Goal: Task Accomplishment & Management: Manage account settings

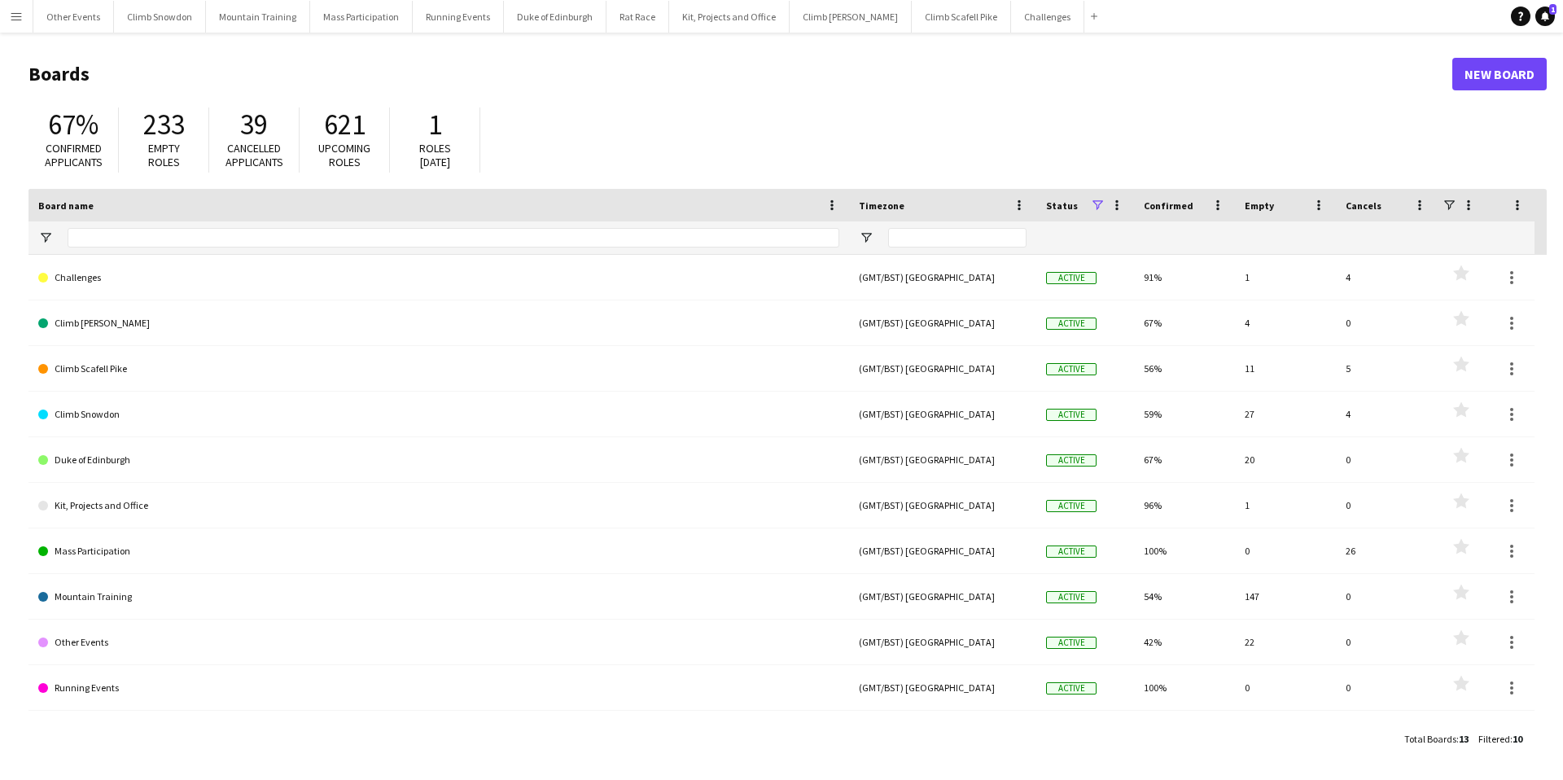
click at [11, 16] on app-icon "Menu" at bounding box center [16, 16] width 13 height 13
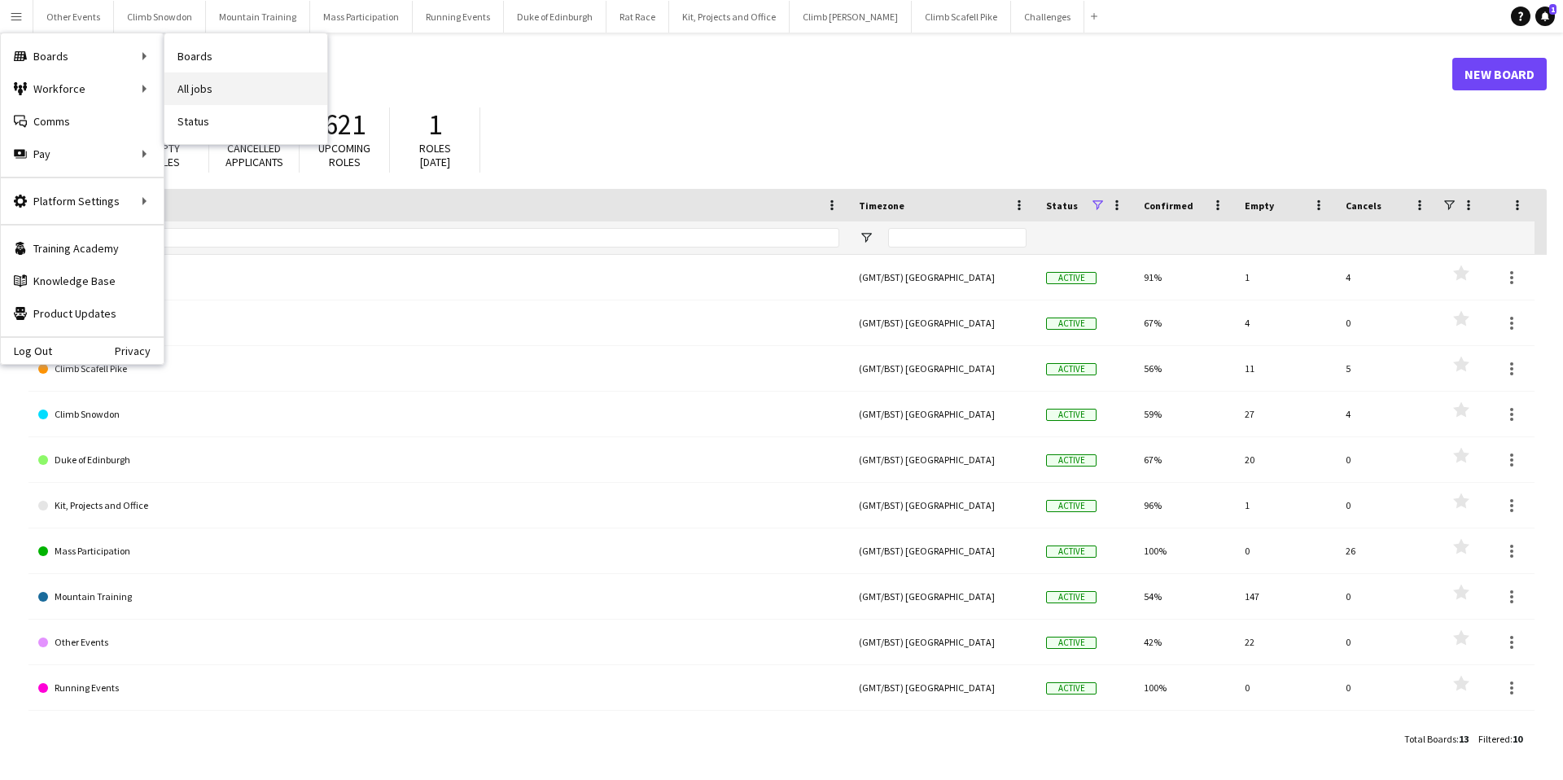
click at [215, 91] on link "All jobs" at bounding box center [245, 88] width 163 height 33
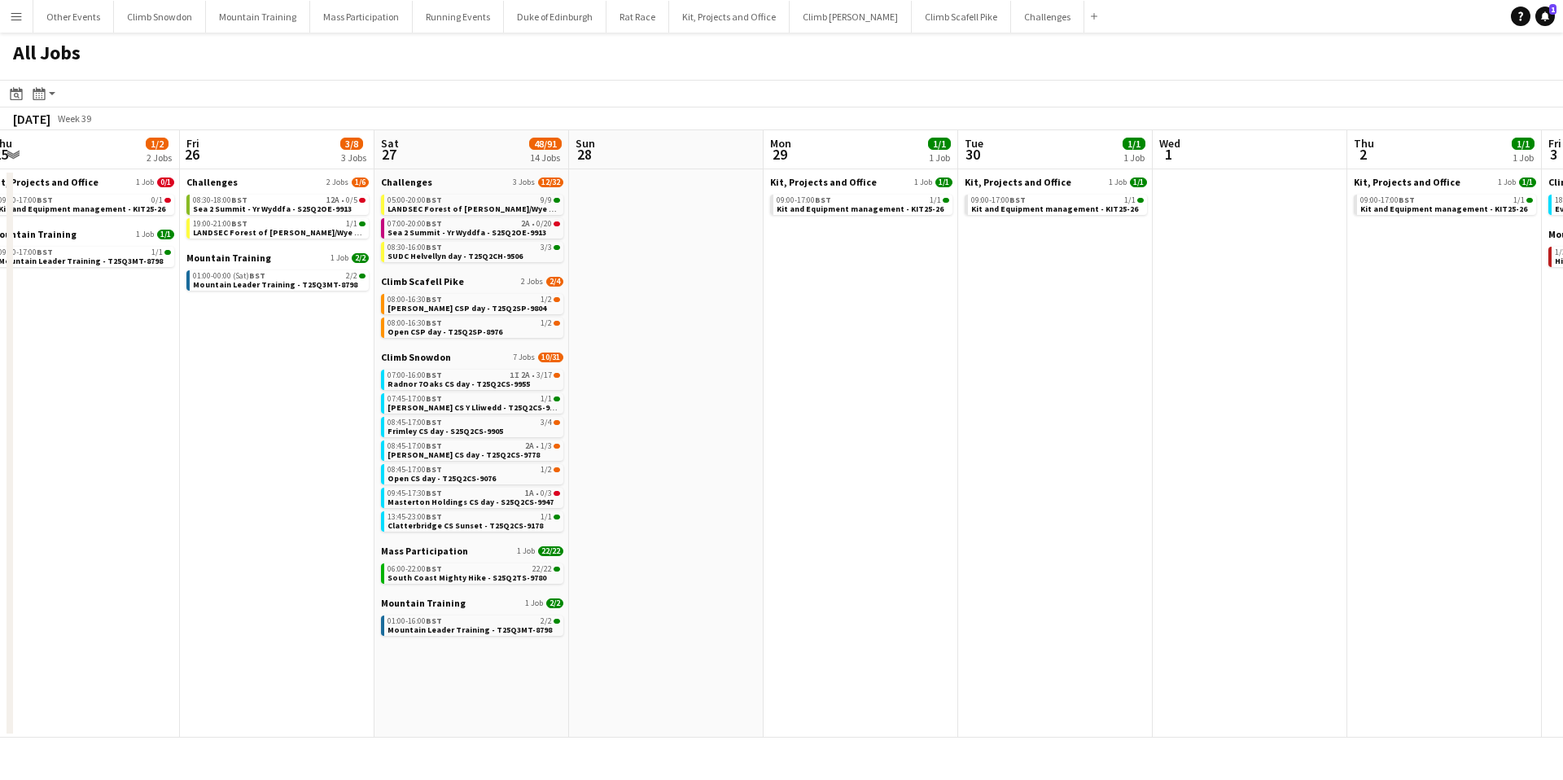
scroll to position [0, 599]
click at [270, 206] on span "Sea 2 Summit - Yr Wyddfa - S25Q2OE-9913" at bounding box center [271, 208] width 159 height 11
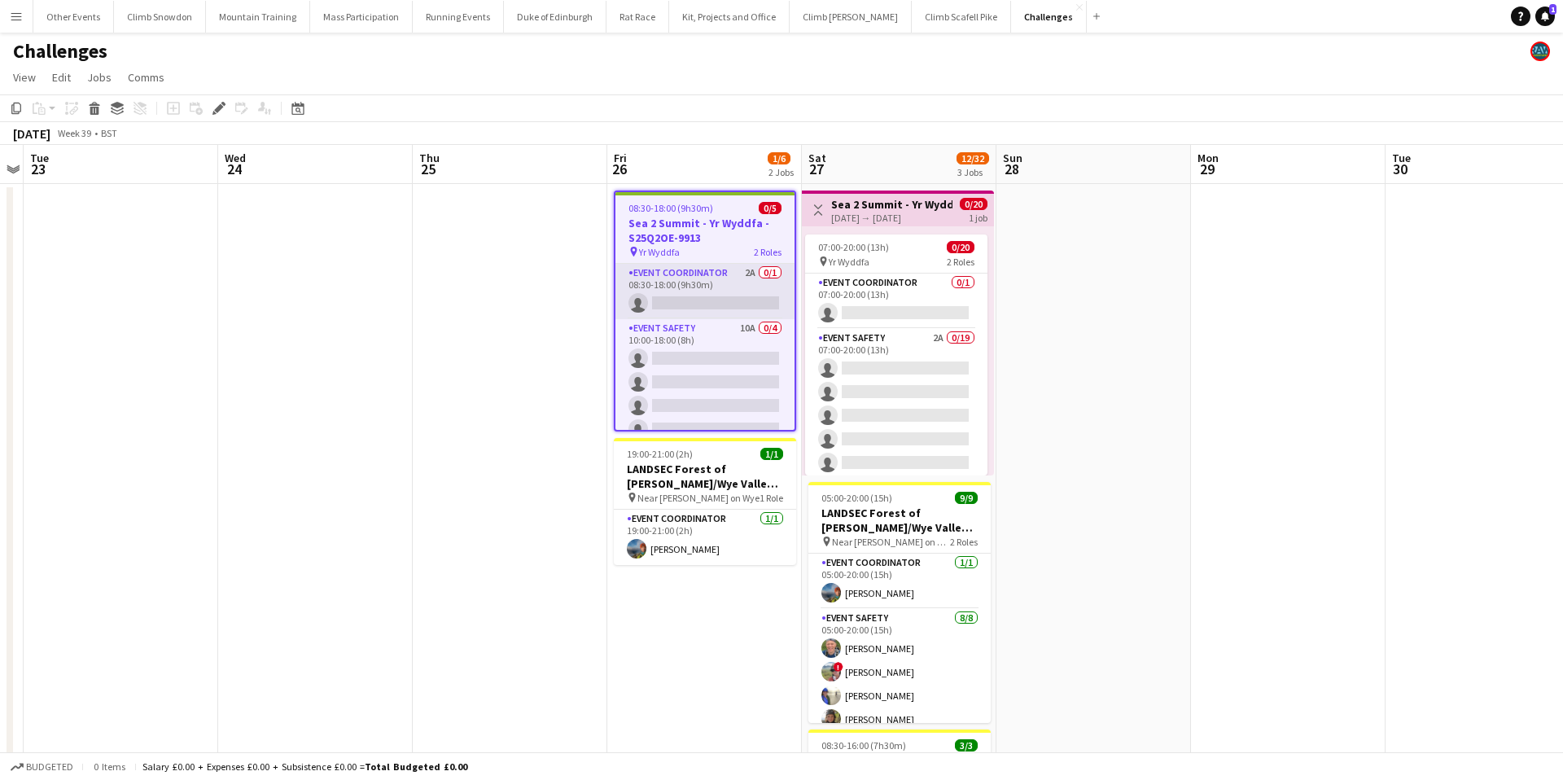
click at [703, 290] on app-card-role "Event Coordinator 2A 0/1 08:30-18:00 (9h30m) single-neutral-actions" at bounding box center [704, 291] width 179 height 55
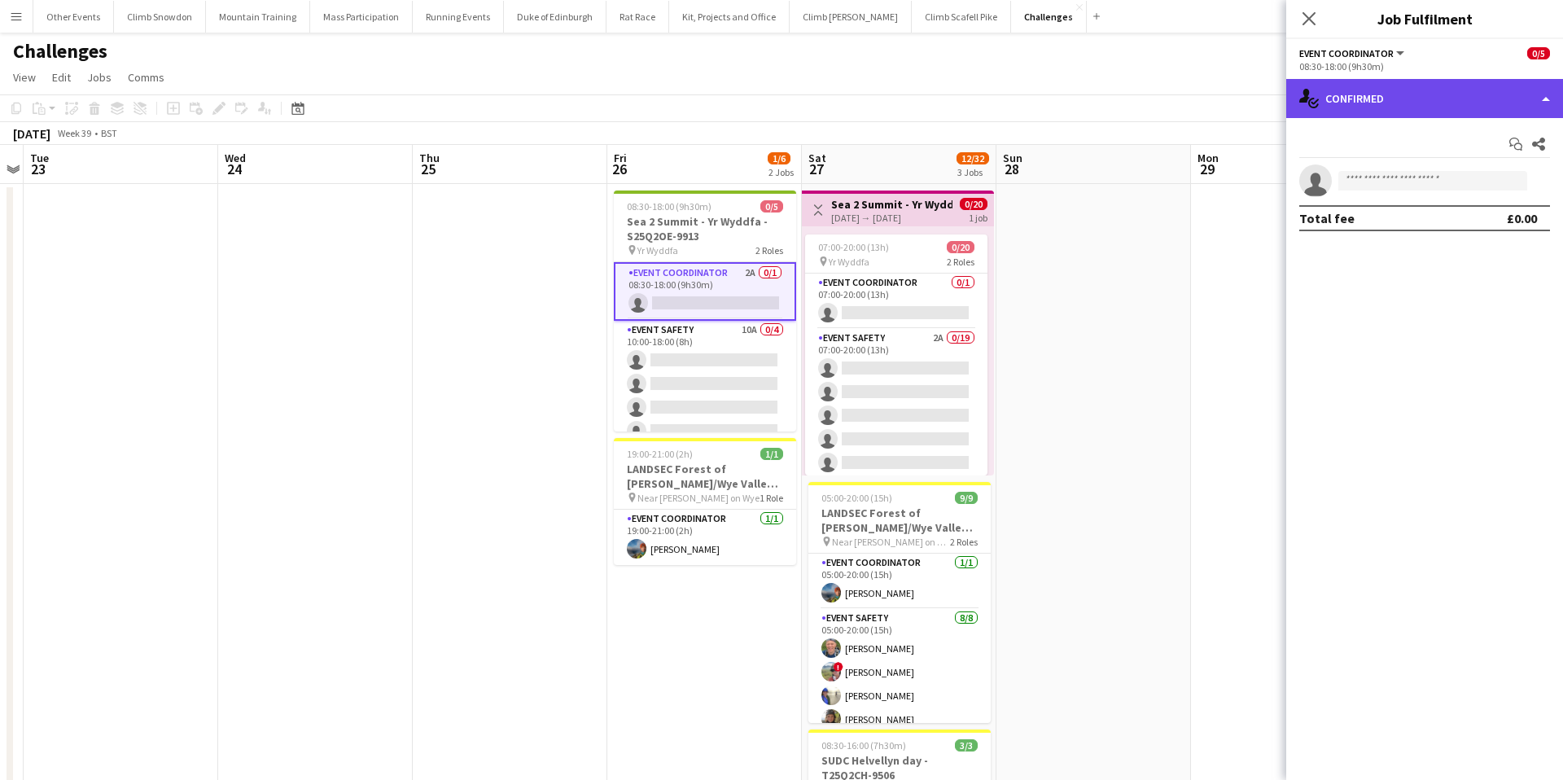
click at [1437, 97] on div "single-neutral-actions-check-2 Confirmed" at bounding box center [1424, 98] width 277 height 39
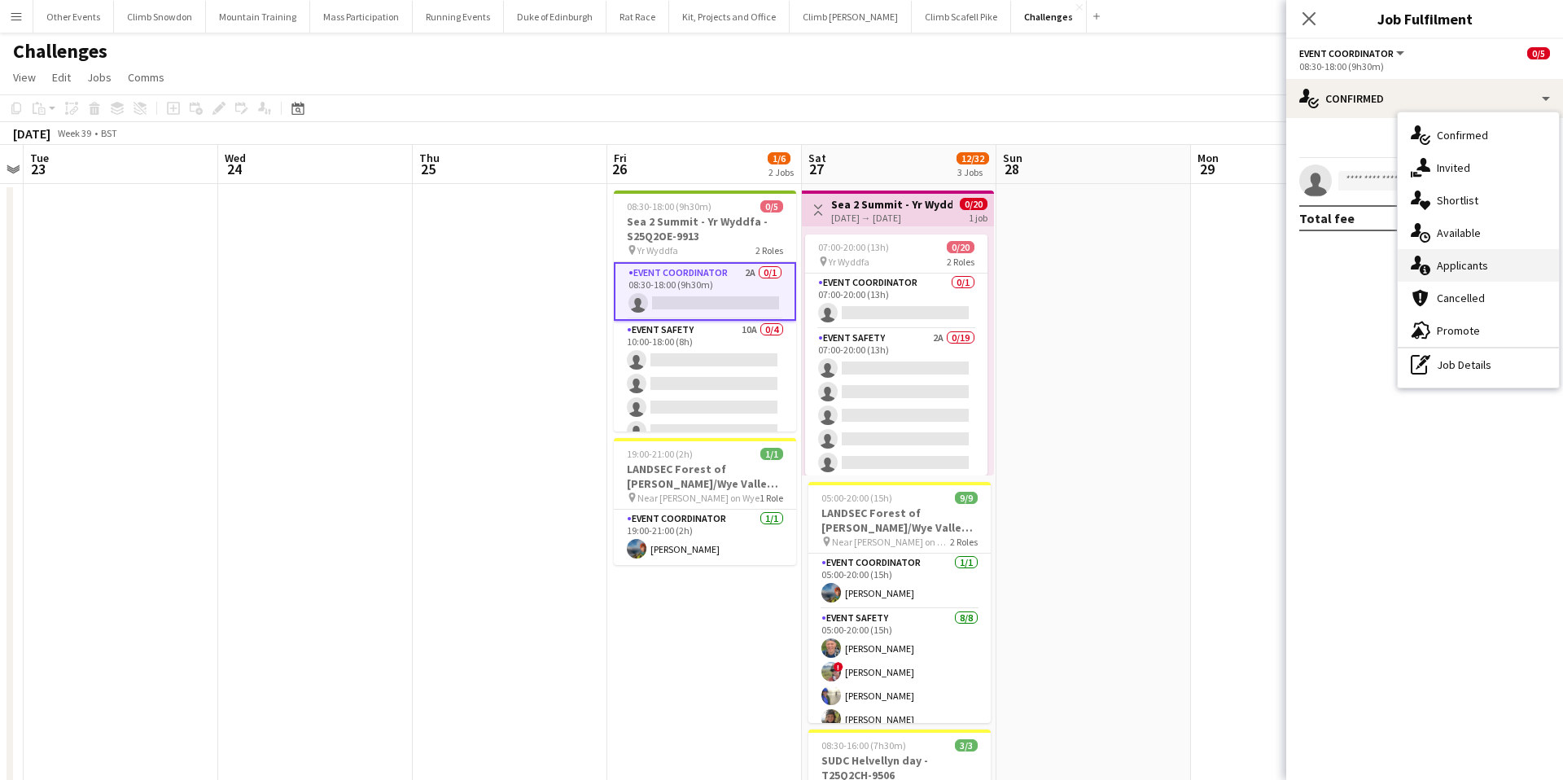
click at [1470, 261] on div "single-neutral-actions-information Applicants" at bounding box center [1477, 265] width 161 height 33
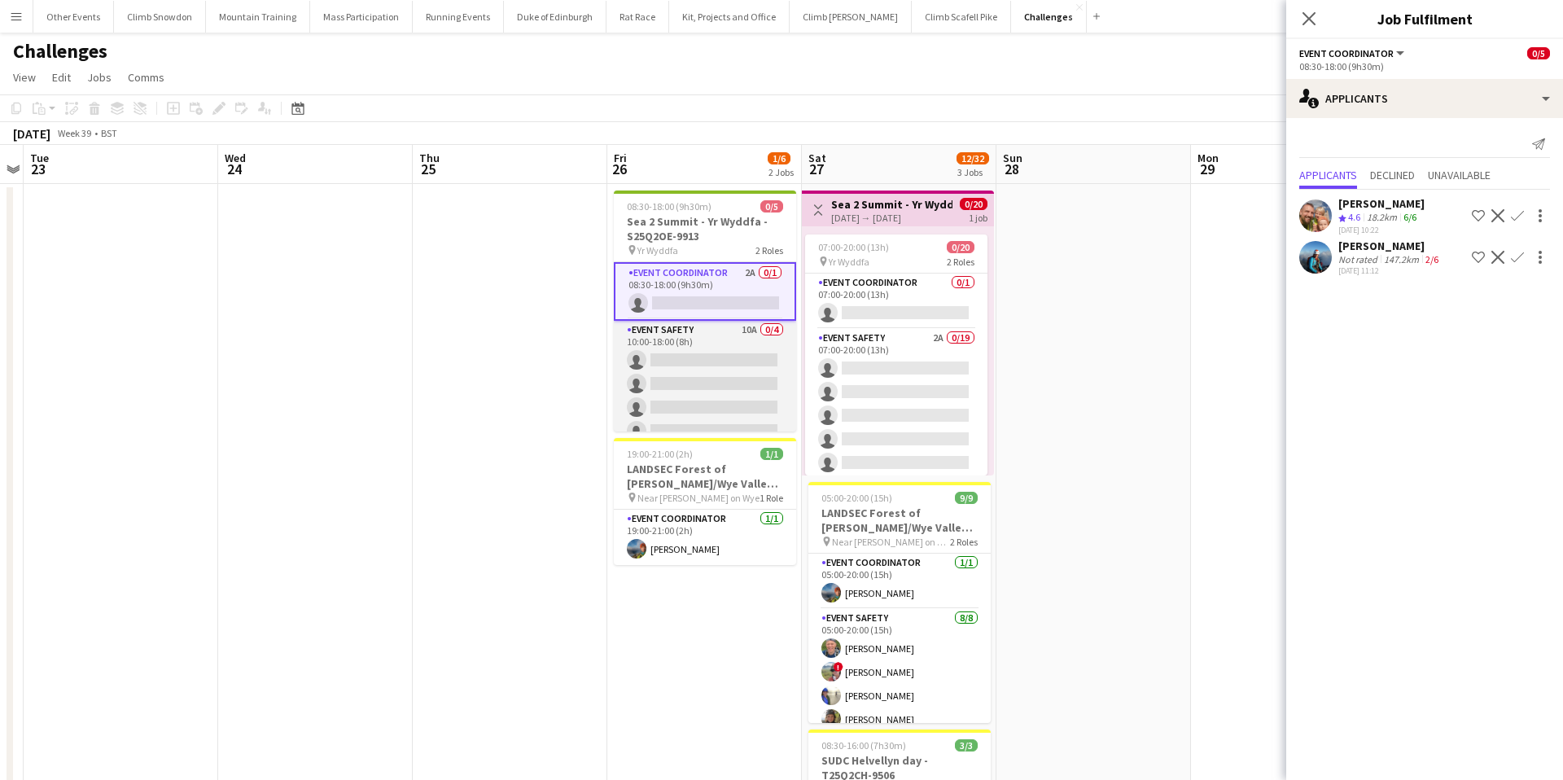
click at [697, 366] on app-card-role "Event Safety 10A 0/4 10:00-18:00 (8h) single-neutral-actions single-neutral-act…" at bounding box center [705, 384] width 182 height 126
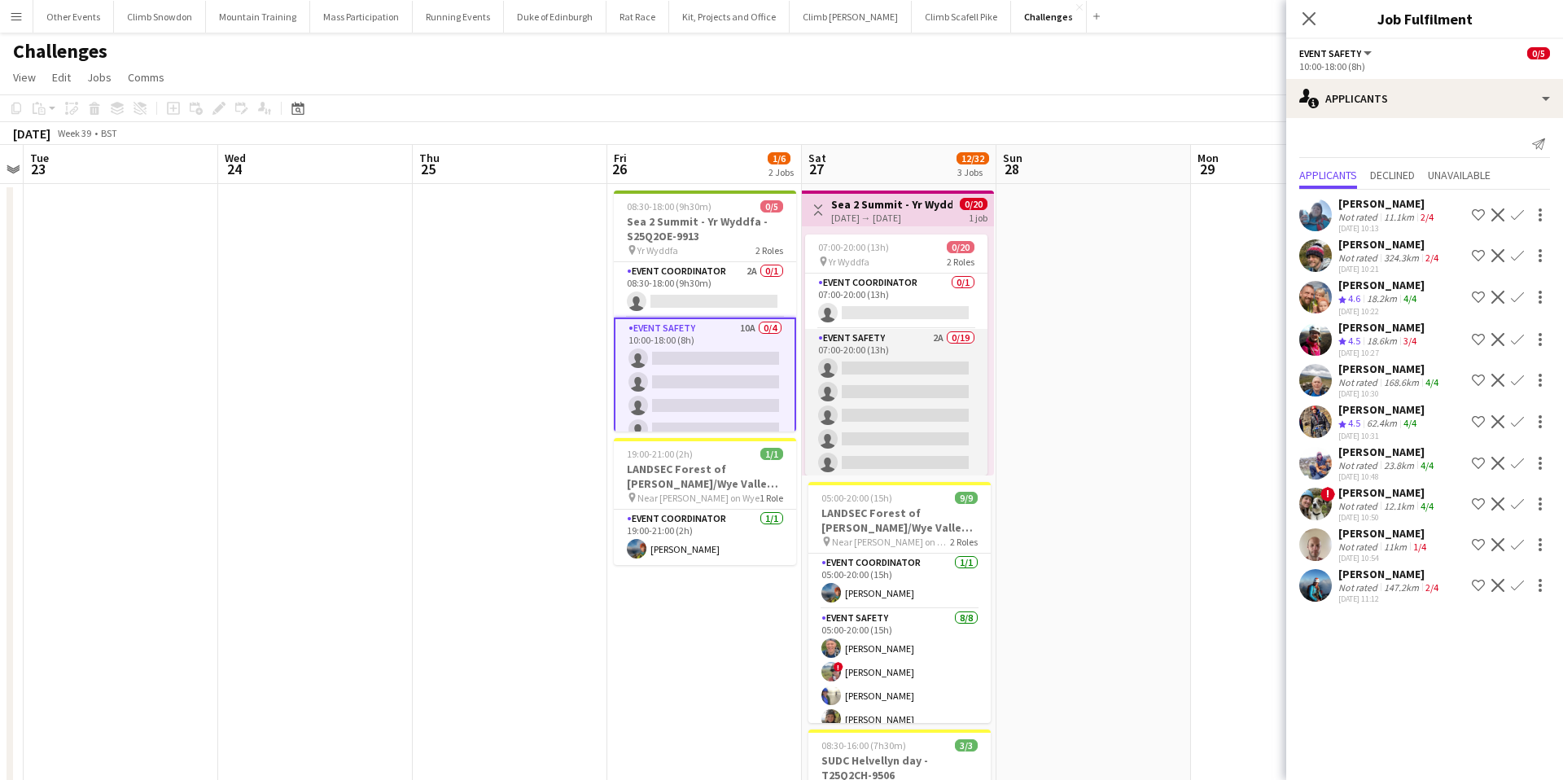
click at [899, 347] on app-card-role "Event Safety 2A 0/19 07:00-20:00 (13h) single-neutral-actions single-neutral-ac…" at bounding box center [896, 569] width 182 height 480
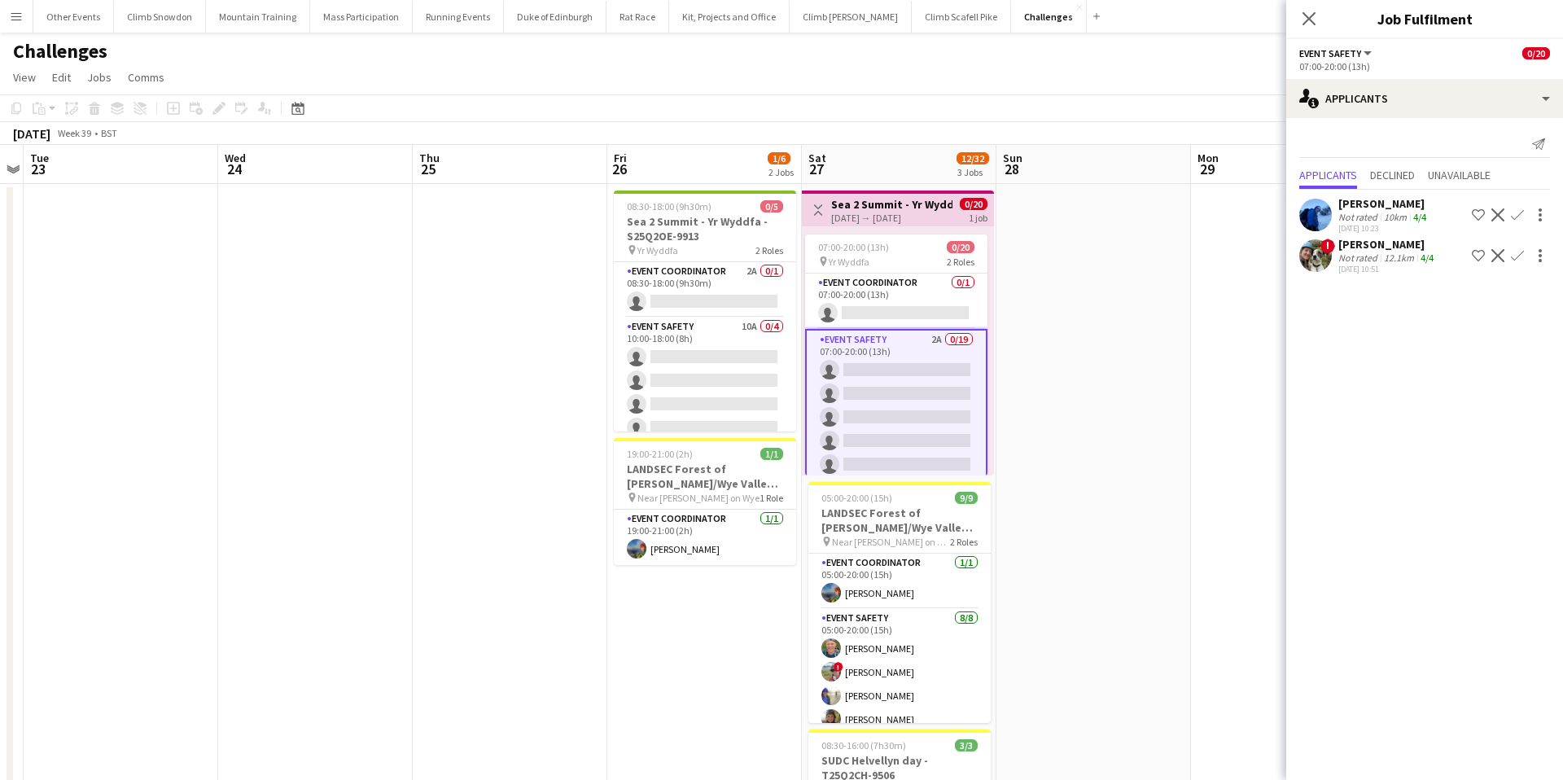
click at [1516, 250] on app-icon "Confirm" at bounding box center [1517, 255] width 13 height 13
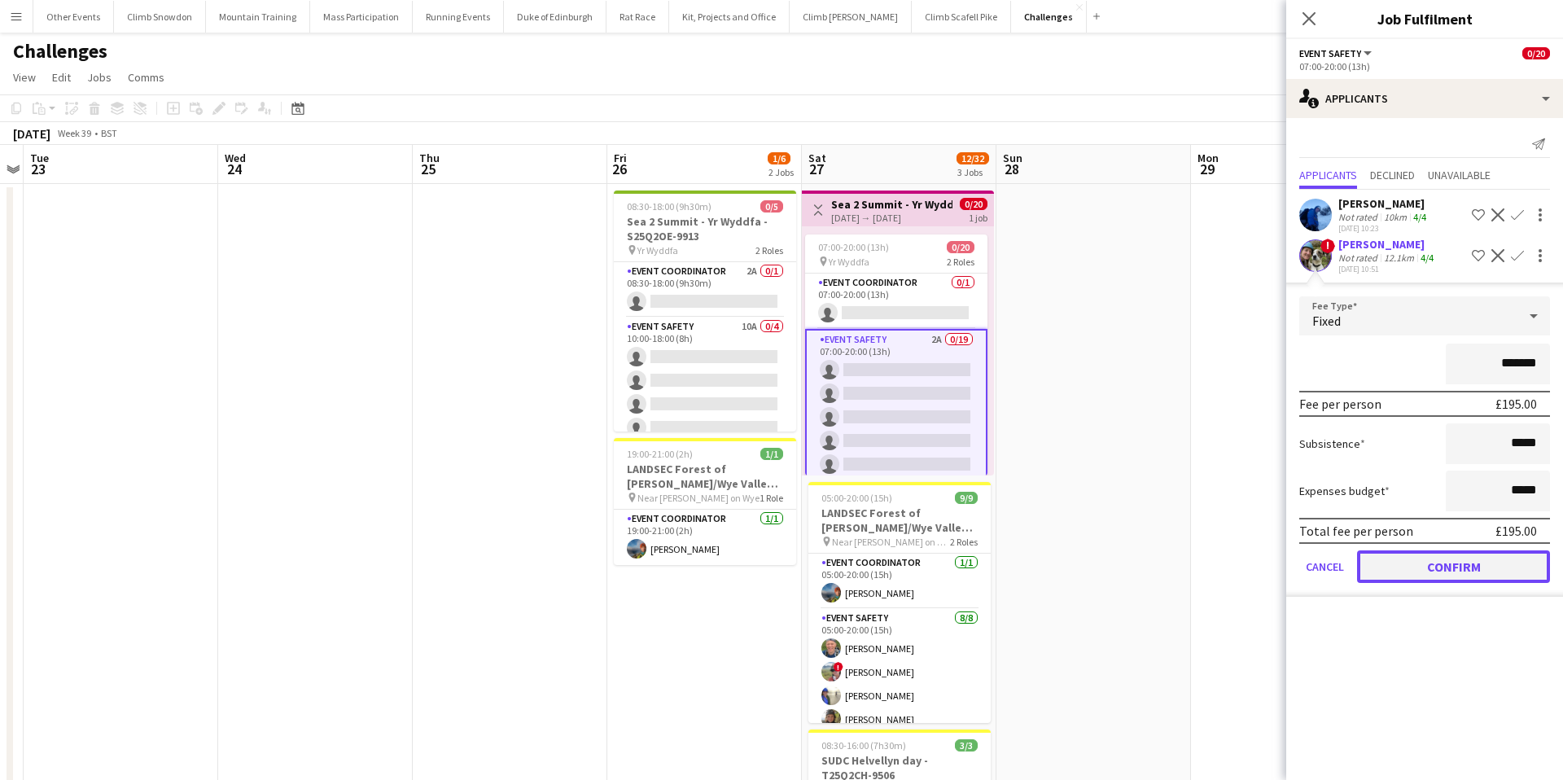
click at [1424, 566] on button "Confirm" at bounding box center [1453, 566] width 193 height 33
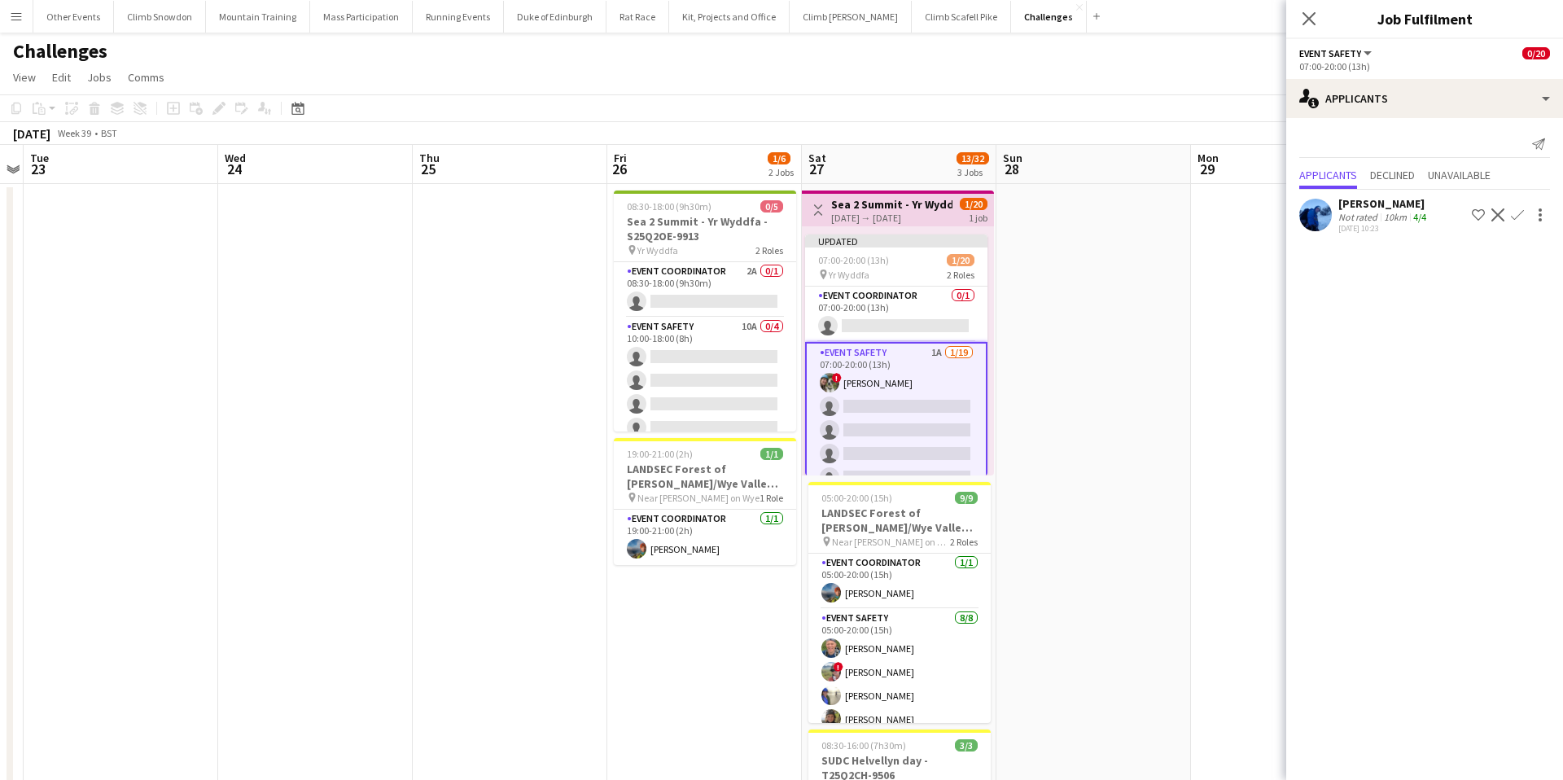
click at [1514, 216] on app-icon "Confirm" at bounding box center [1517, 214] width 13 height 13
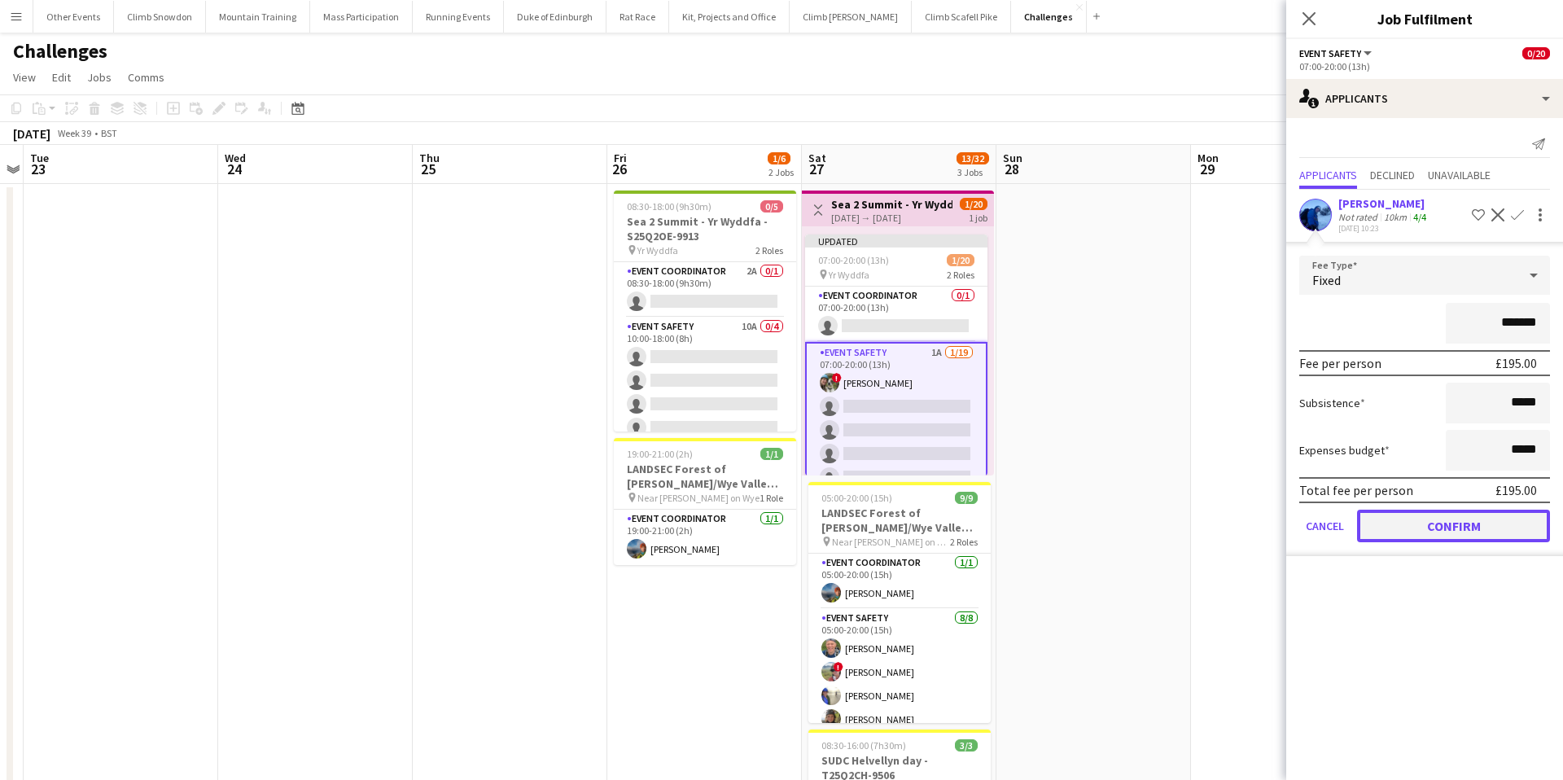
click at [1413, 527] on button "Confirm" at bounding box center [1453, 525] width 193 height 33
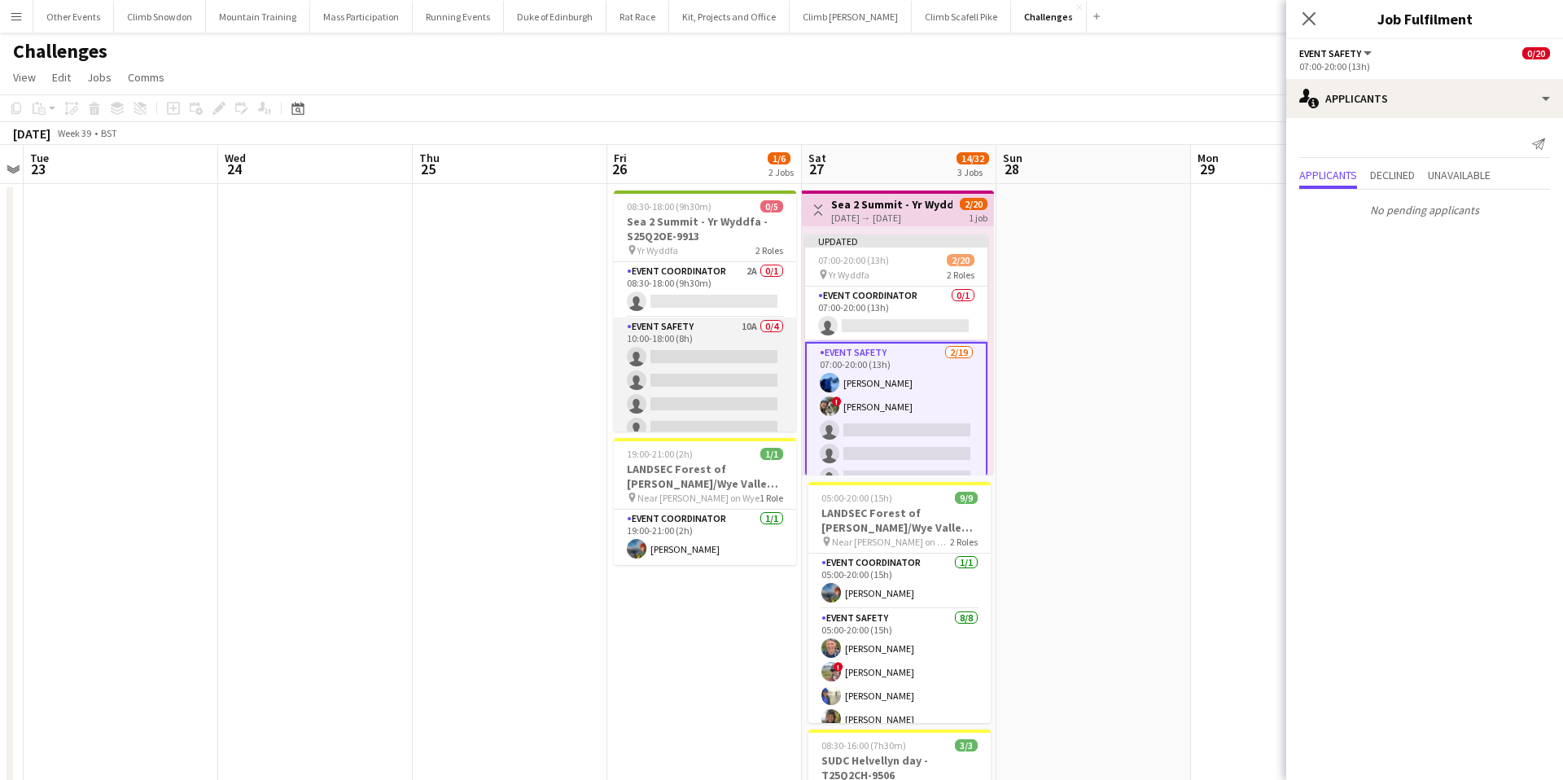
click at [712, 364] on app-card-role "Event Safety 10A 0/4 10:00-18:00 (8h) single-neutral-actions single-neutral-act…" at bounding box center [705, 380] width 182 height 126
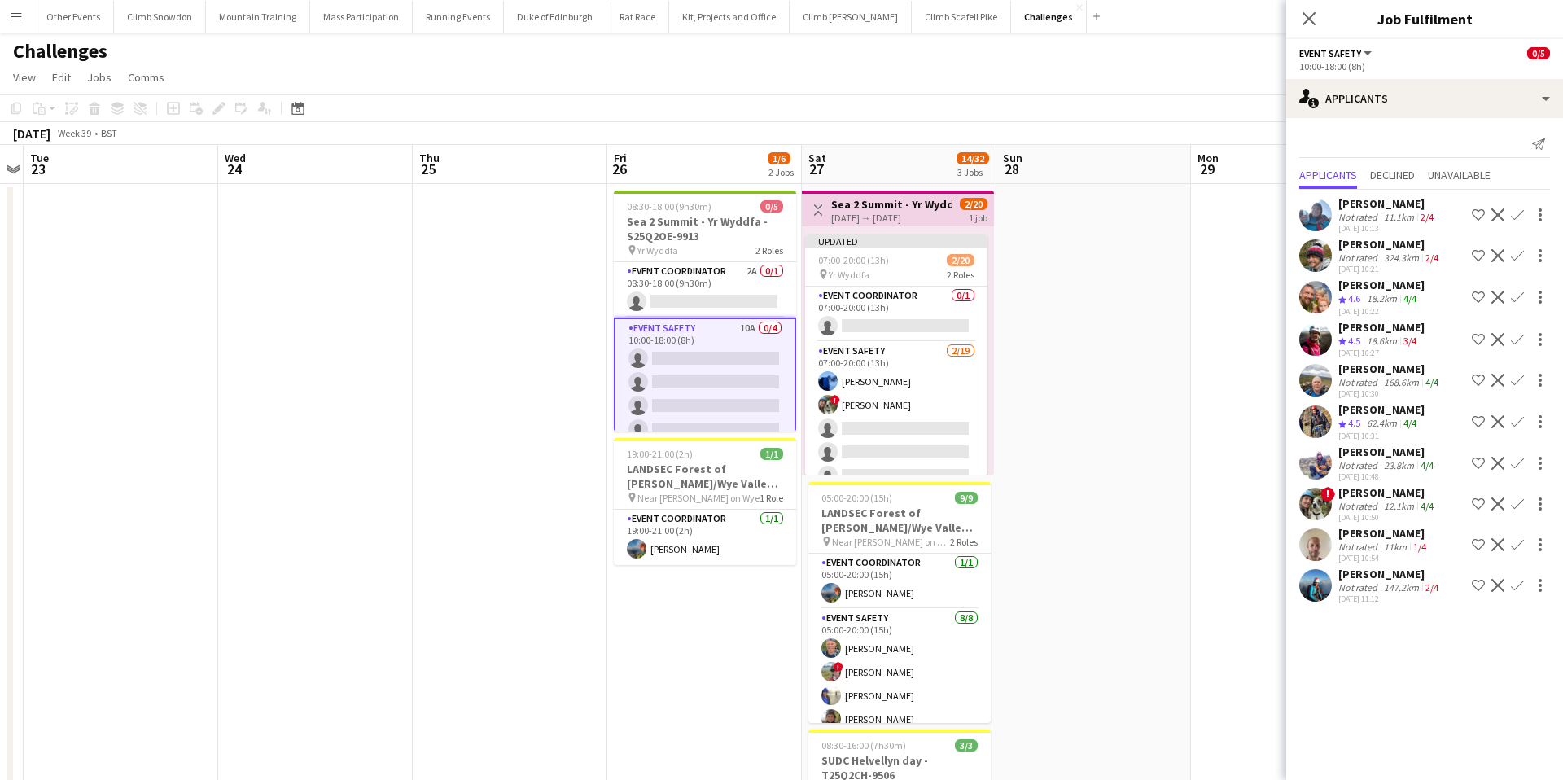
click at [1516, 502] on app-icon "Confirm" at bounding box center [1517, 503] width 13 height 13
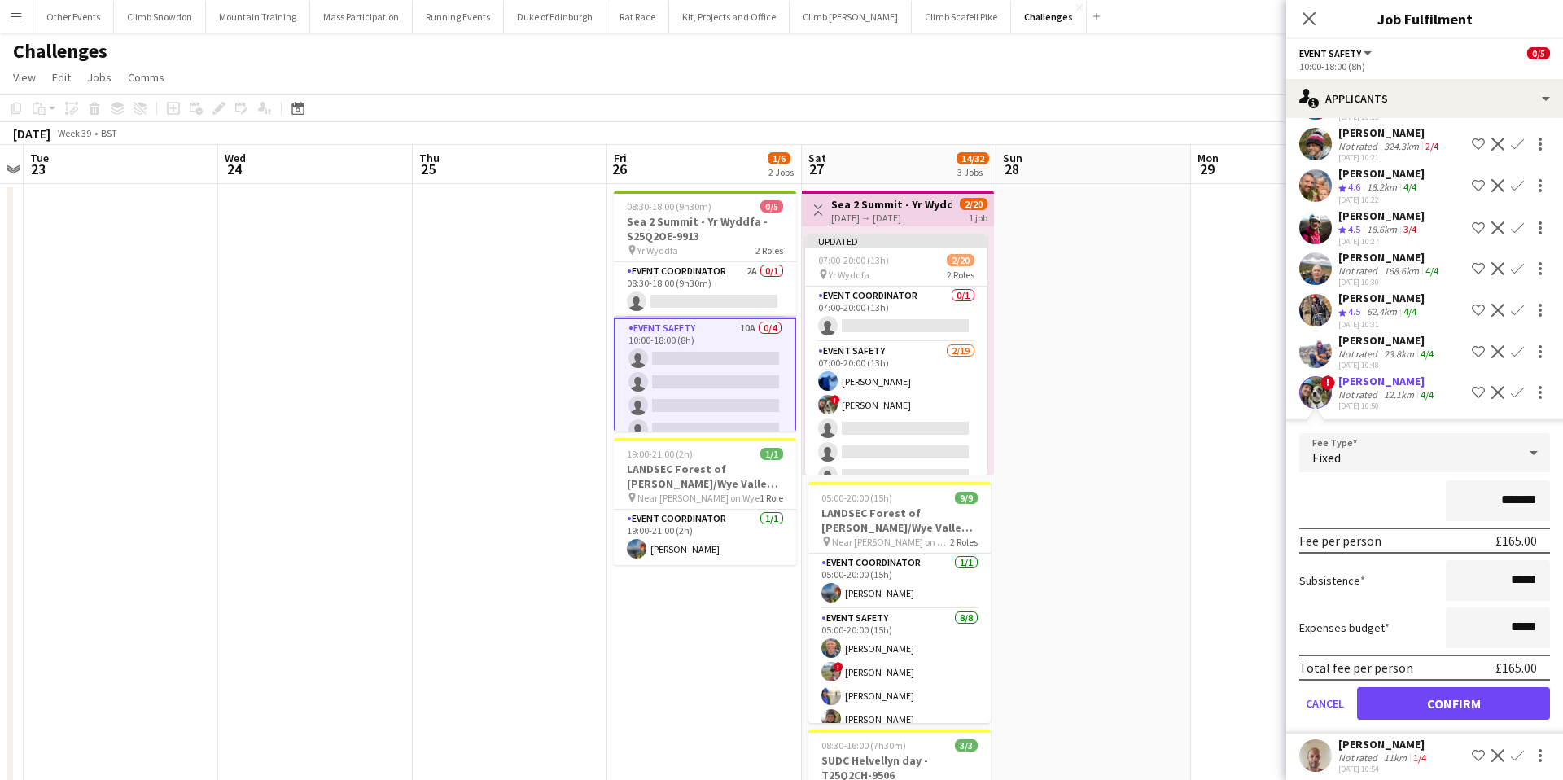
scroll to position [115, 0]
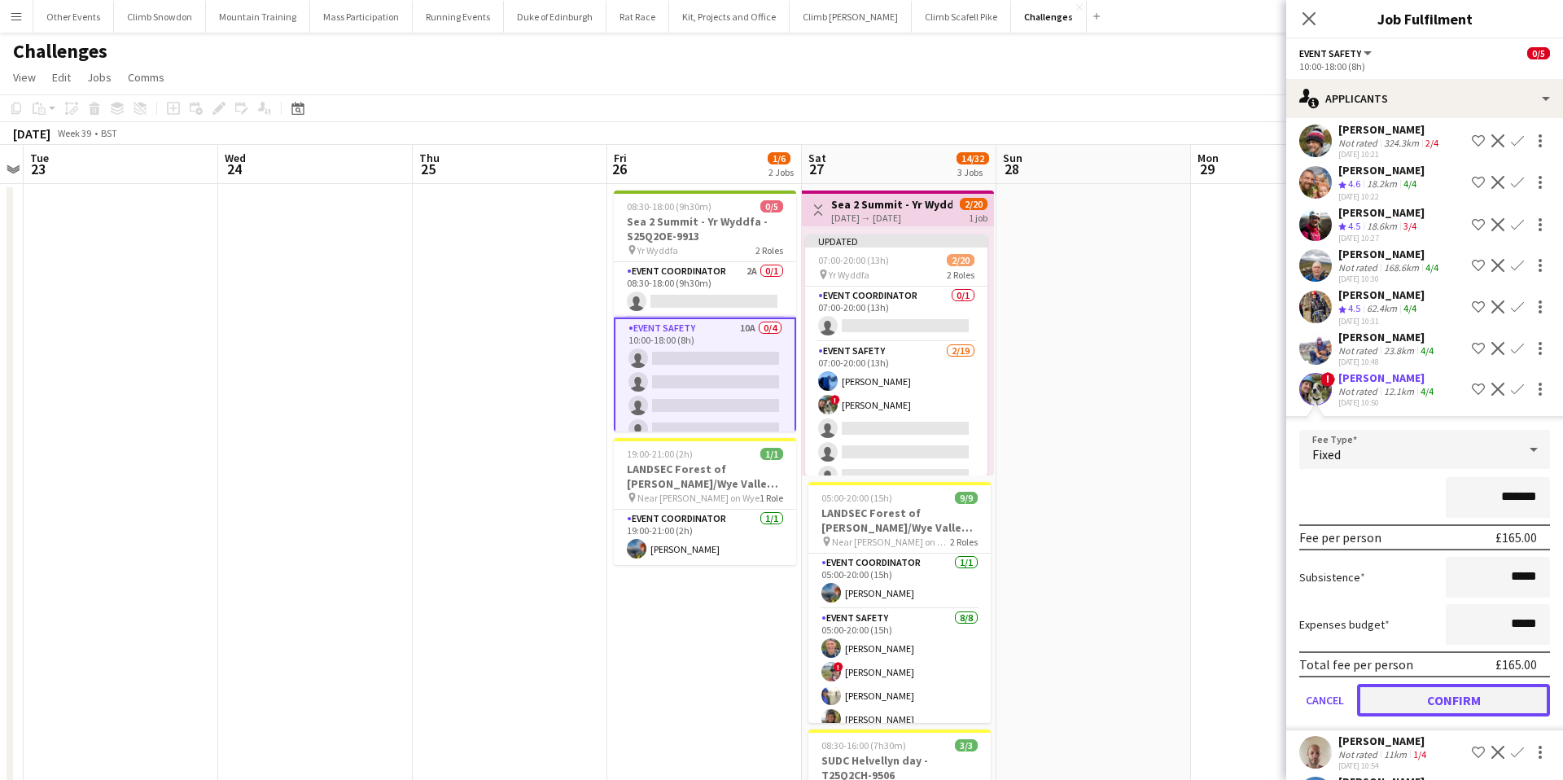
click at [1458, 699] on button "Confirm" at bounding box center [1453, 700] width 193 height 33
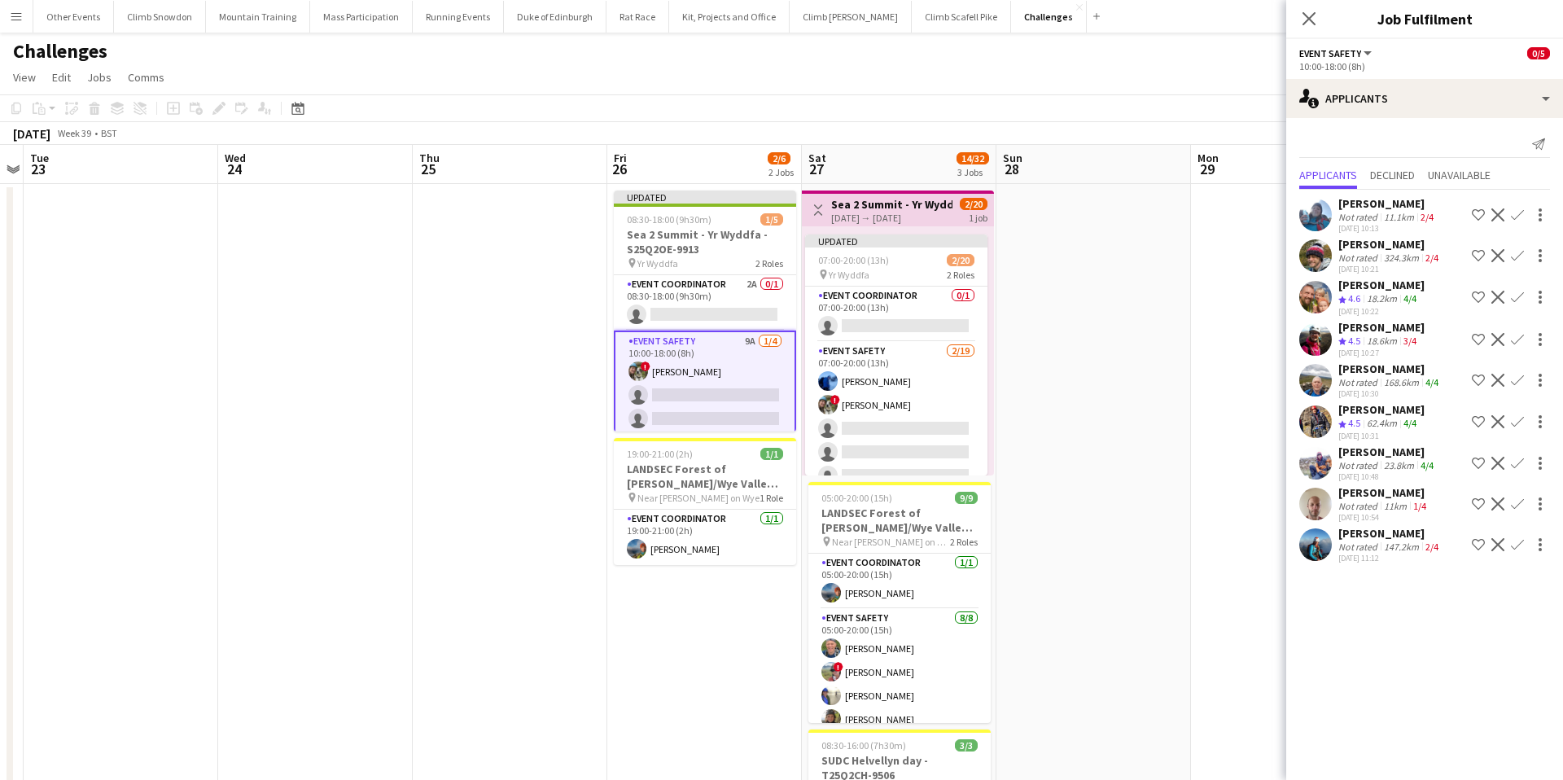
click at [1515, 293] on app-icon "Confirm" at bounding box center [1517, 297] width 13 height 13
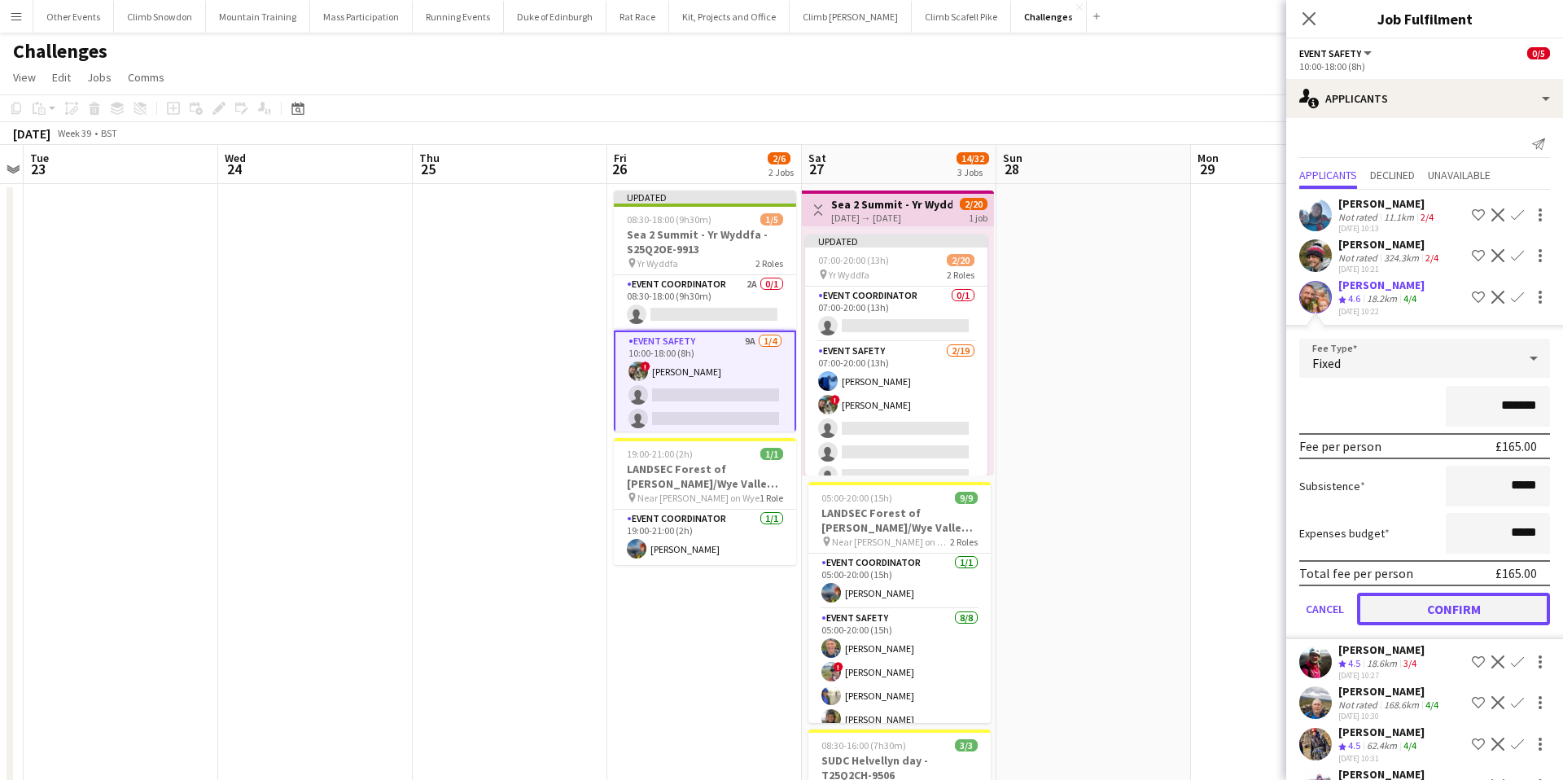
click at [1455, 608] on button "Confirm" at bounding box center [1453, 609] width 193 height 33
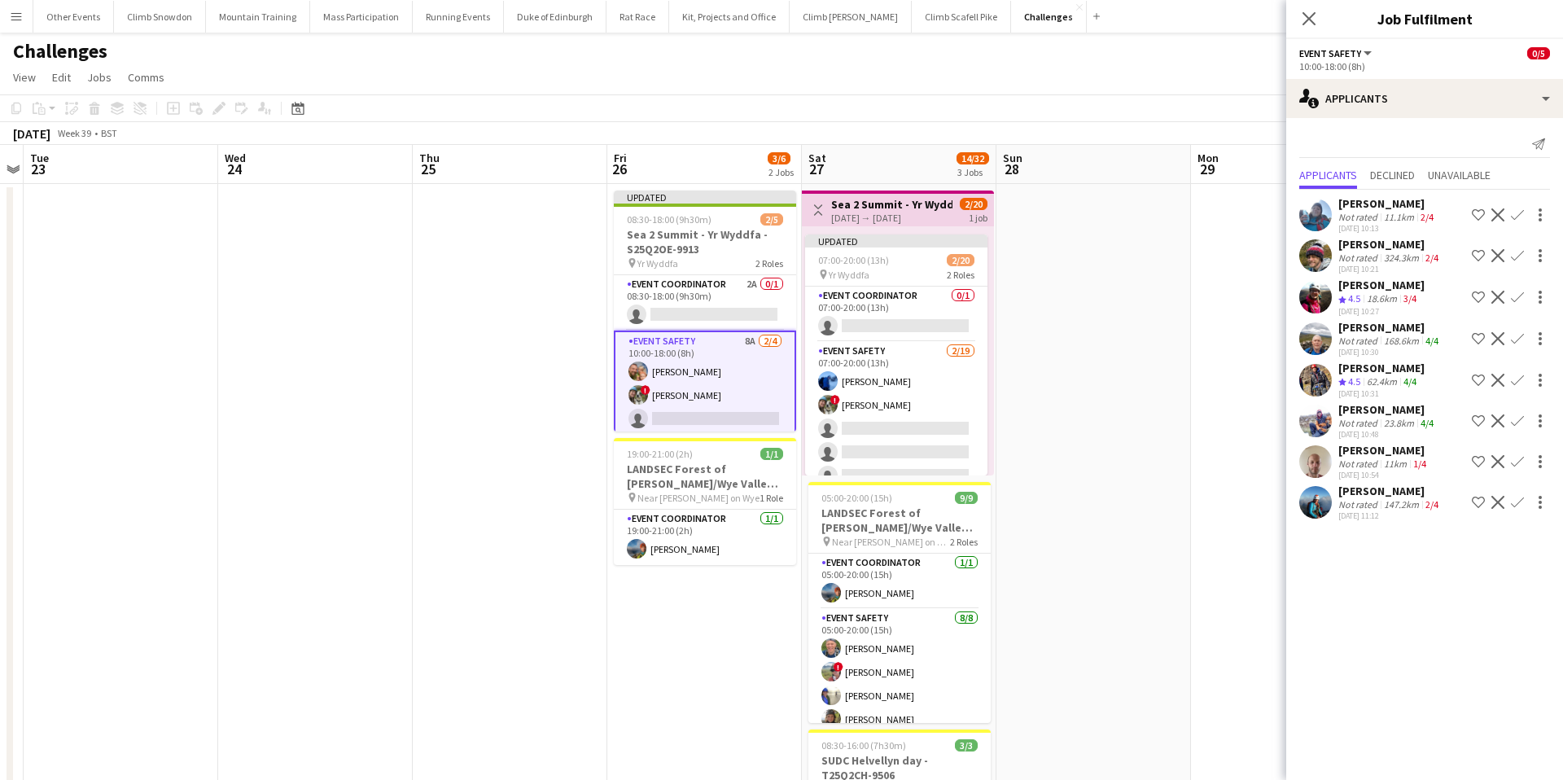
click at [1362, 489] on div "Katie Keeley" at bounding box center [1389, 490] width 103 height 15
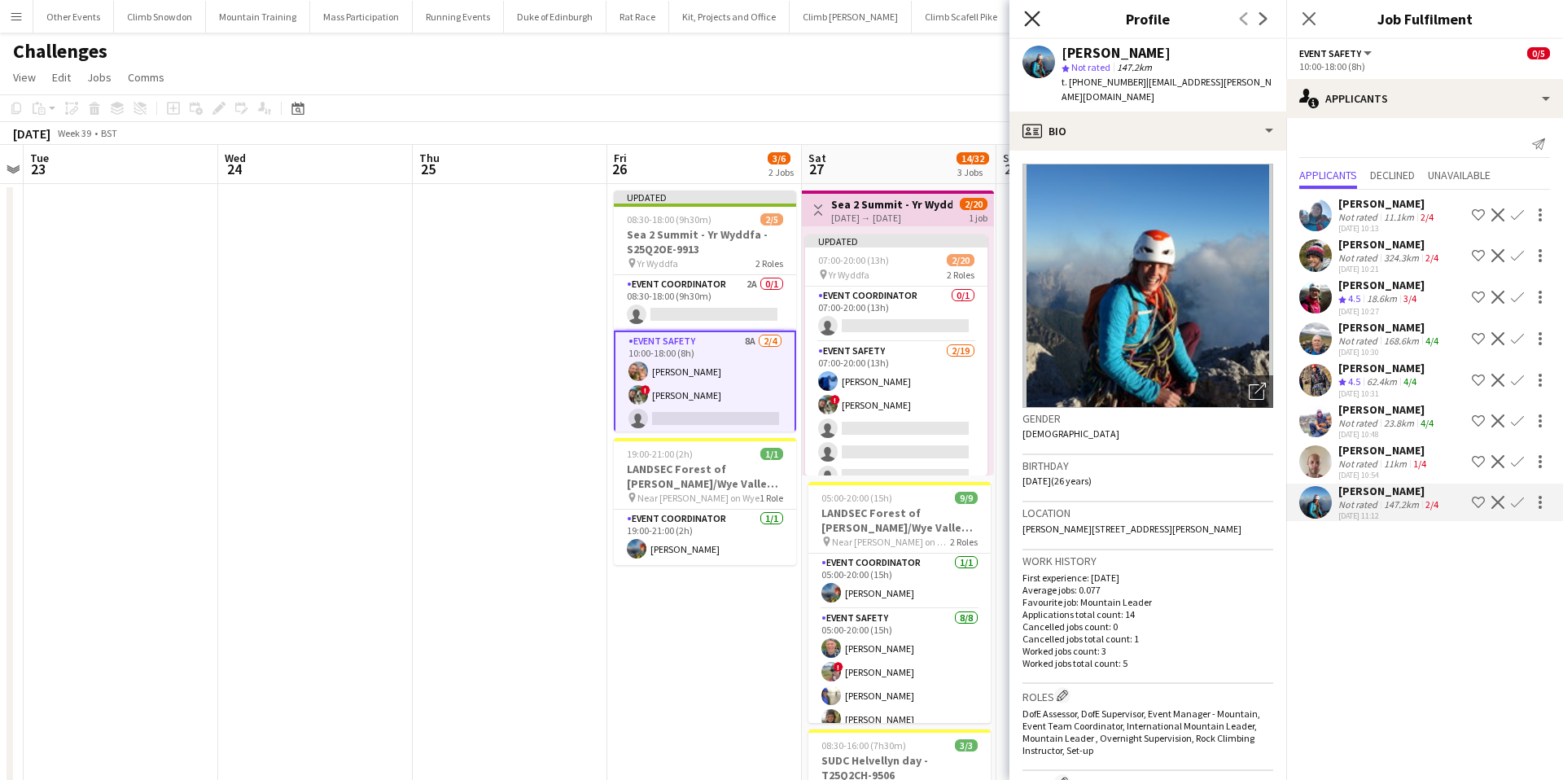
click at [1034, 21] on icon at bounding box center [1031, 18] width 15 height 15
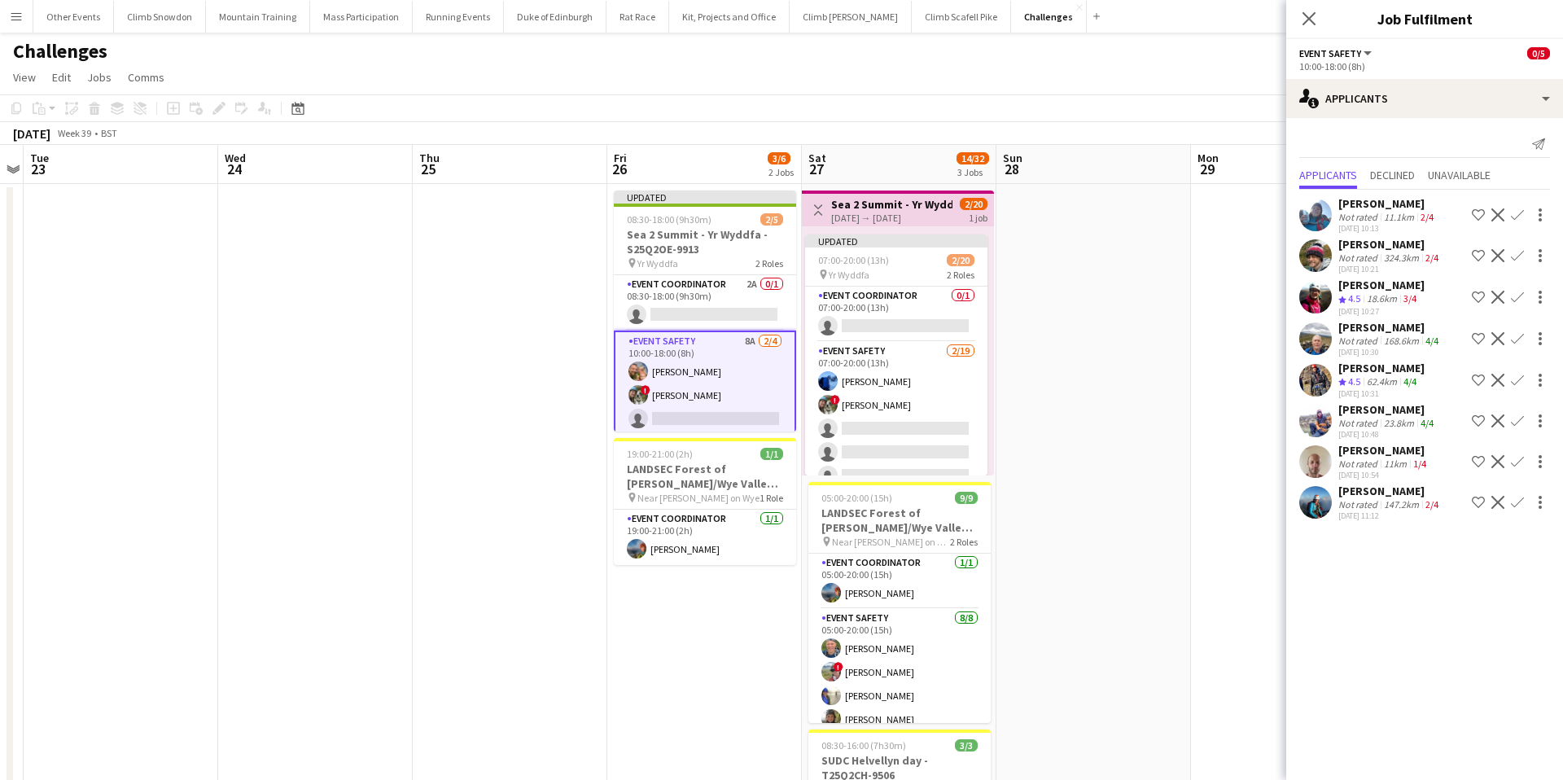
click at [1364, 452] on div "Will Nicholls" at bounding box center [1383, 450] width 91 height 15
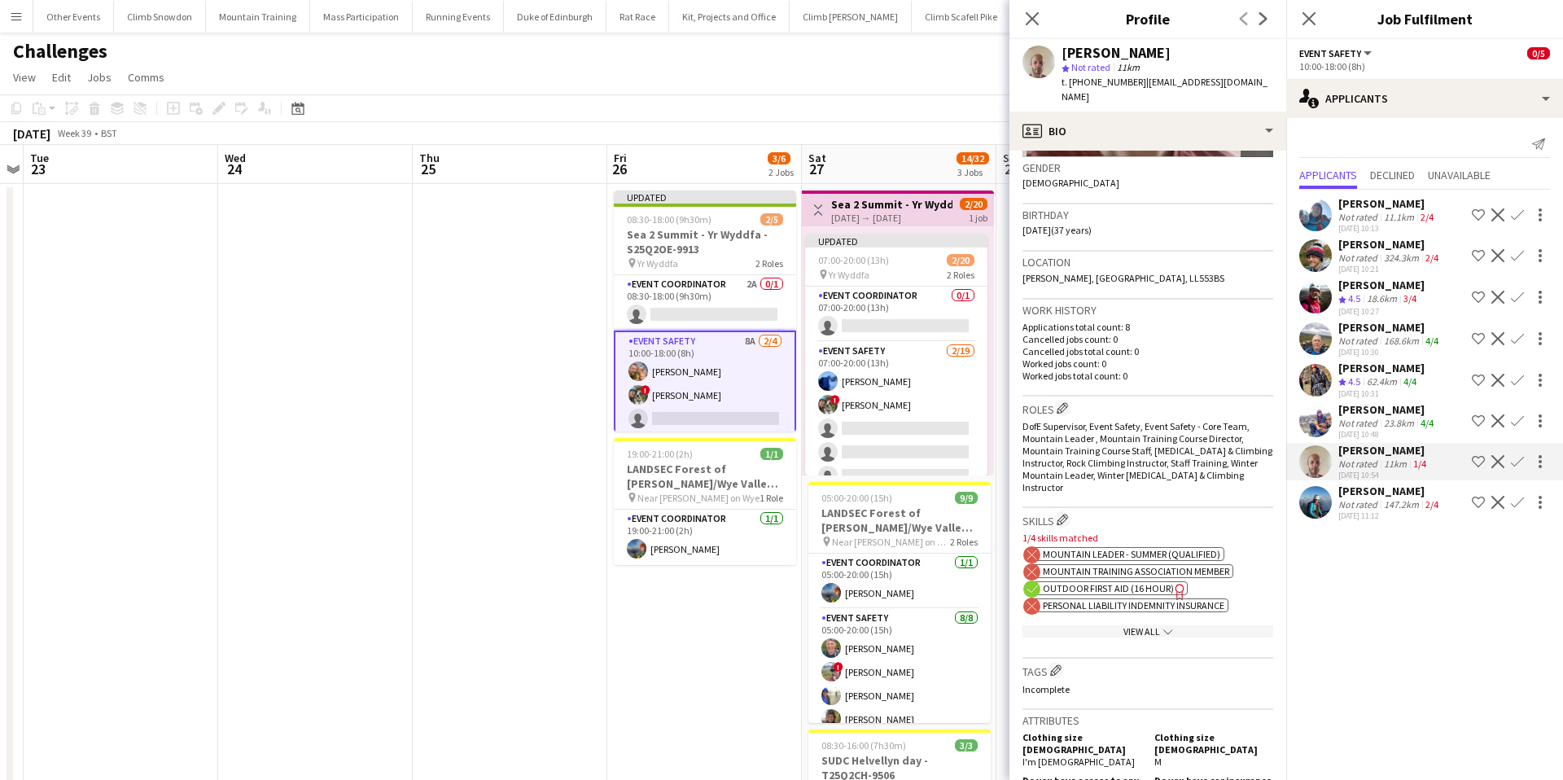
scroll to position [260, 0]
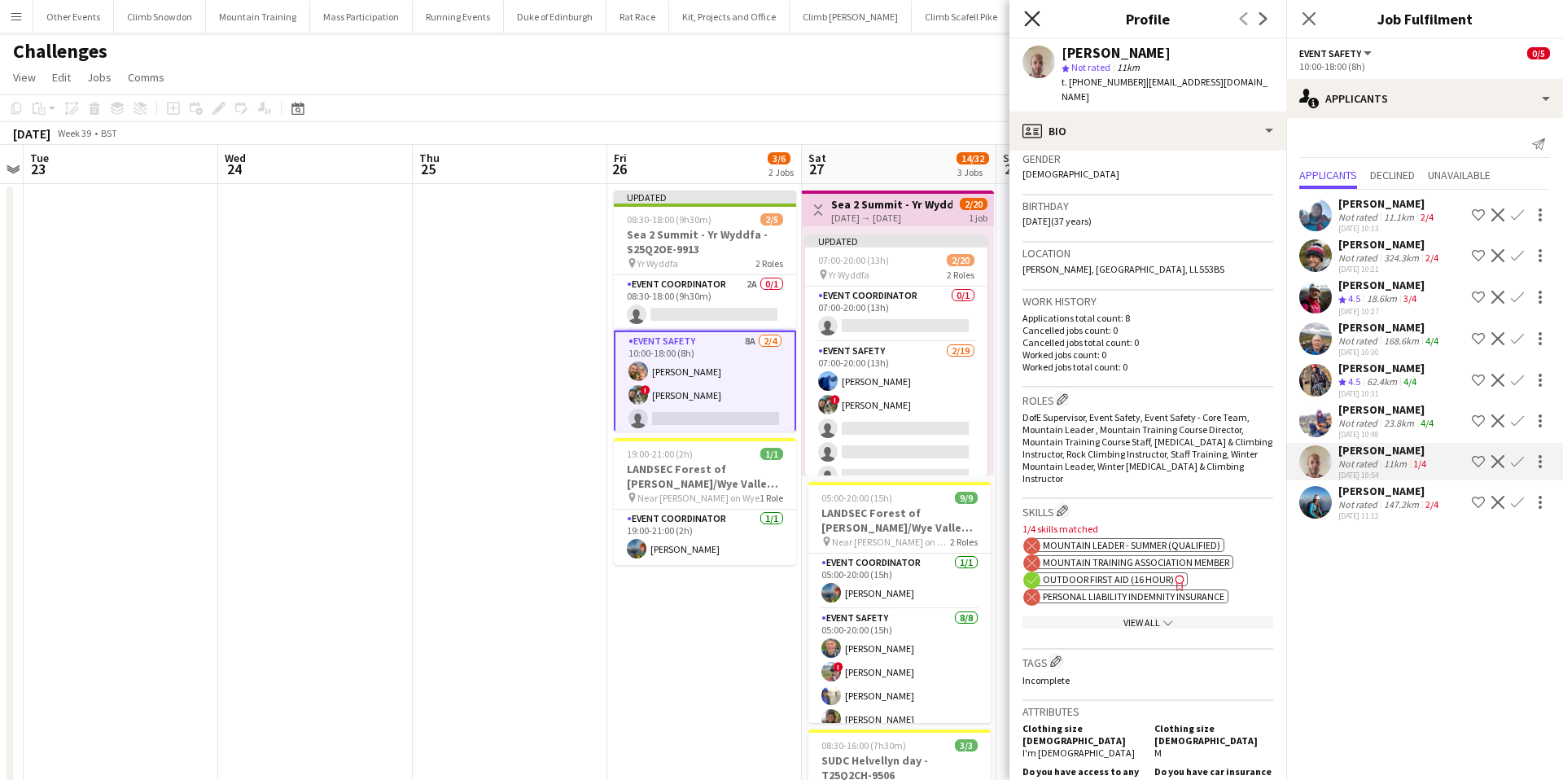
click at [1033, 13] on icon "Close pop-in" at bounding box center [1031, 18] width 15 height 15
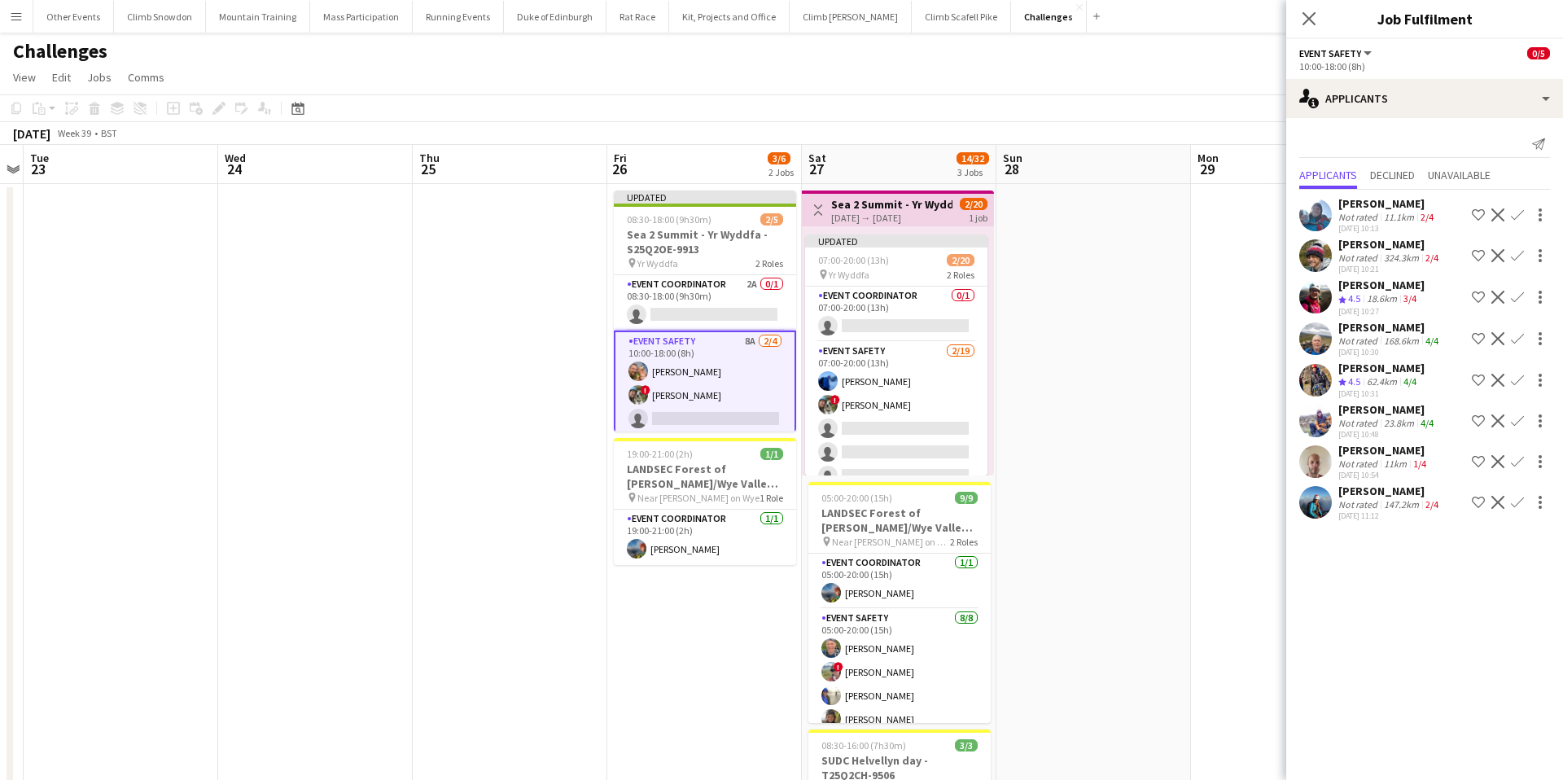
click at [1231, 247] on app-date-cell at bounding box center [1288, 561] width 195 height 754
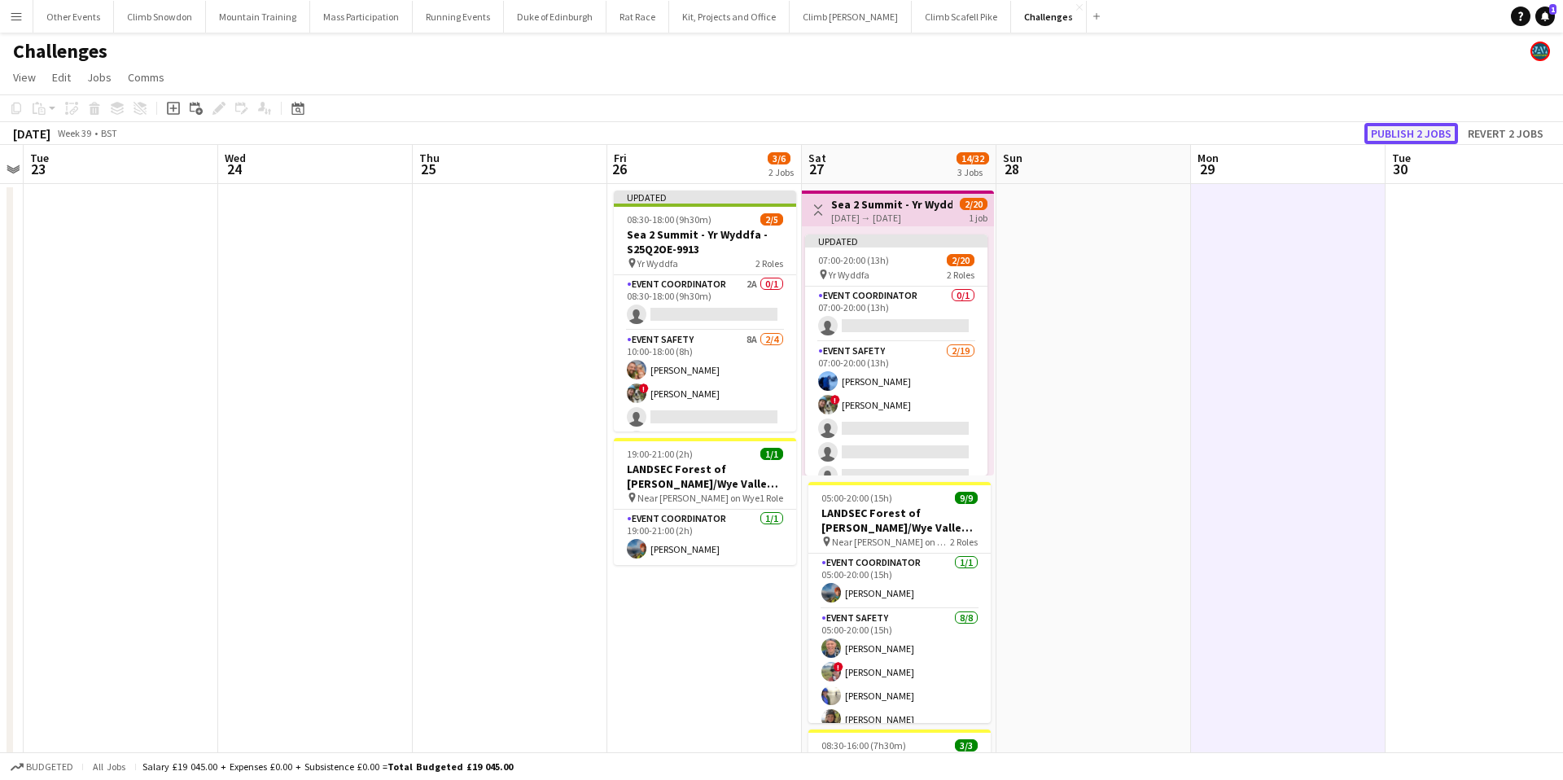
click at [1410, 134] on button "Publish 2 jobs" at bounding box center [1411, 133] width 94 height 21
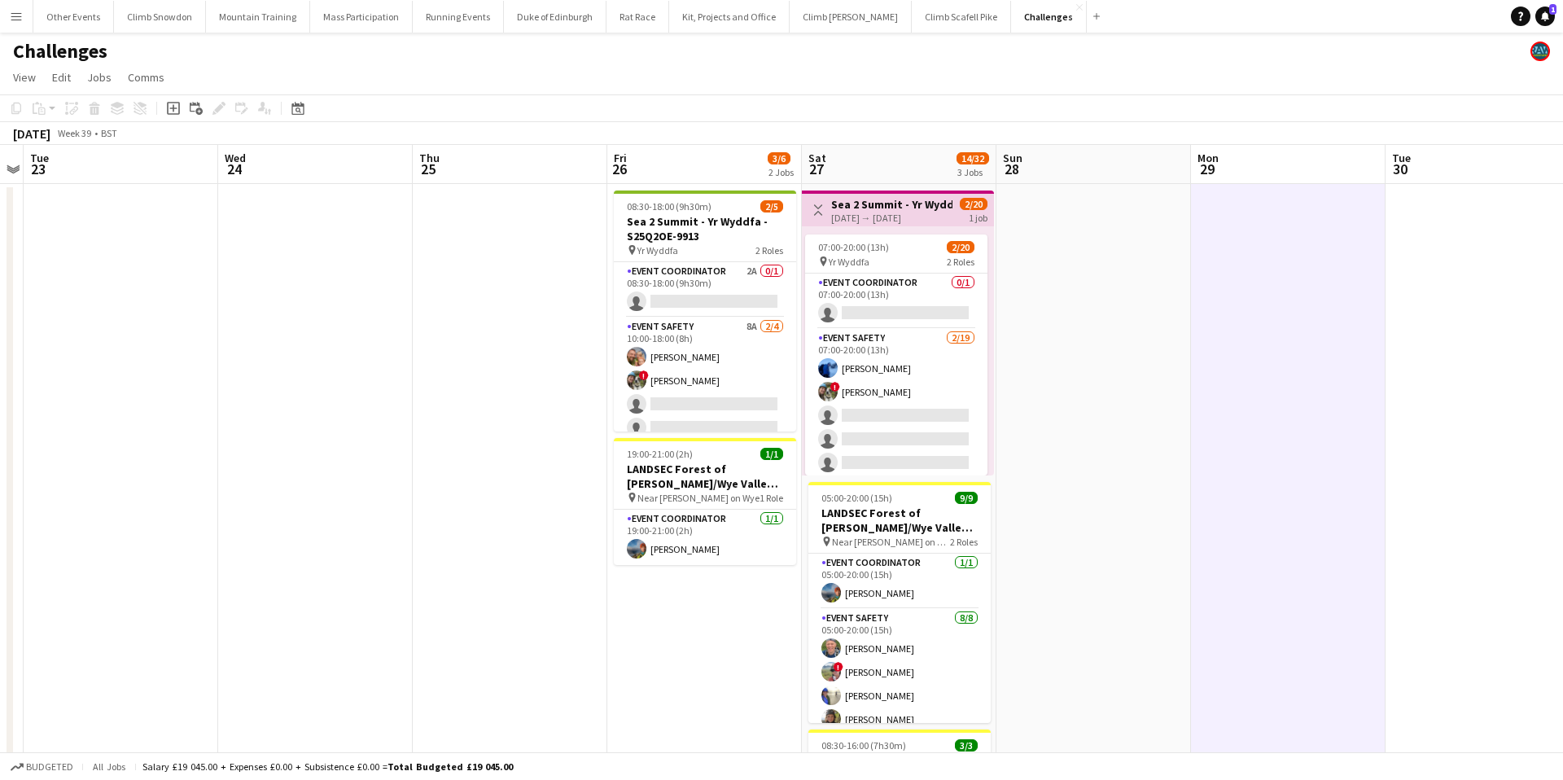
click at [14, 17] on app-icon "Menu" at bounding box center [16, 16] width 13 height 13
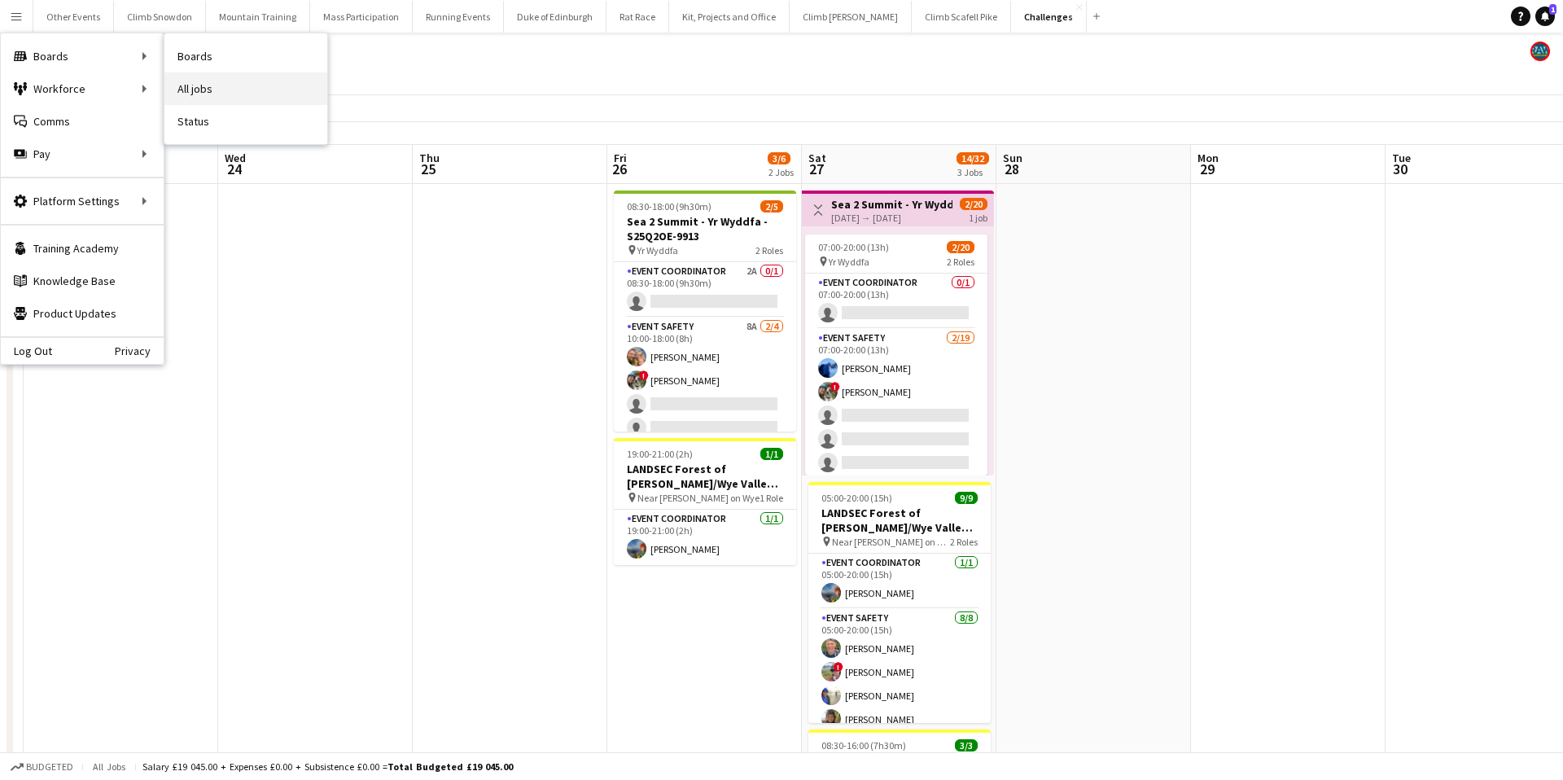
click at [199, 93] on link "All jobs" at bounding box center [245, 88] width 163 height 33
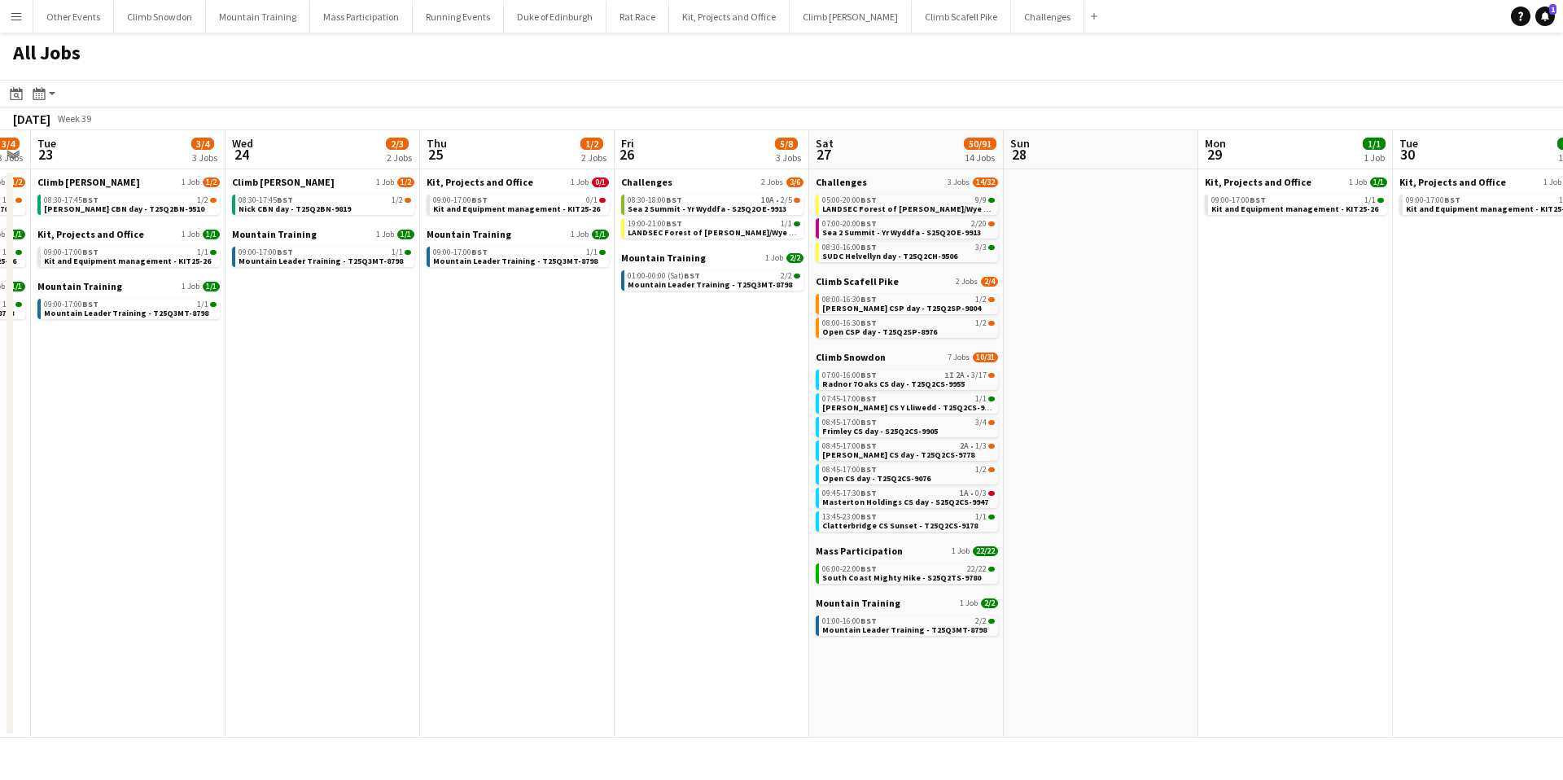
scroll to position [0, 568]
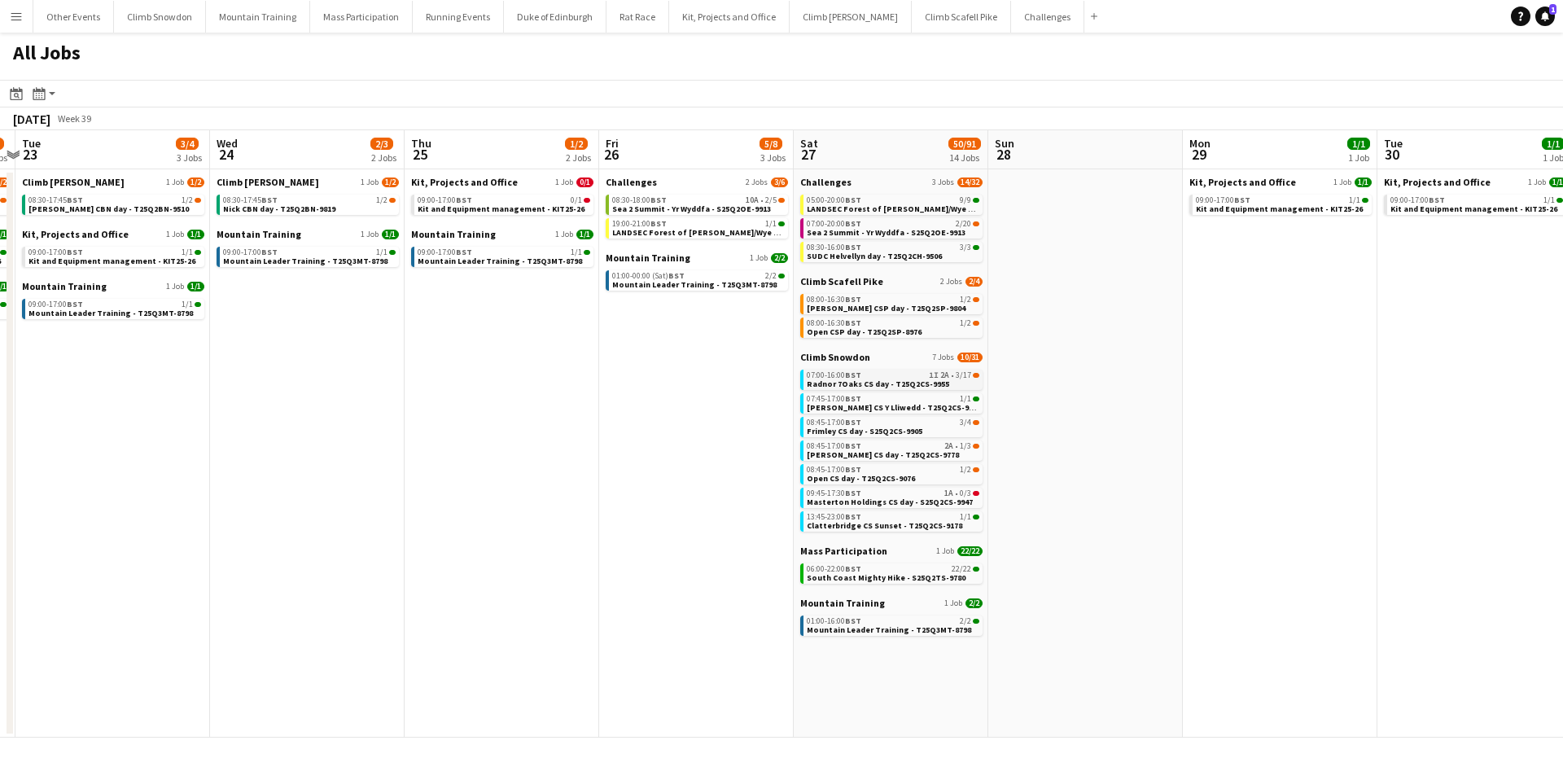
click at [893, 379] on span "Radnor 7Oaks CS day - T25Q2CS-9955" at bounding box center [878, 383] width 142 height 11
click at [682, 203] on span "Sea 2 Summit - Yr Wyddfa - S25Q2OE-9913" at bounding box center [691, 208] width 159 height 11
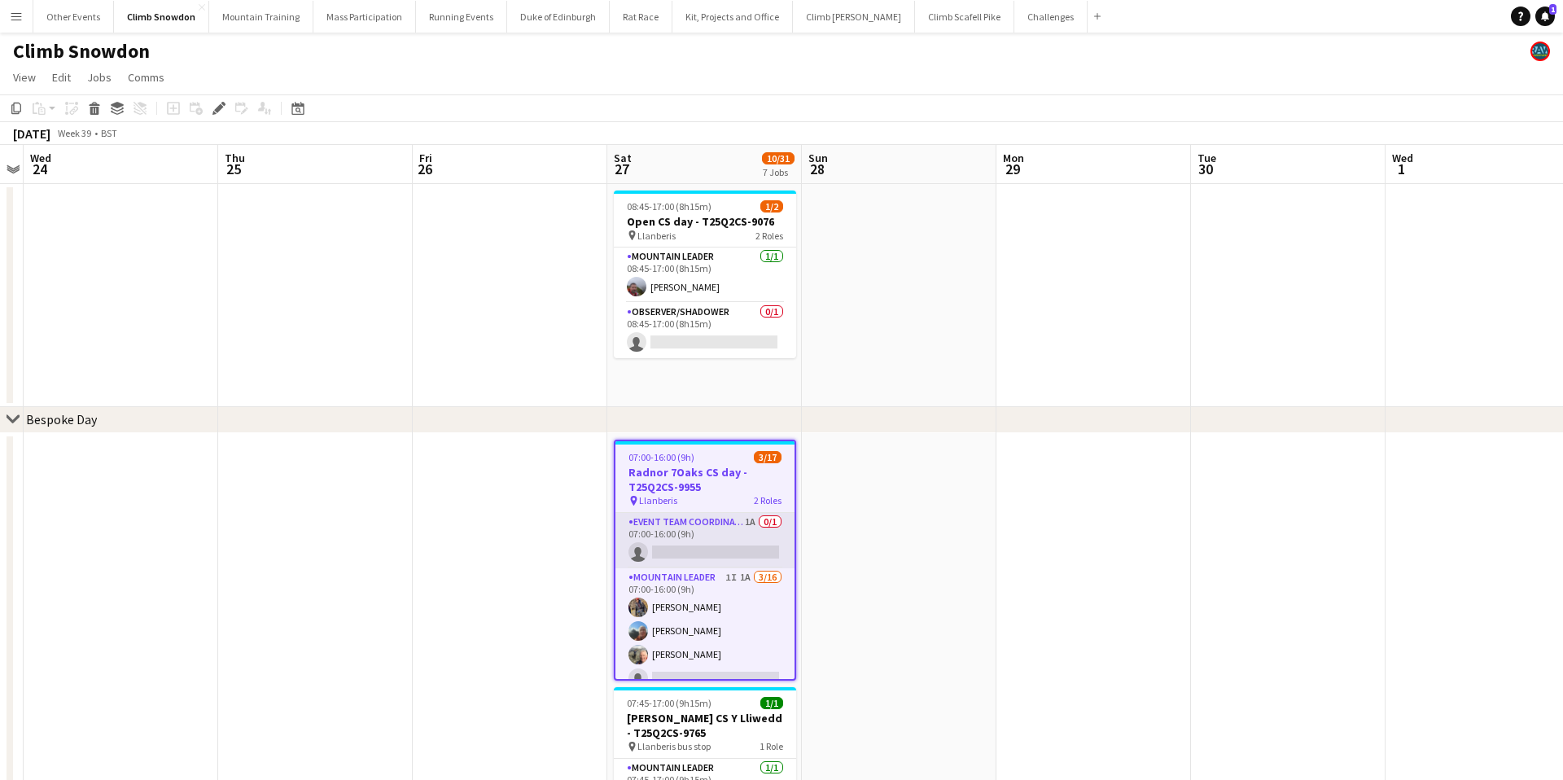
click at [726, 539] on app-card-role "Event Team Coordinator 1A 0/1 07:00-16:00 (9h) single-neutral-actions" at bounding box center [704, 540] width 179 height 55
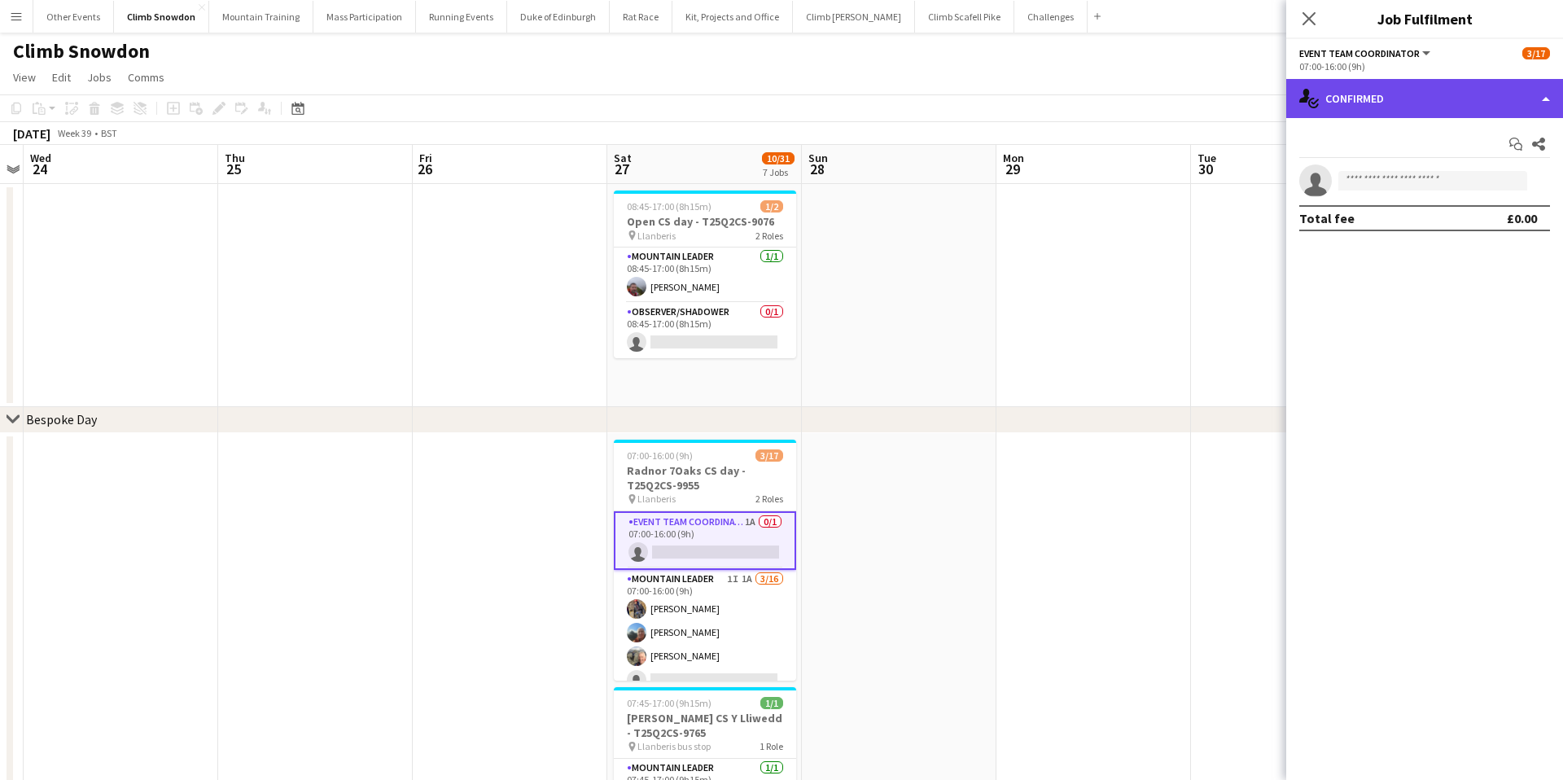
click at [1388, 98] on div "single-neutral-actions-check-2 Confirmed" at bounding box center [1424, 98] width 277 height 39
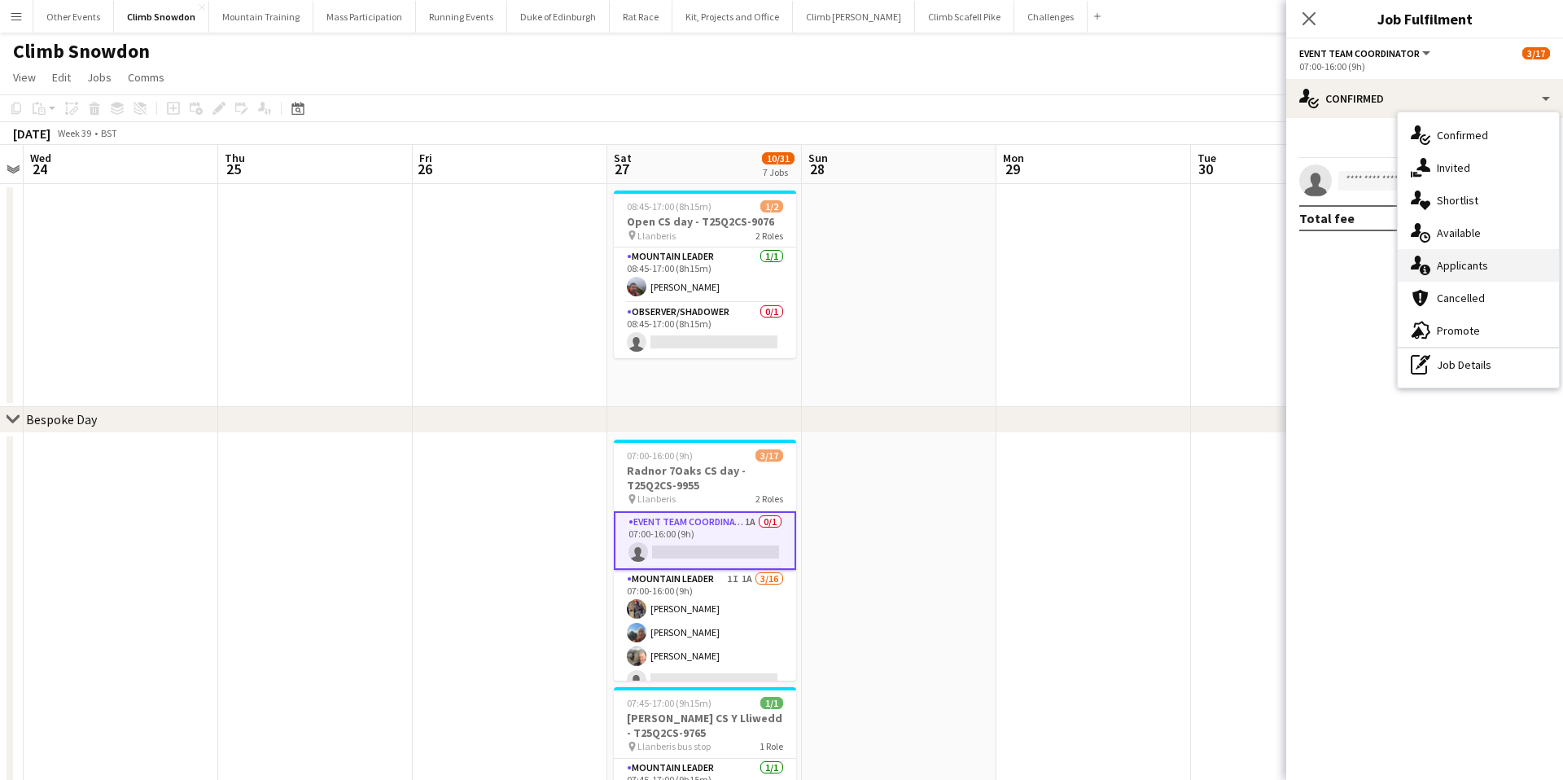
click at [1480, 255] on div "single-neutral-actions-information Applicants" at bounding box center [1477, 265] width 161 height 33
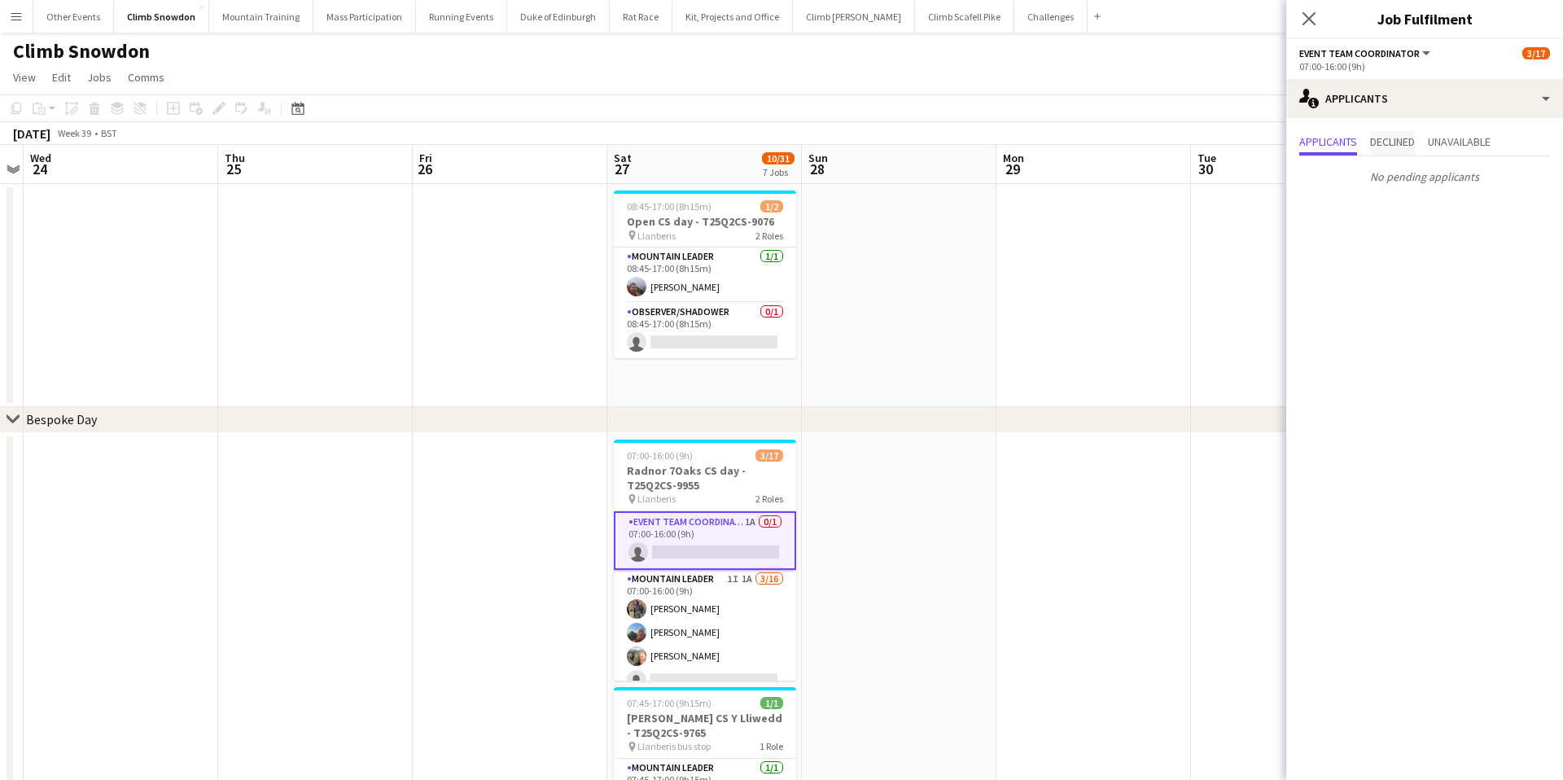
click at [1395, 140] on span "Declined" at bounding box center [1392, 141] width 45 height 11
click at [1470, 141] on span "Unavailable" at bounding box center [1459, 141] width 63 height 11
click at [1310, 22] on icon "Close pop-in" at bounding box center [1308, 18] width 15 height 15
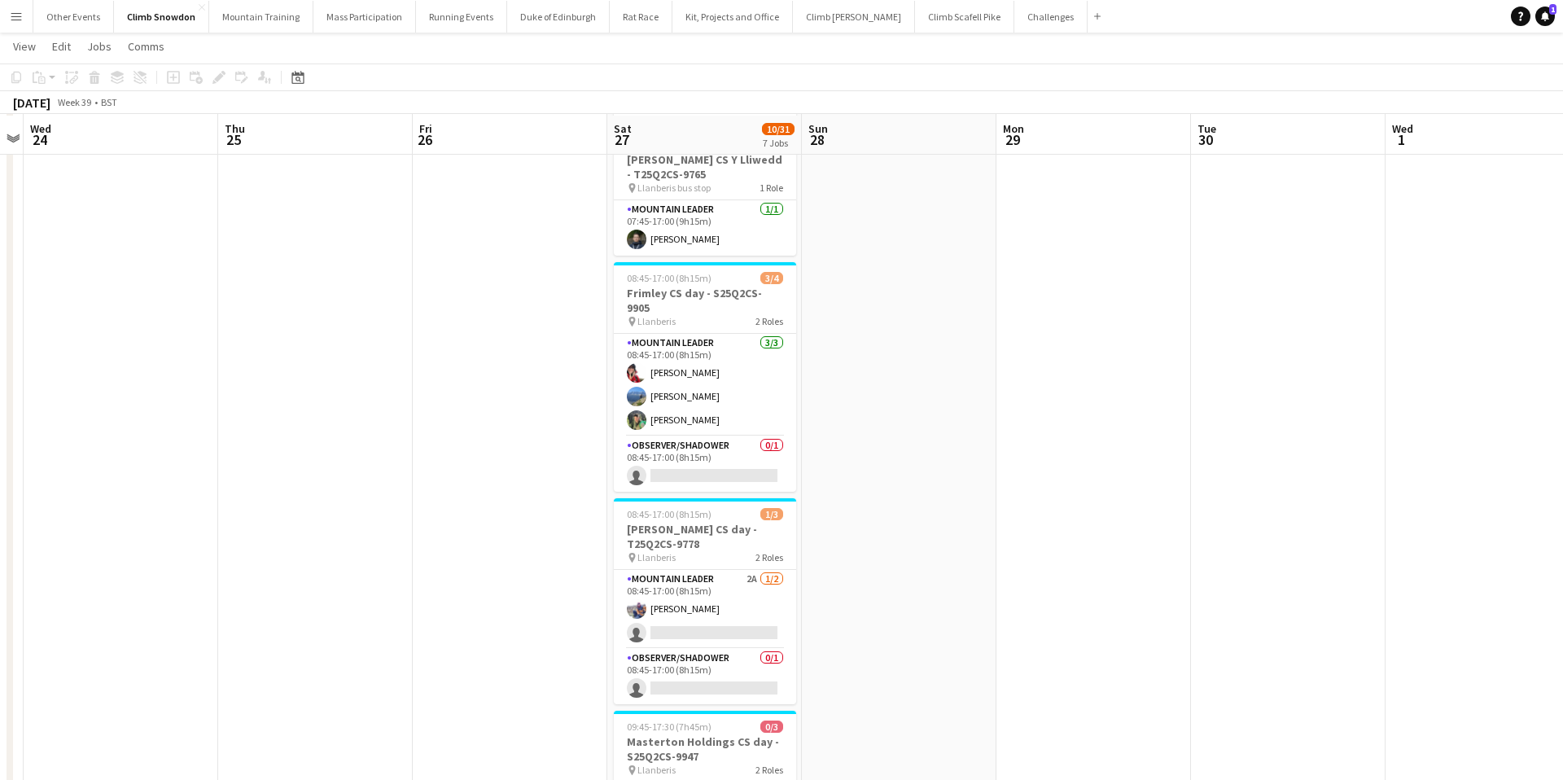
scroll to position [558, 0]
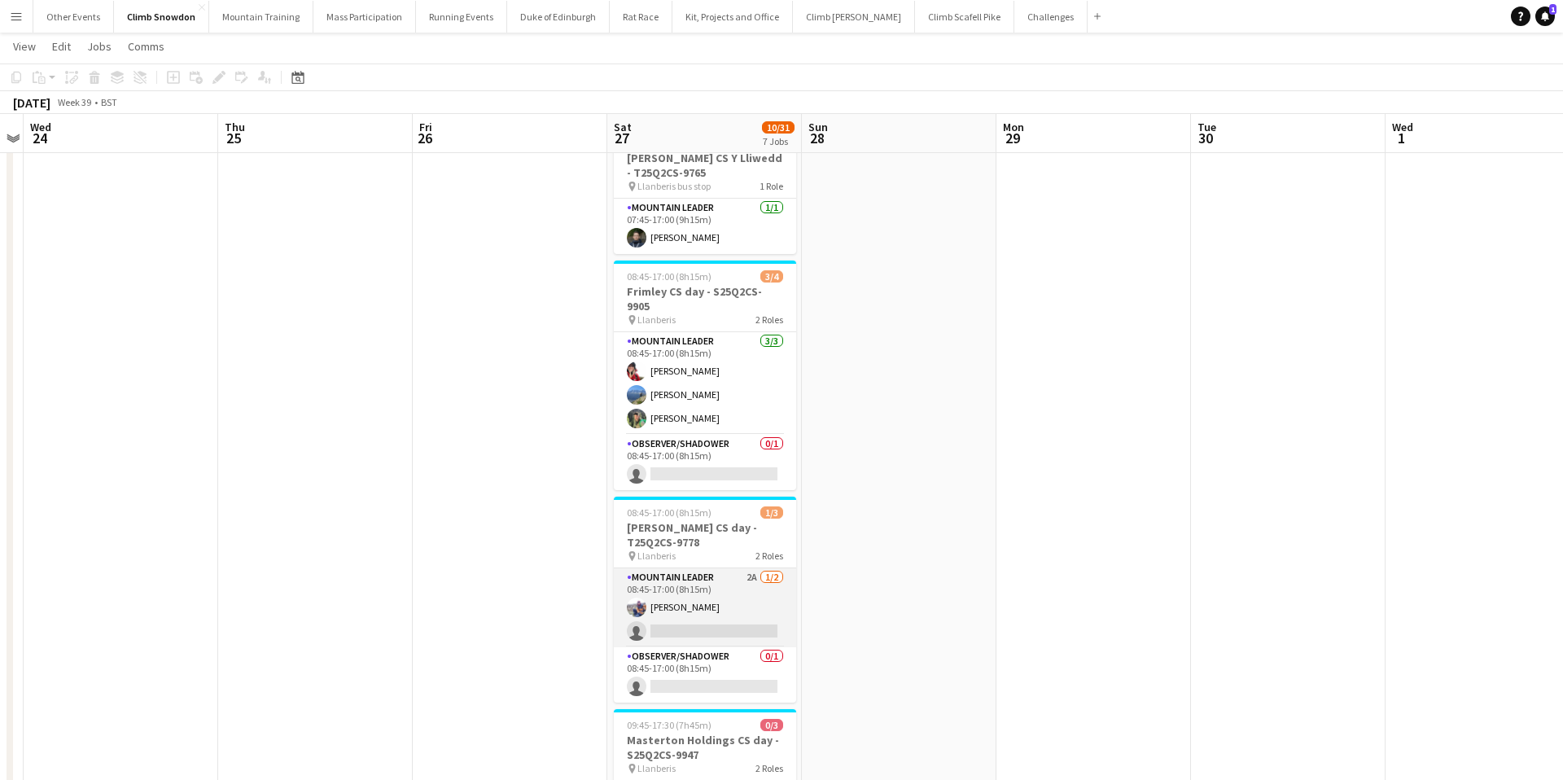
click at [751, 591] on app-card-role "Mountain Leader 2A [DATE] 08:45-17:00 (8h15m) [PERSON_NAME] single-neutral-acti…" at bounding box center [705, 607] width 182 height 79
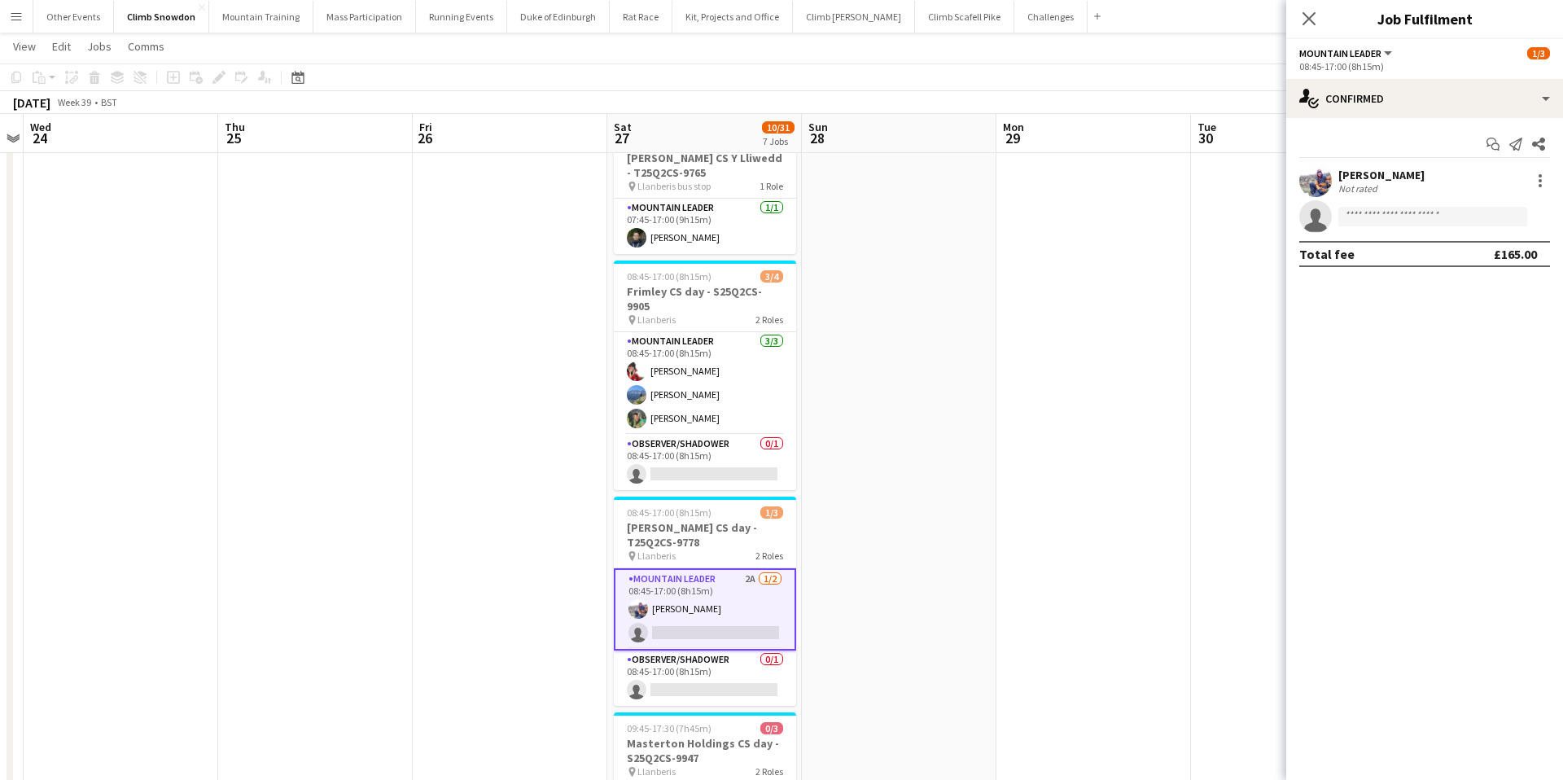
scroll to position [39, 0]
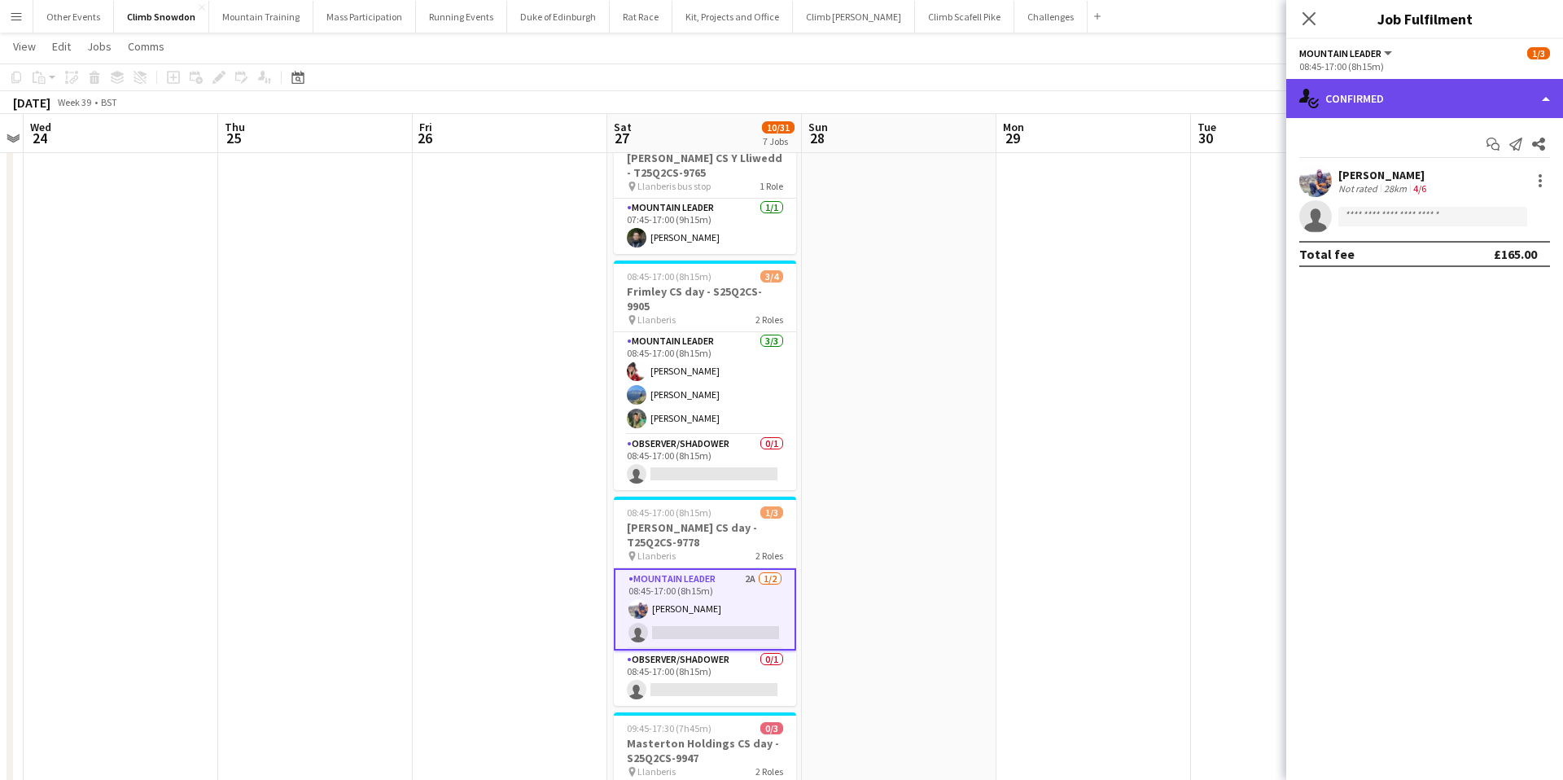
click at [1425, 99] on div "single-neutral-actions-check-2 Confirmed" at bounding box center [1424, 98] width 277 height 39
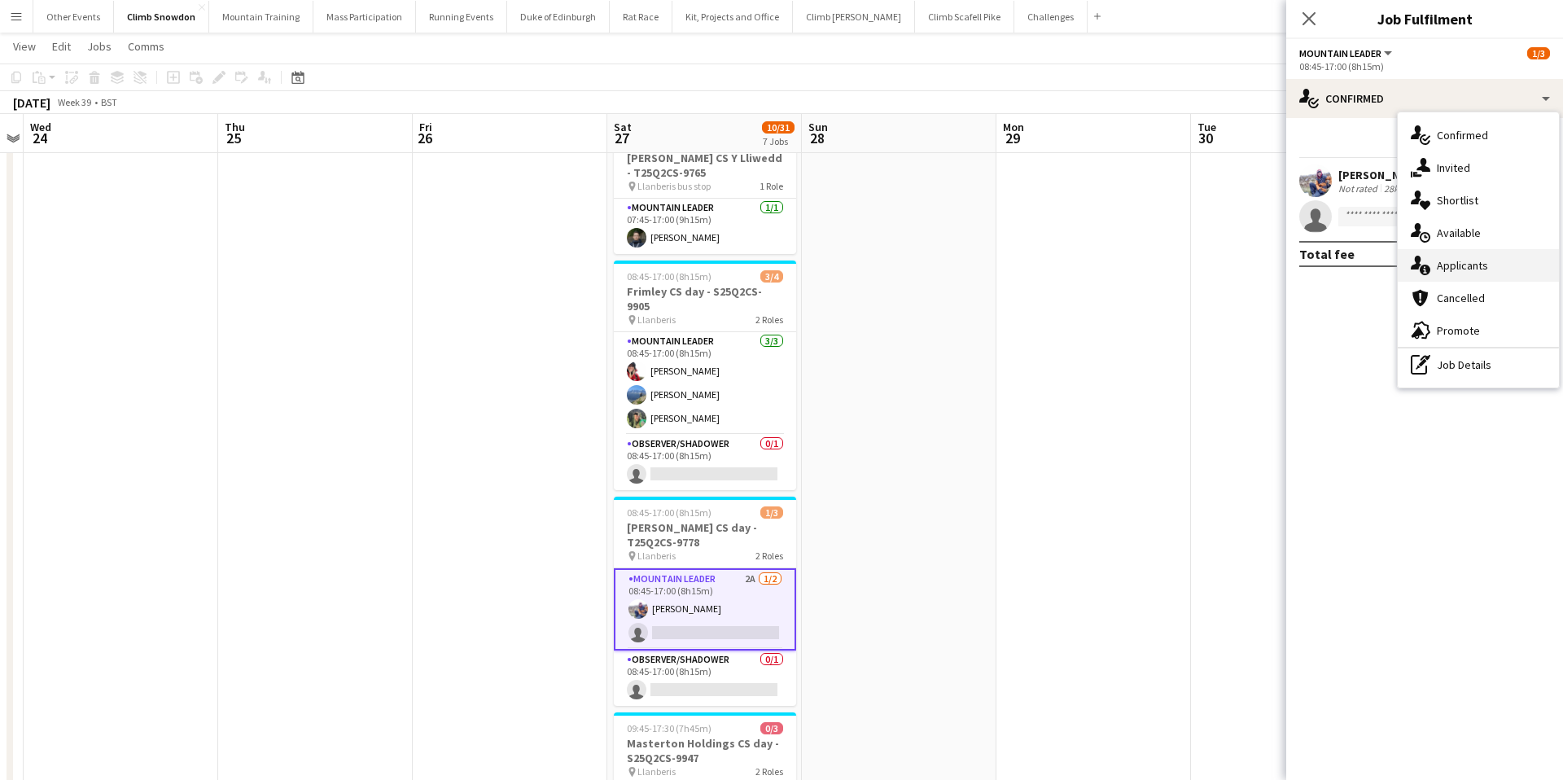
click at [1463, 277] on div "single-neutral-actions-information Applicants" at bounding box center [1477, 265] width 161 height 33
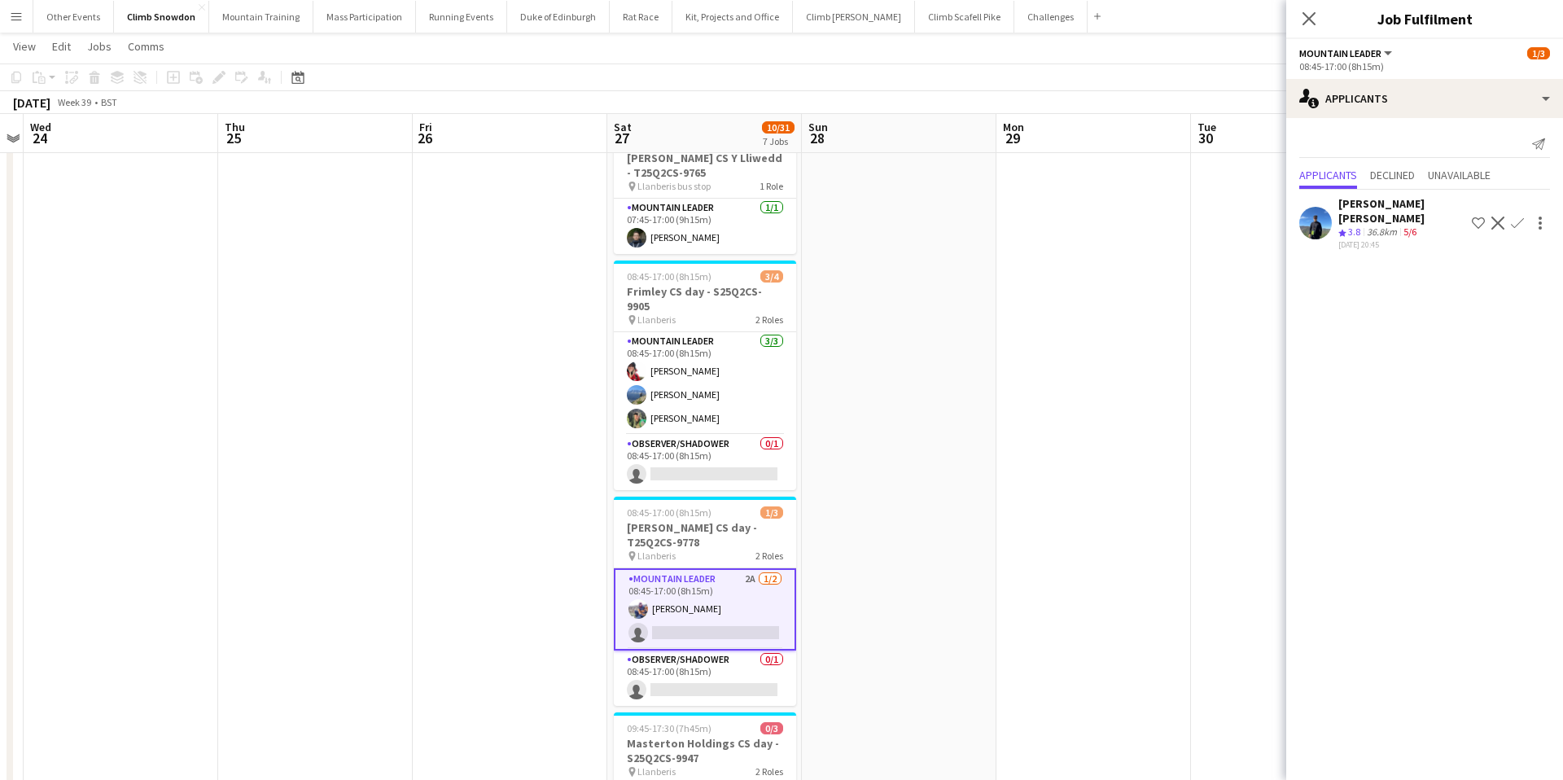
click at [1228, 228] on app-date-cell at bounding box center [1288, 412] width 195 height 1079
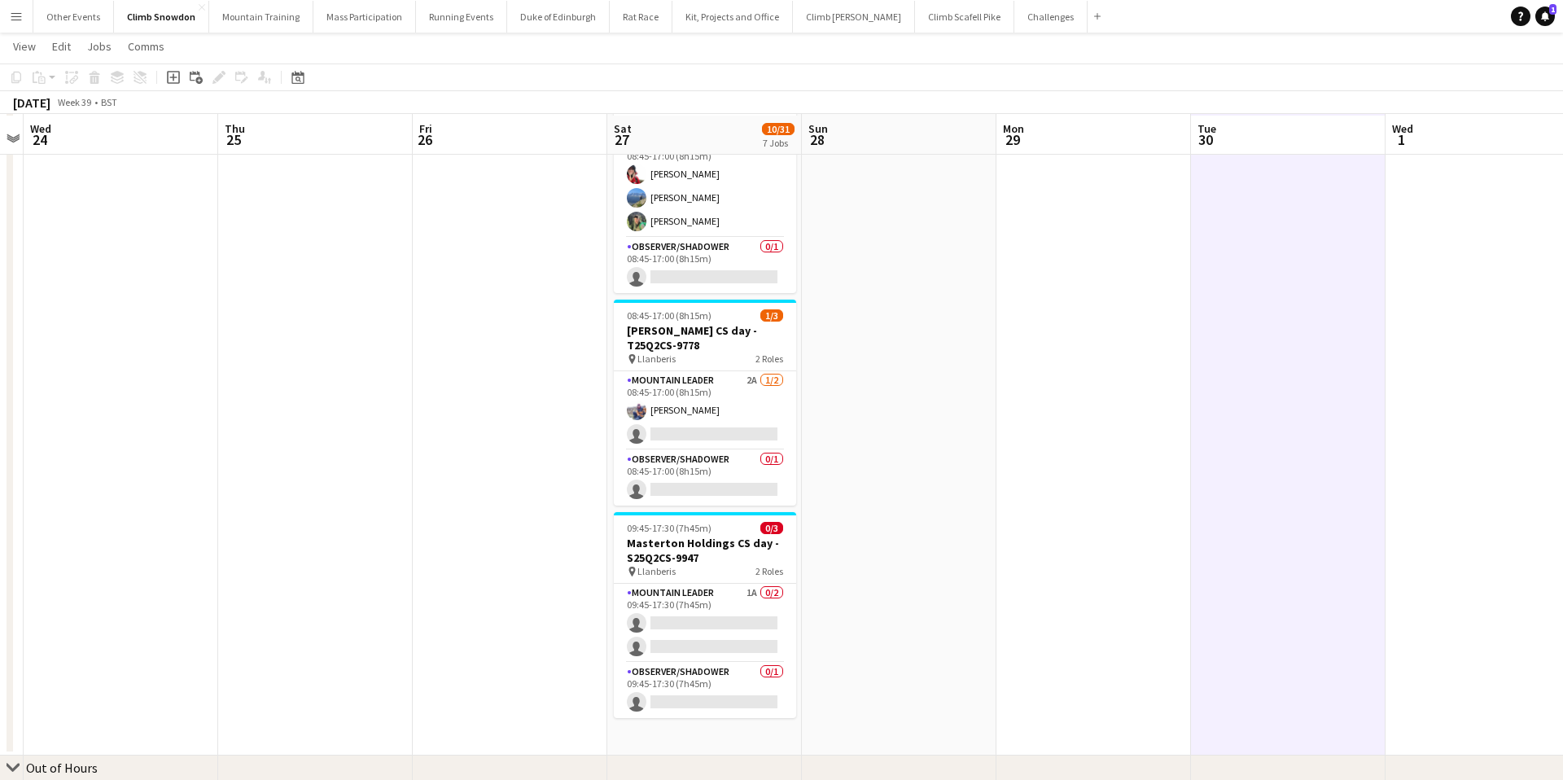
scroll to position [766, 0]
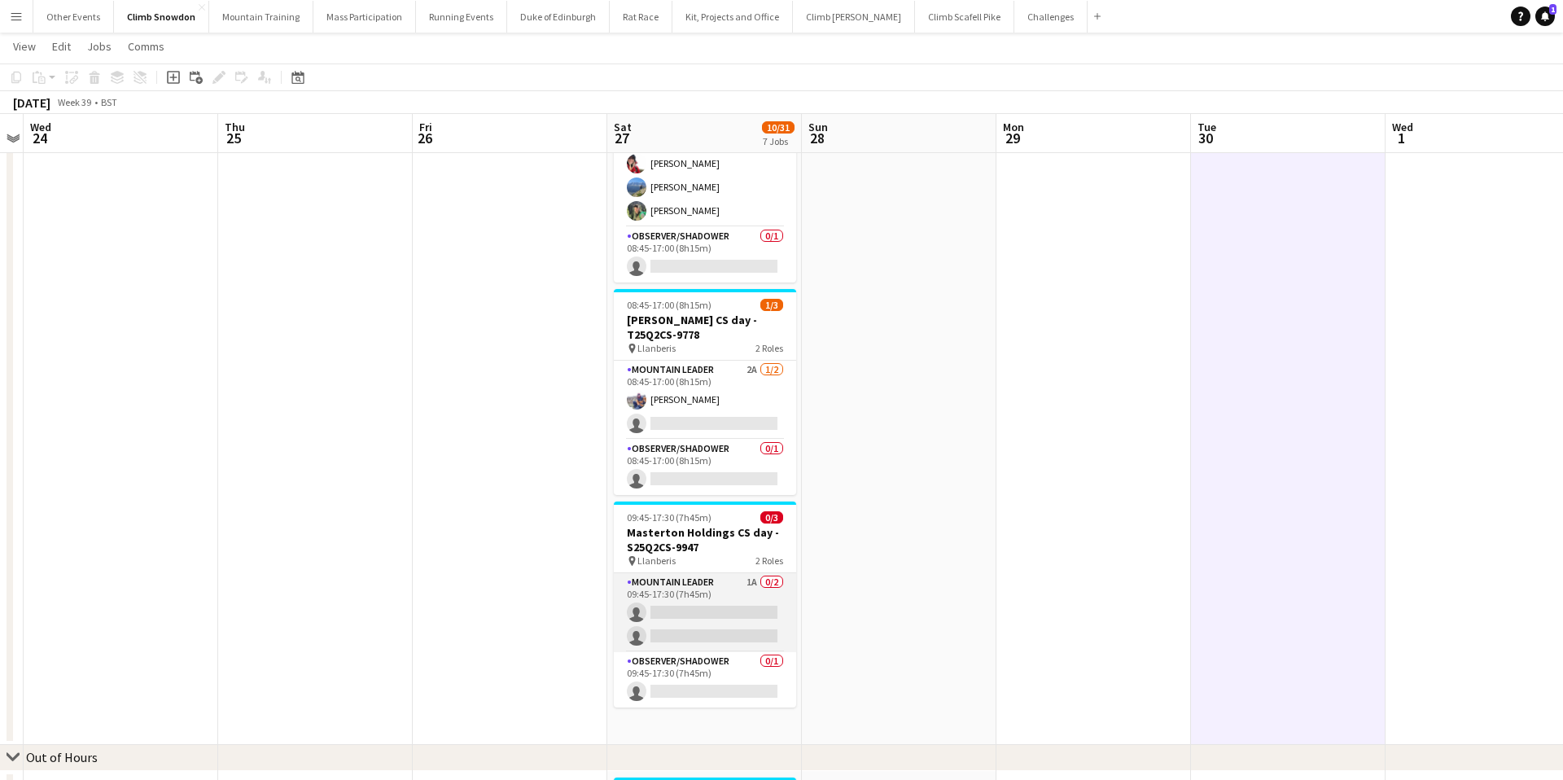
click at [704, 597] on app-card-role "Mountain Leader 1A 0/2 09:45-17:30 (7h45m) single-neutral-actions single-neutra…" at bounding box center [705, 612] width 182 height 79
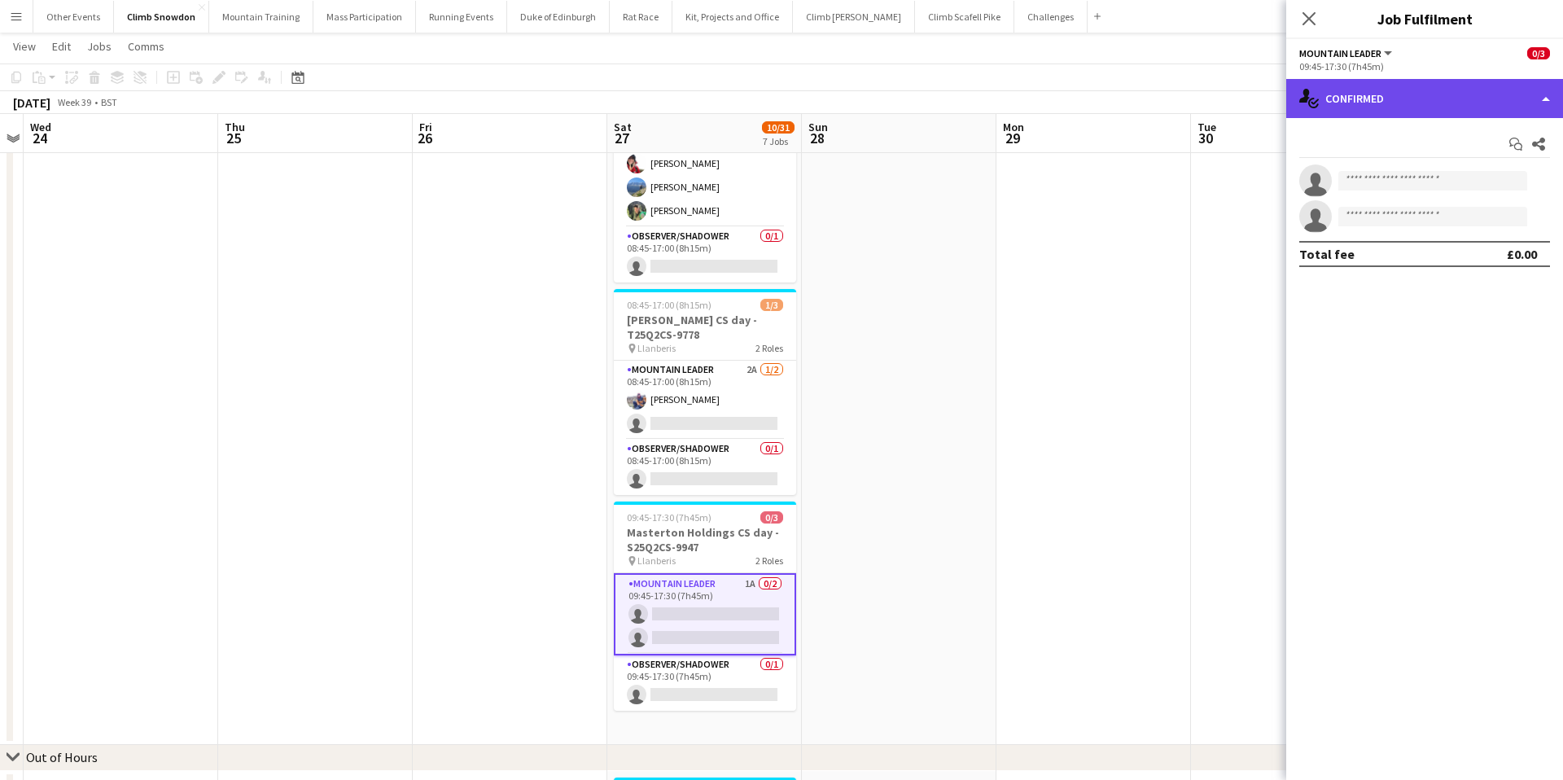
click at [1417, 98] on div "single-neutral-actions-check-2 Confirmed" at bounding box center [1424, 98] width 277 height 39
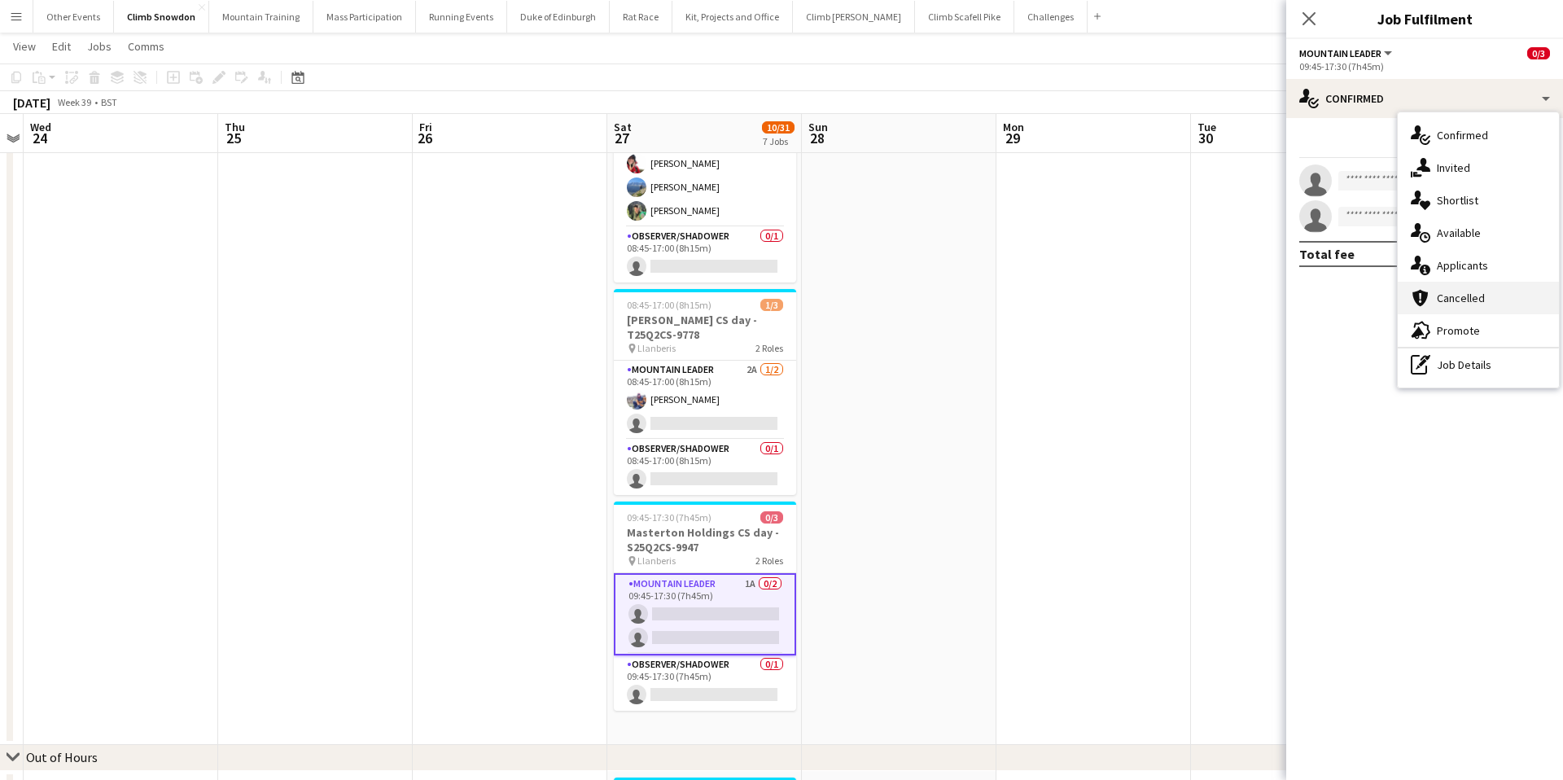
click at [1449, 282] on div "cancellation Cancelled" at bounding box center [1477, 298] width 161 height 33
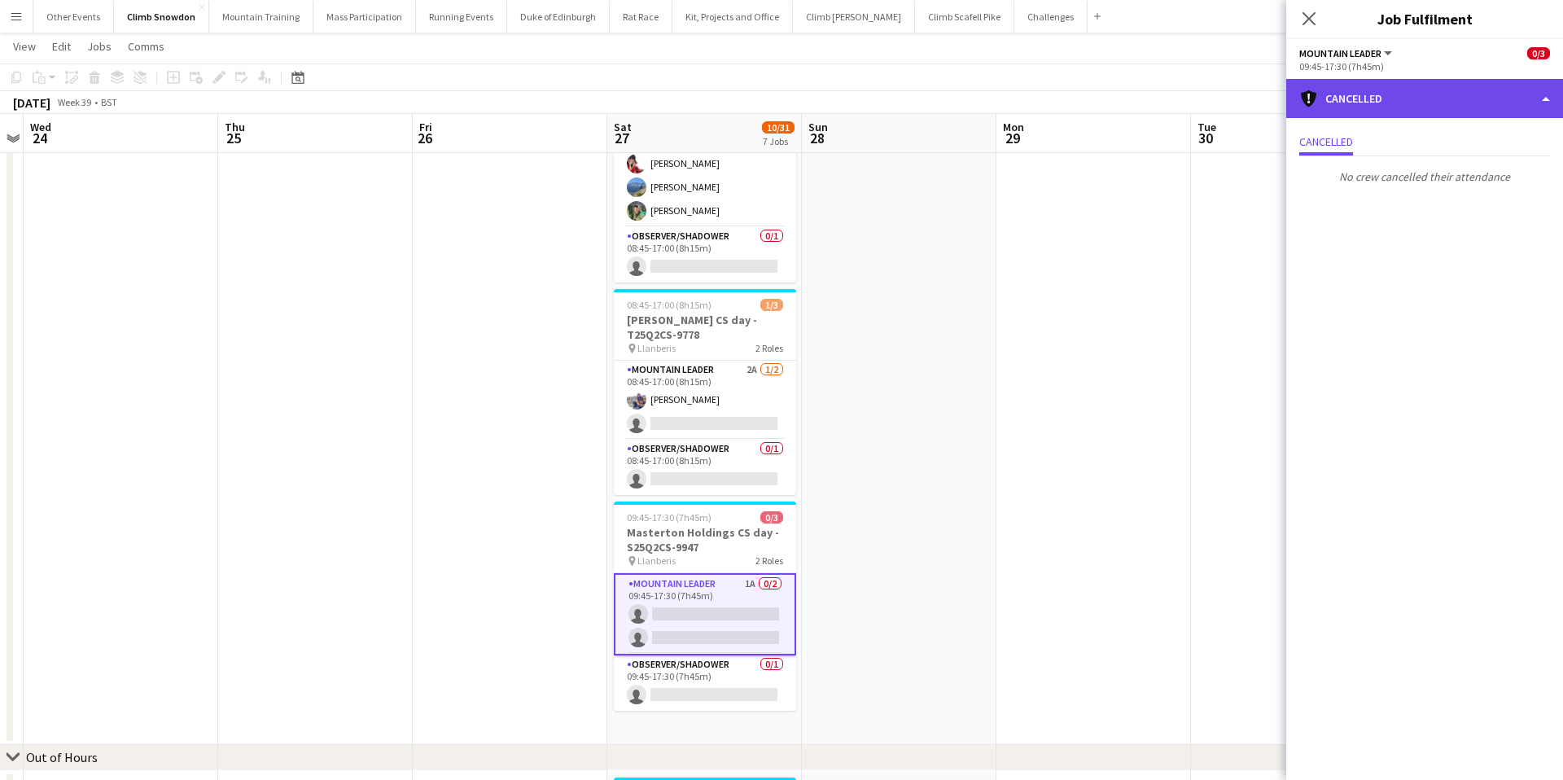
click at [1393, 90] on div "cancellation Cancelled" at bounding box center [1424, 98] width 277 height 39
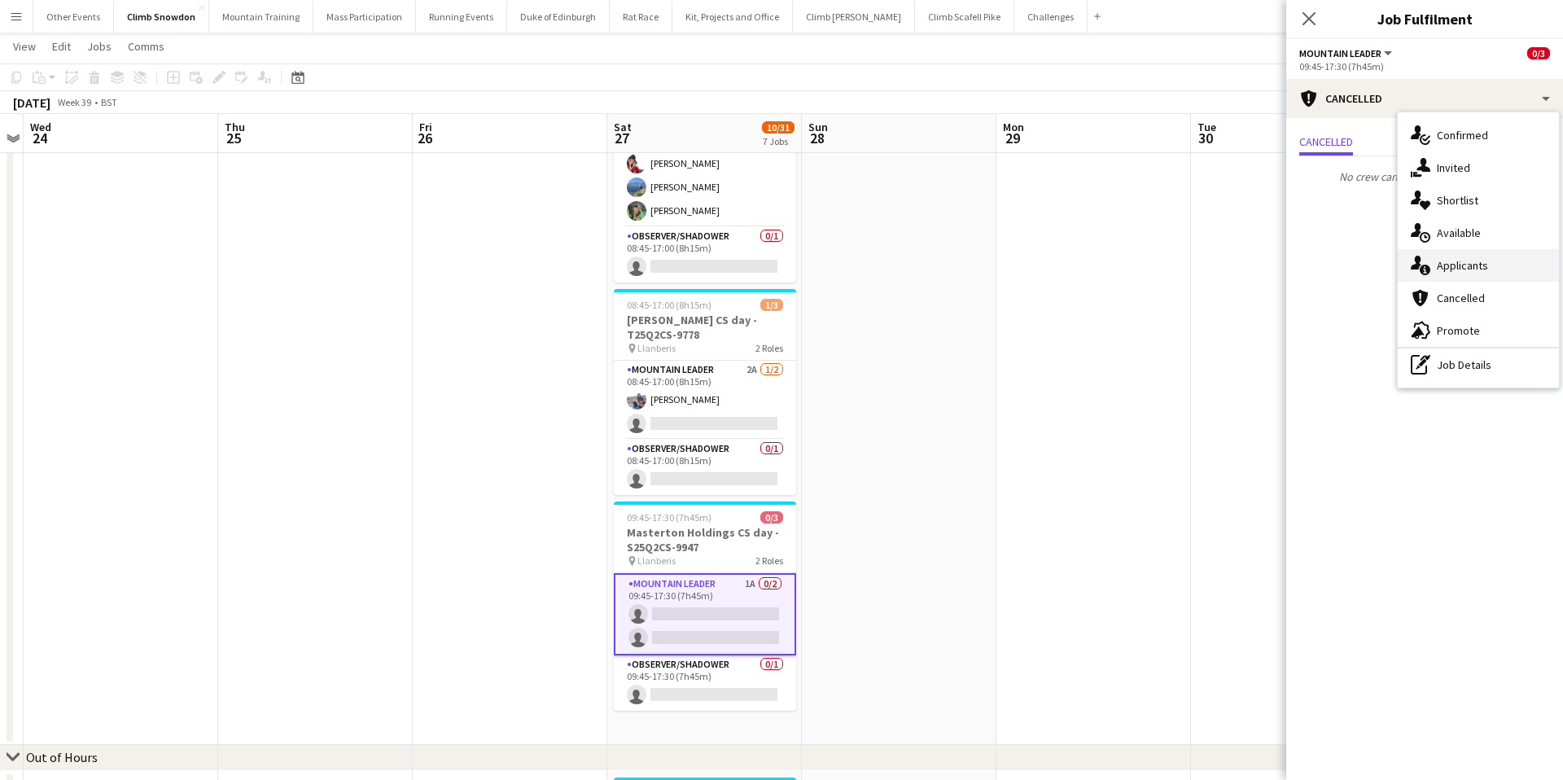
click at [1437, 260] on div "single-neutral-actions-information Applicants" at bounding box center [1477, 265] width 161 height 33
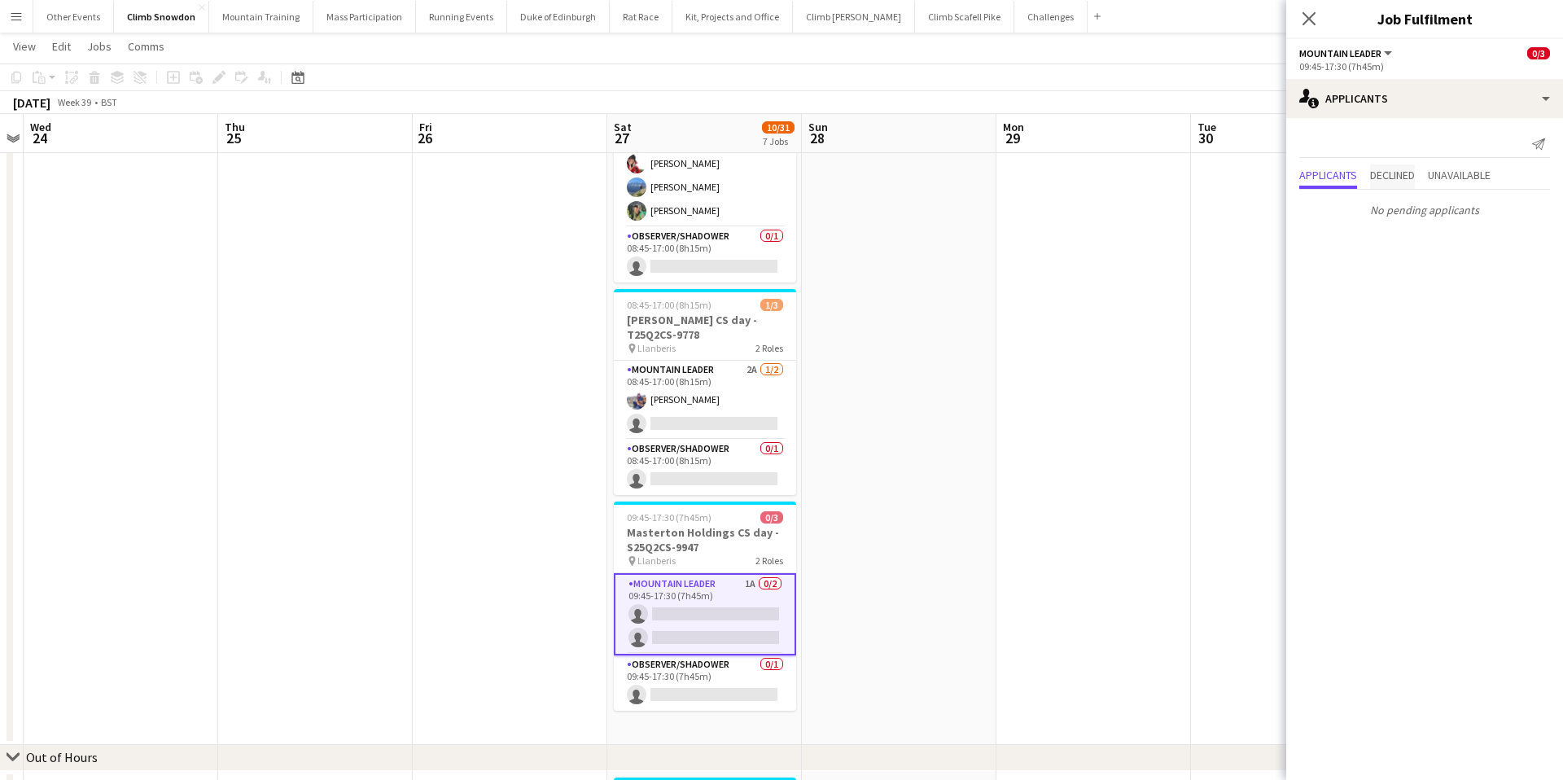
click at [1407, 169] on span "Declined" at bounding box center [1392, 174] width 45 height 11
click at [1460, 141] on span "Unavailable" at bounding box center [1459, 141] width 63 height 11
click at [1314, 15] on icon "Close pop-in" at bounding box center [1308, 18] width 15 height 15
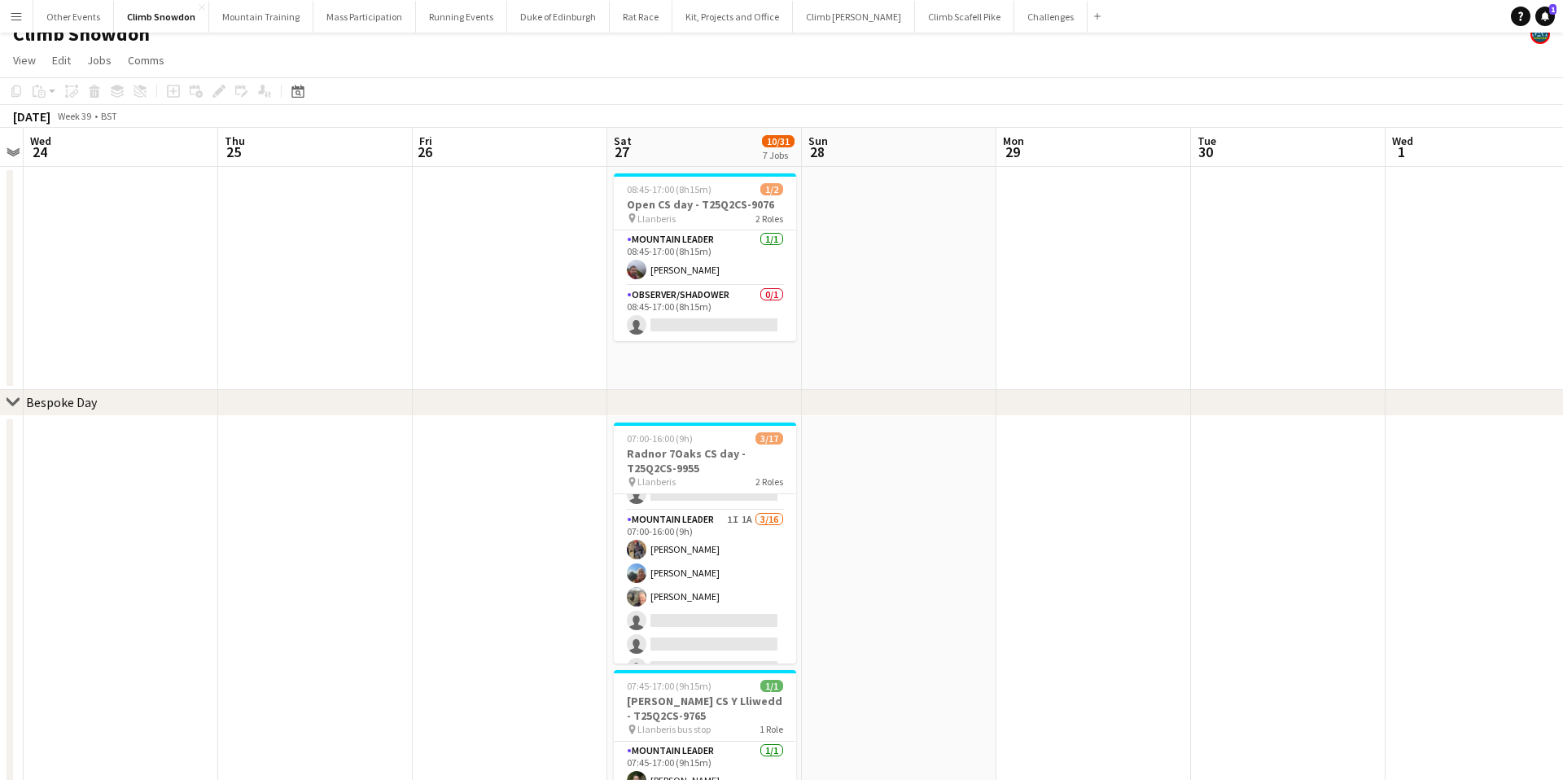
scroll to position [0, 0]
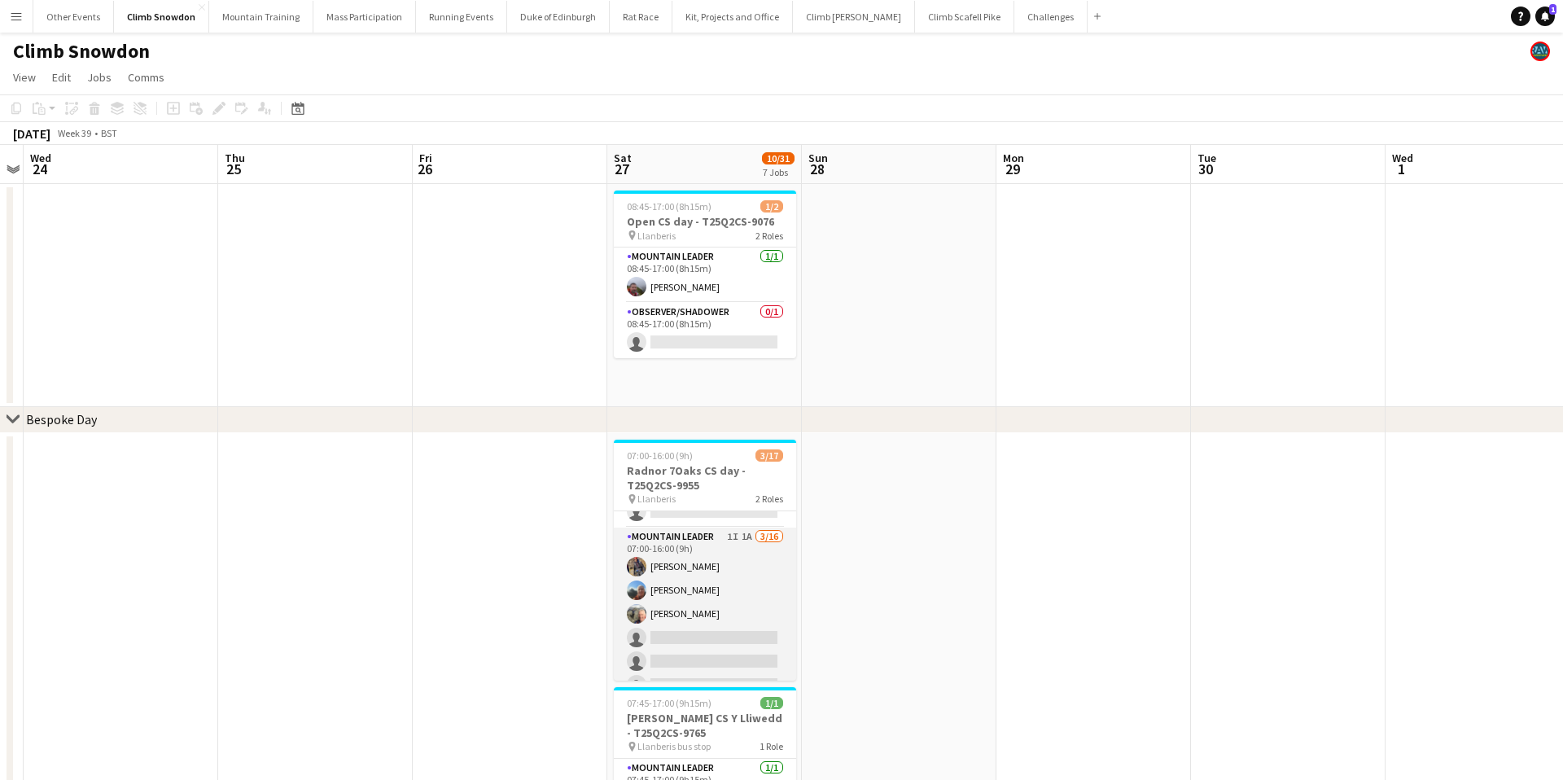
click at [768, 584] on app-card-role "Mountain Leader 1I 1A [DATE] 07:00-16:00 (9h) [PERSON_NAME] [PERSON_NAME] [PERS…" at bounding box center [705, 731] width 182 height 409
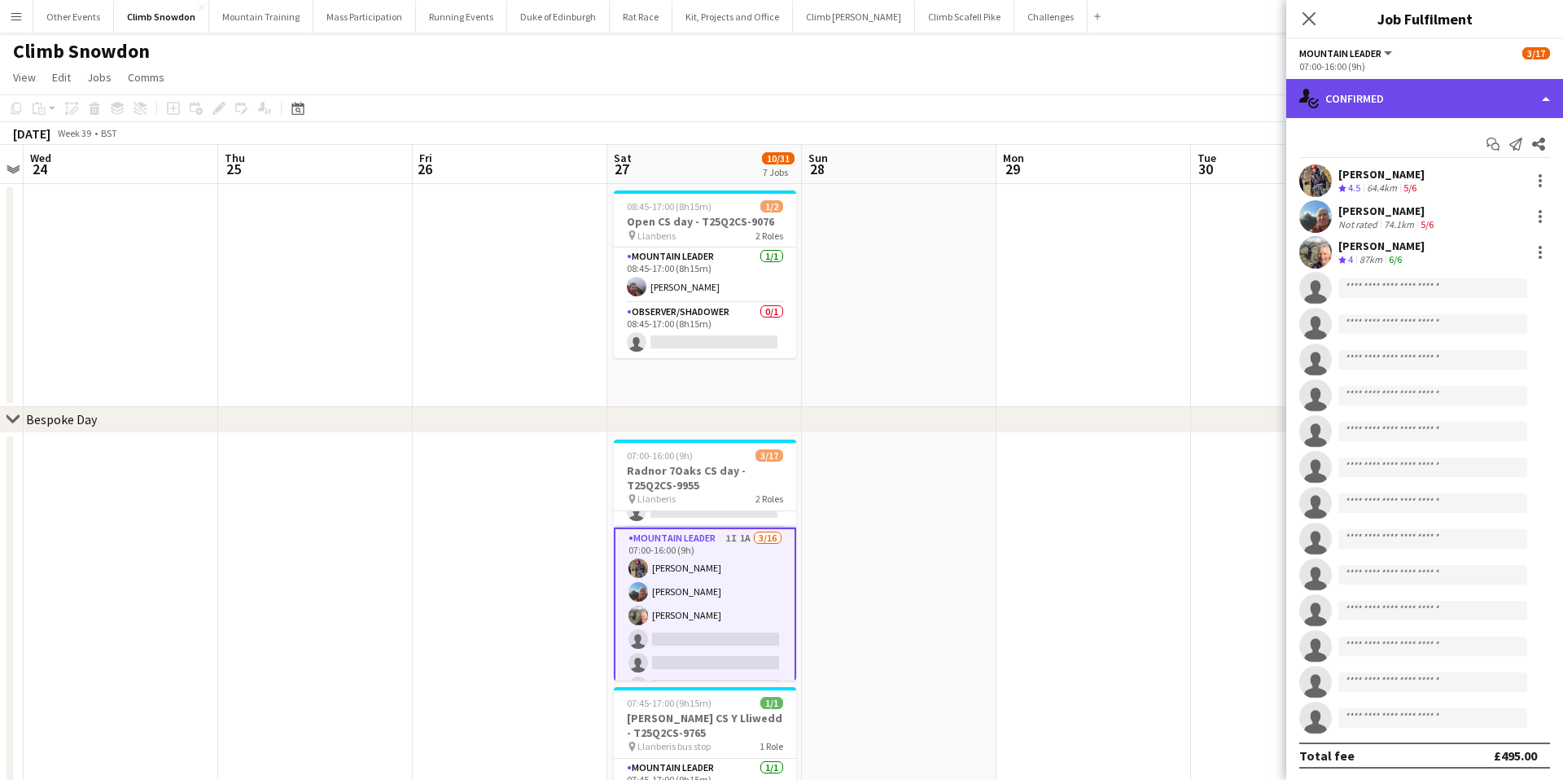
click at [1411, 89] on div "single-neutral-actions-check-2 Confirmed" at bounding box center [1424, 98] width 277 height 39
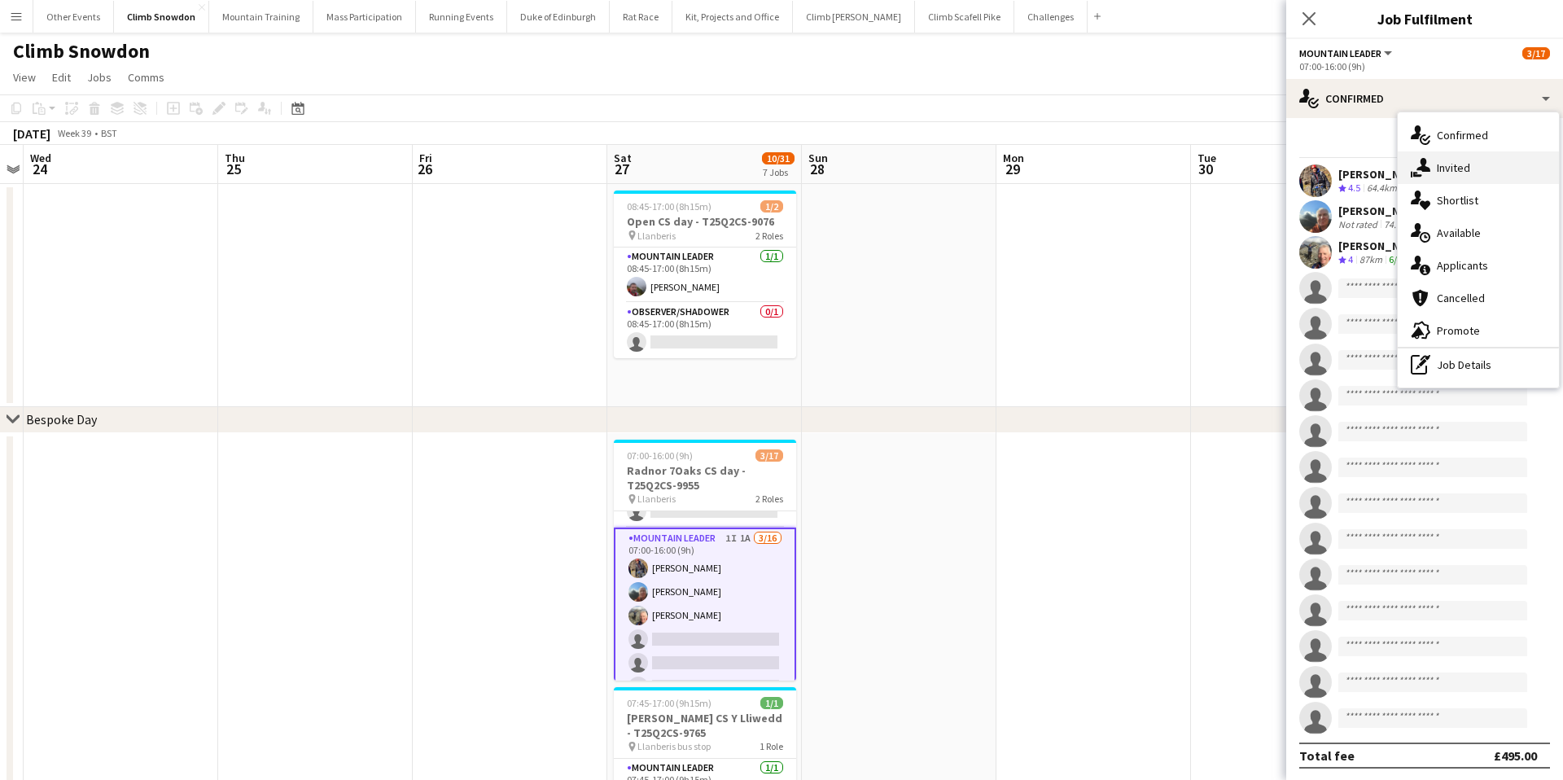
click at [1445, 164] on div "single-neutral-actions-share-1 Invited" at bounding box center [1477, 167] width 161 height 33
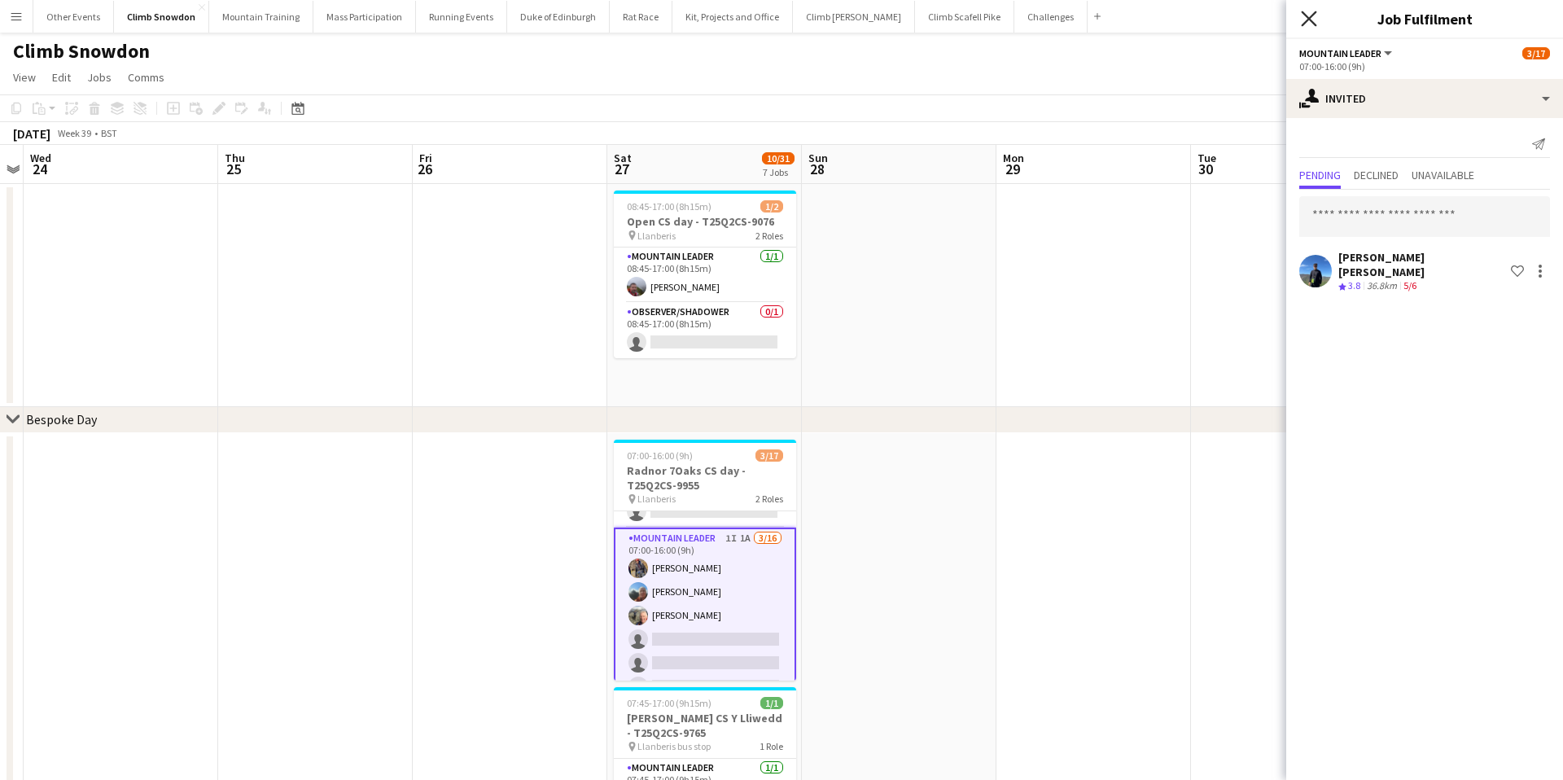
click at [1310, 15] on icon "Close pop-in" at bounding box center [1308, 18] width 15 height 15
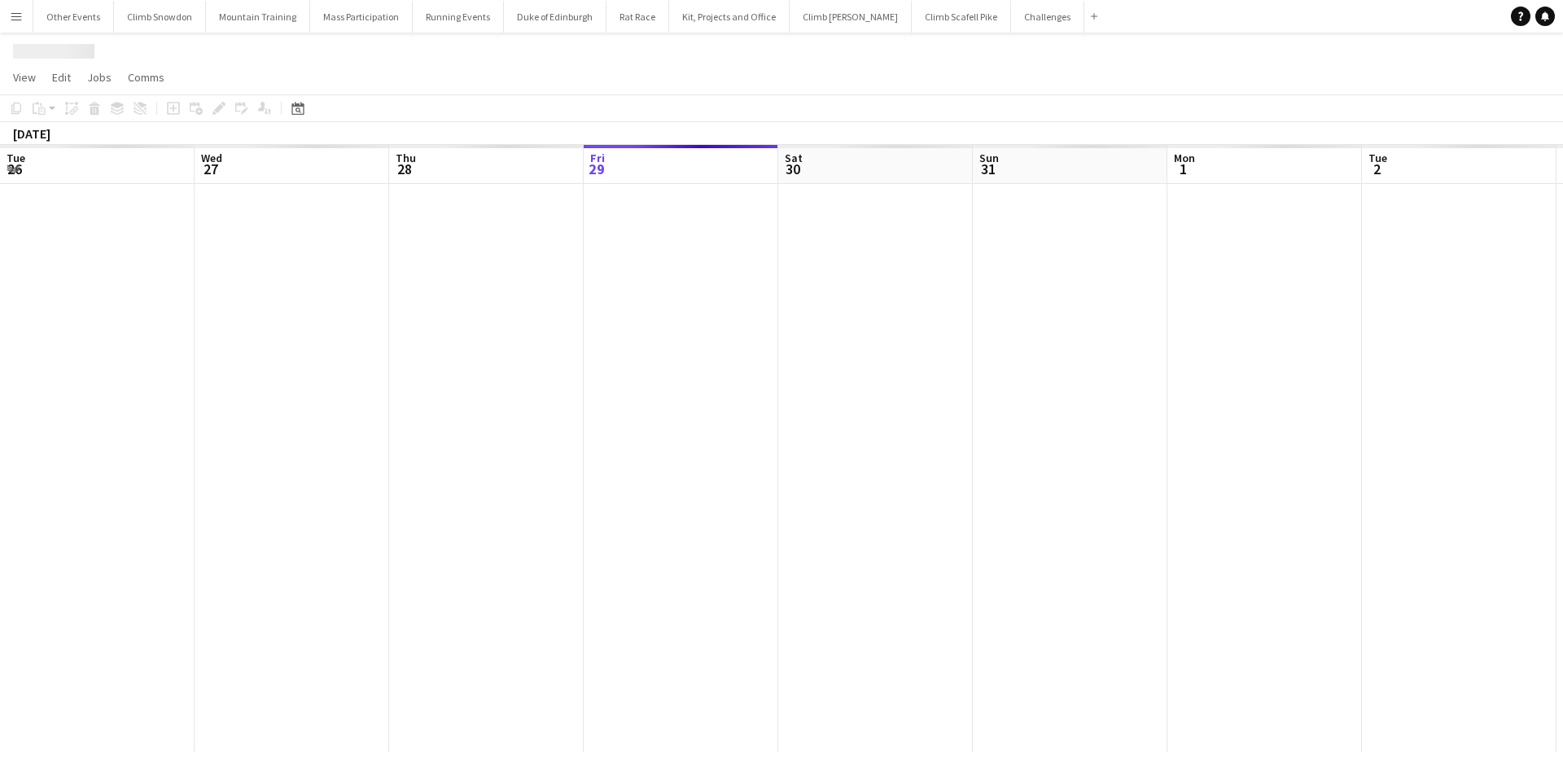
scroll to position [0, 560]
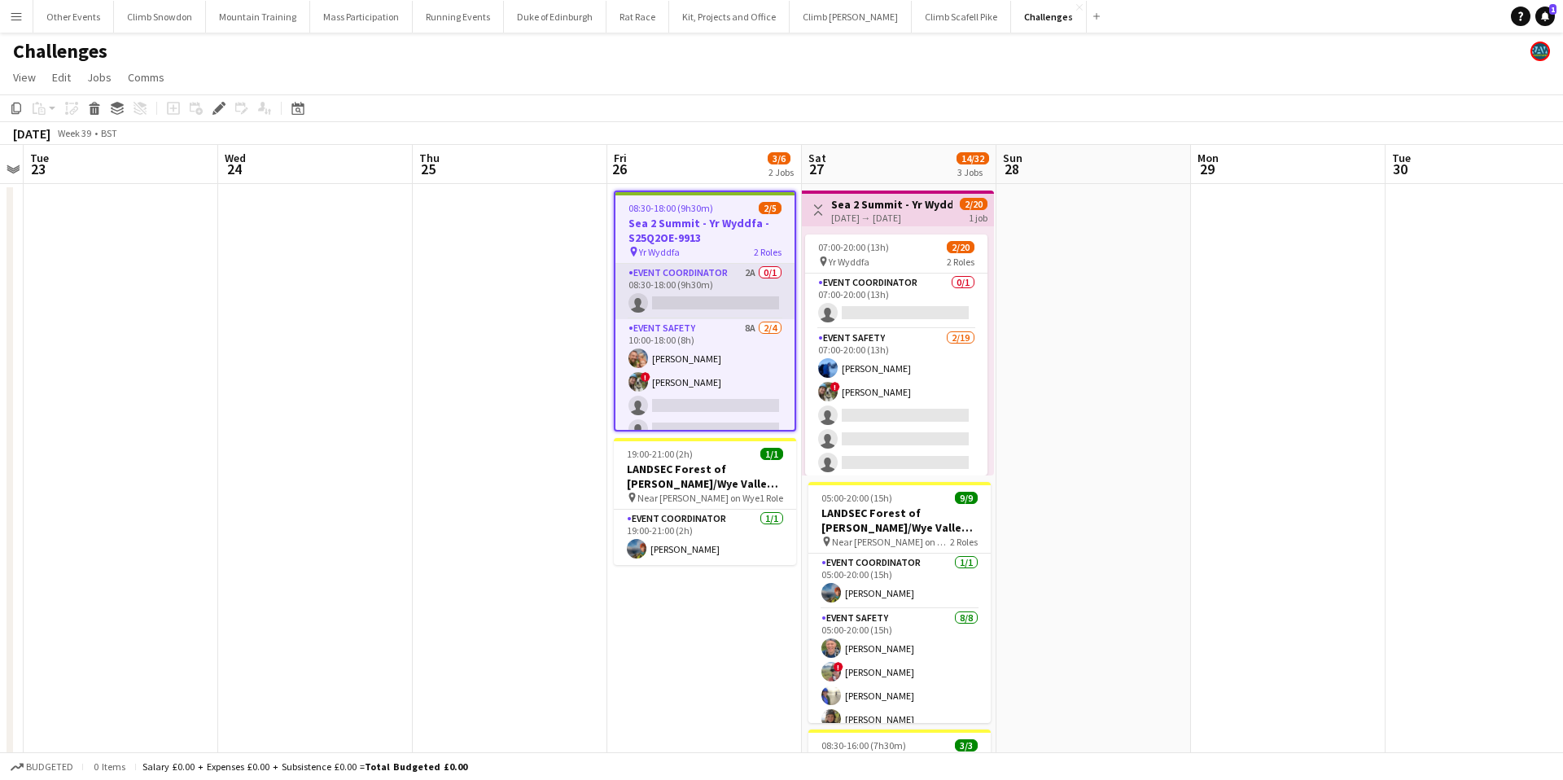
click at [689, 288] on app-card-role "Event Coordinator 2A 0/1 08:30-18:00 (9h30m) single-neutral-actions" at bounding box center [704, 291] width 179 height 55
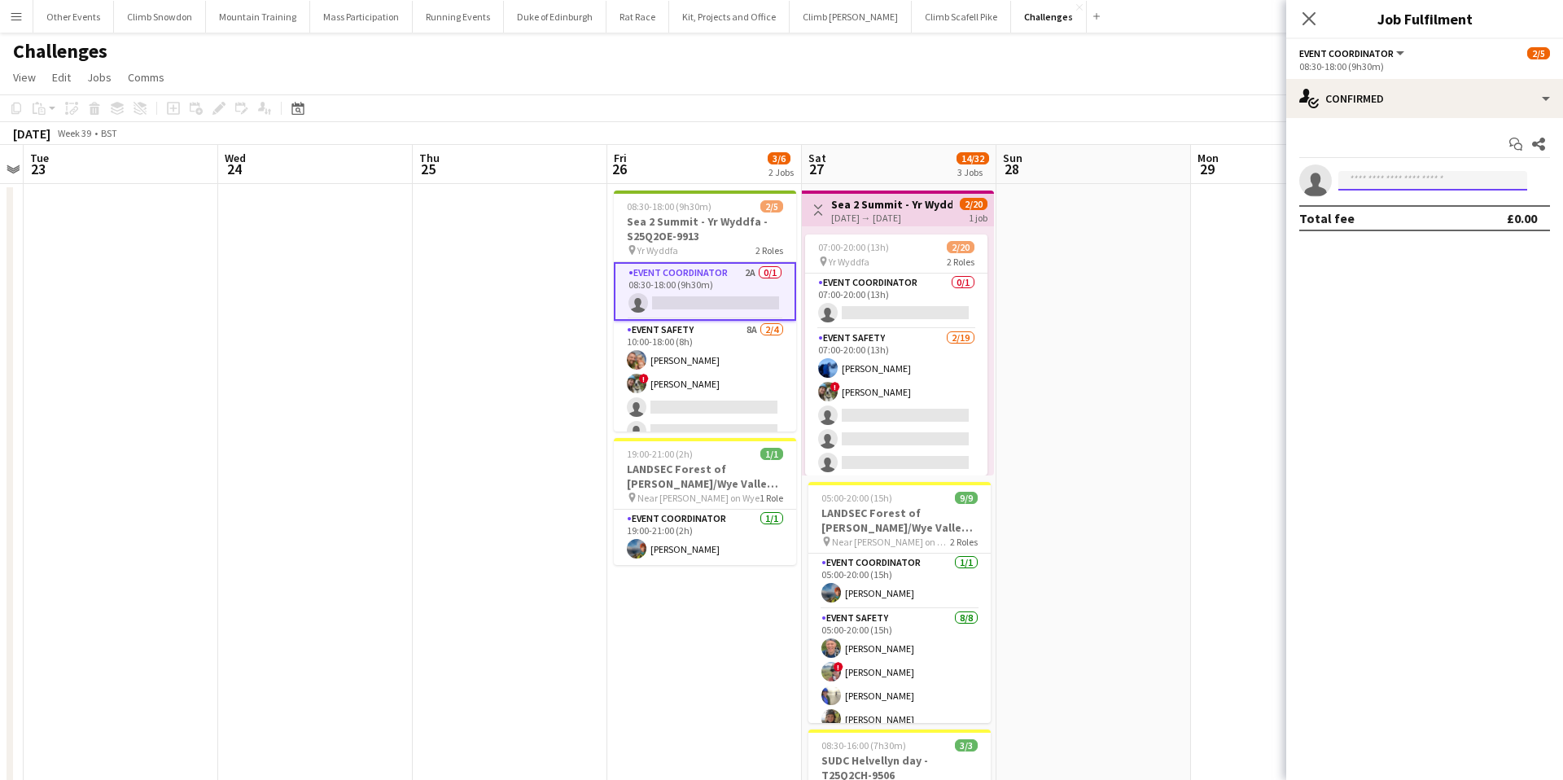
click at [1428, 181] on input at bounding box center [1432, 181] width 189 height 20
type input "****"
click at [1353, 285] on mat-expansion-panel "check Confirmed Start chat Share single-neutral-actions **** Total fee £0.00" at bounding box center [1424, 449] width 277 height 662
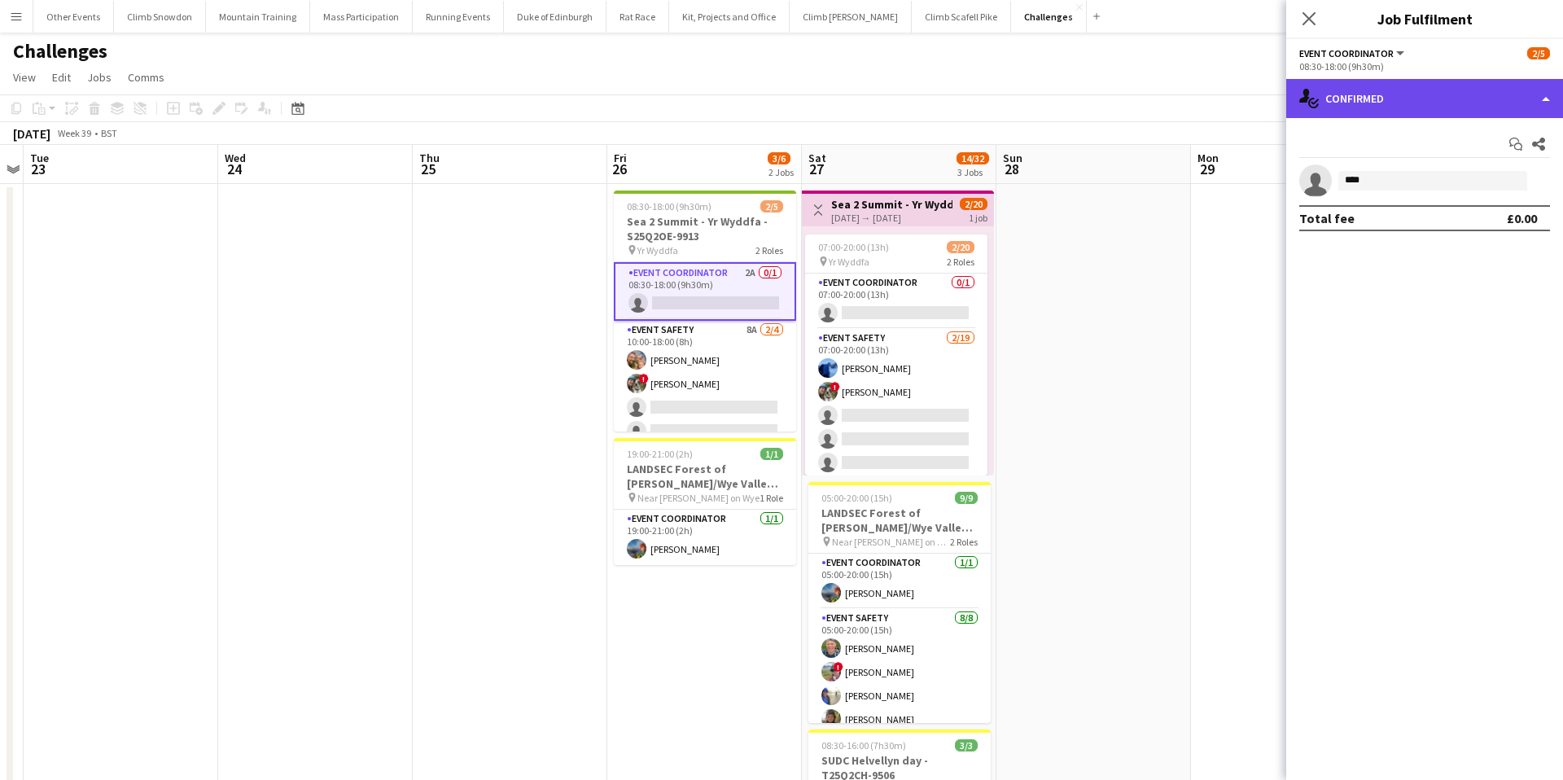
click at [1384, 94] on div "single-neutral-actions-check-2 Confirmed" at bounding box center [1424, 98] width 277 height 39
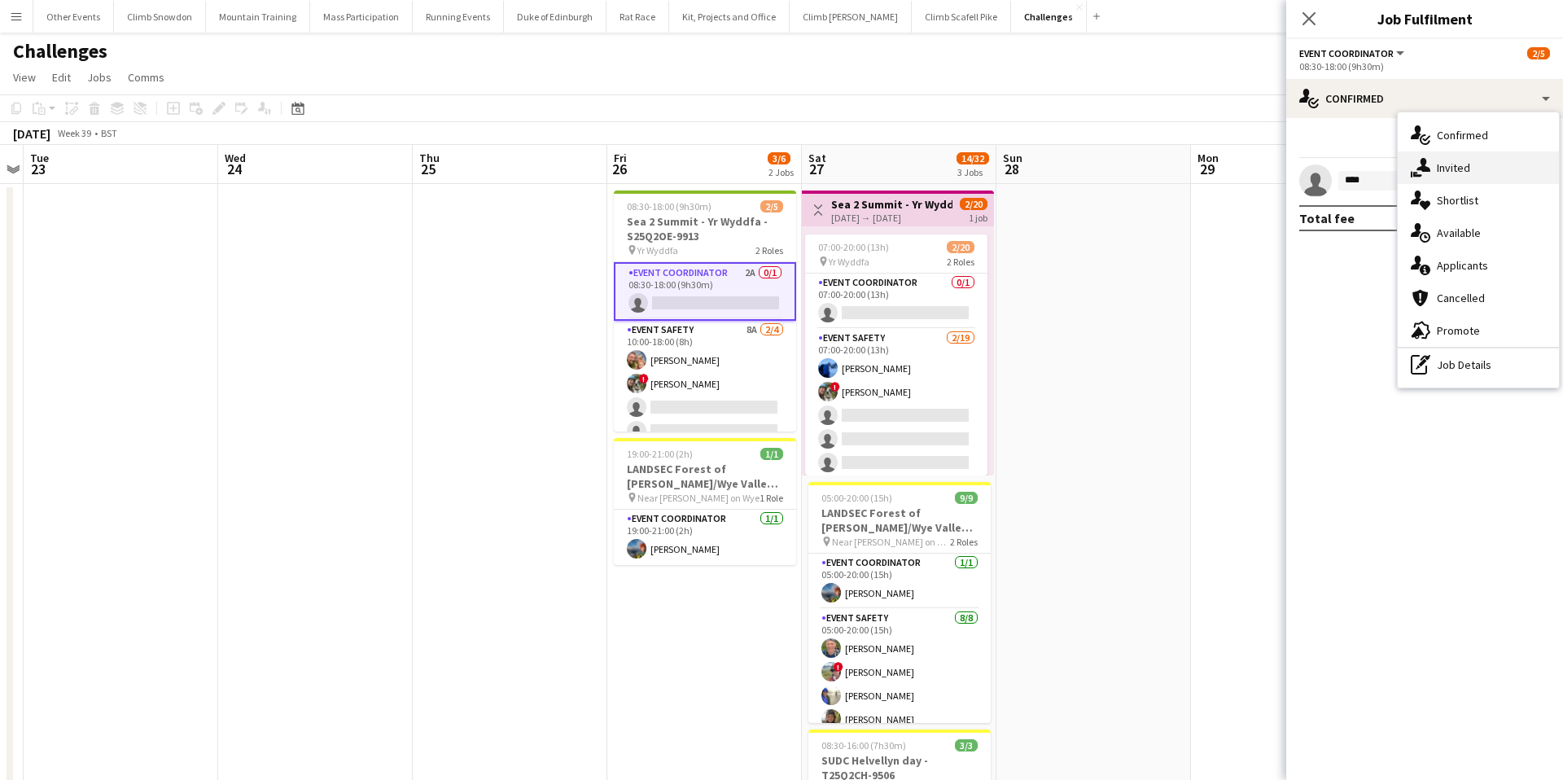
click at [1447, 169] on div "single-neutral-actions-share-1 Invited" at bounding box center [1477, 167] width 161 height 33
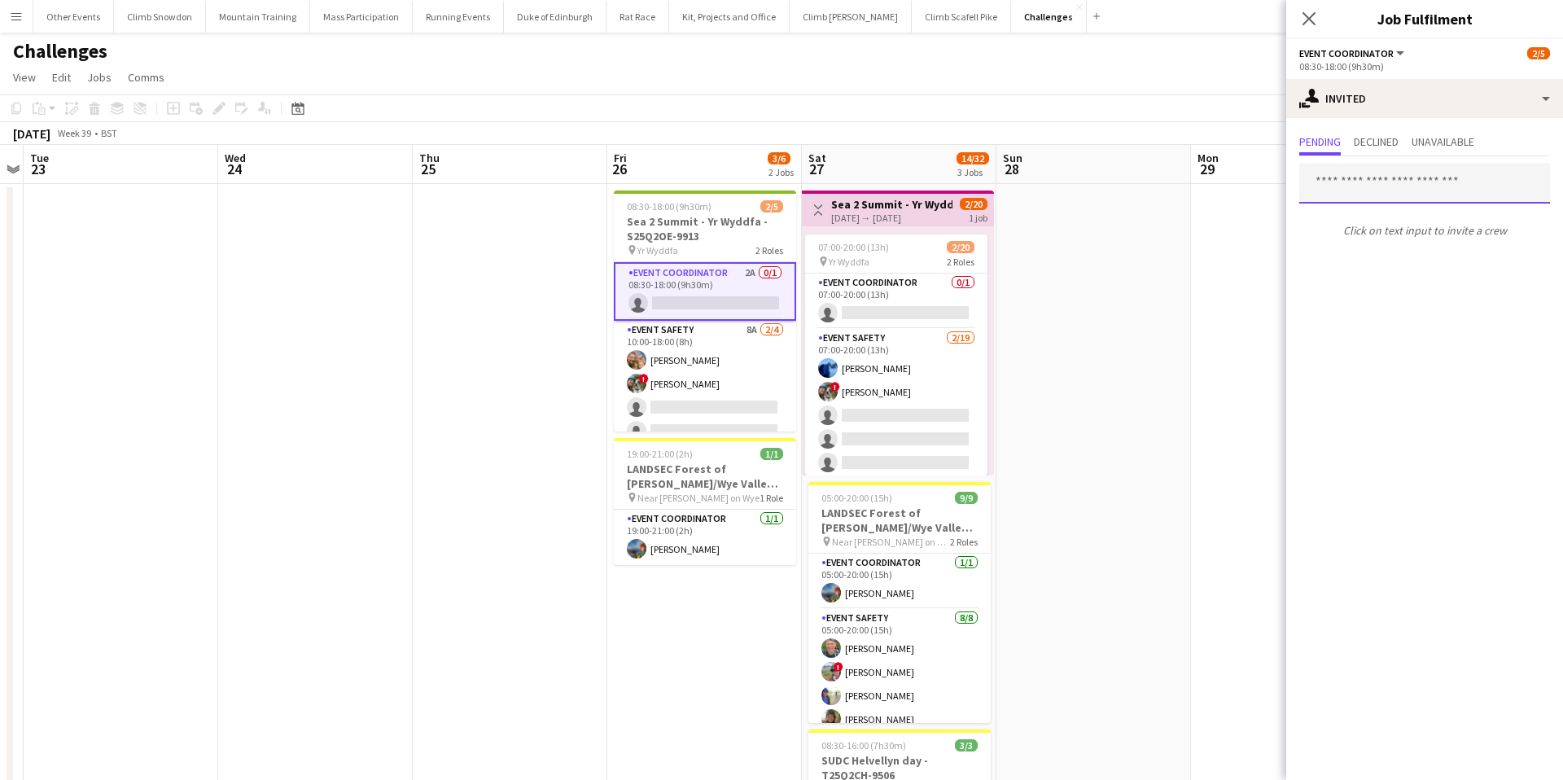
click at [1353, 190] on input "text" at bounding box center [1424, 183] width 251 height 41
type input "****"
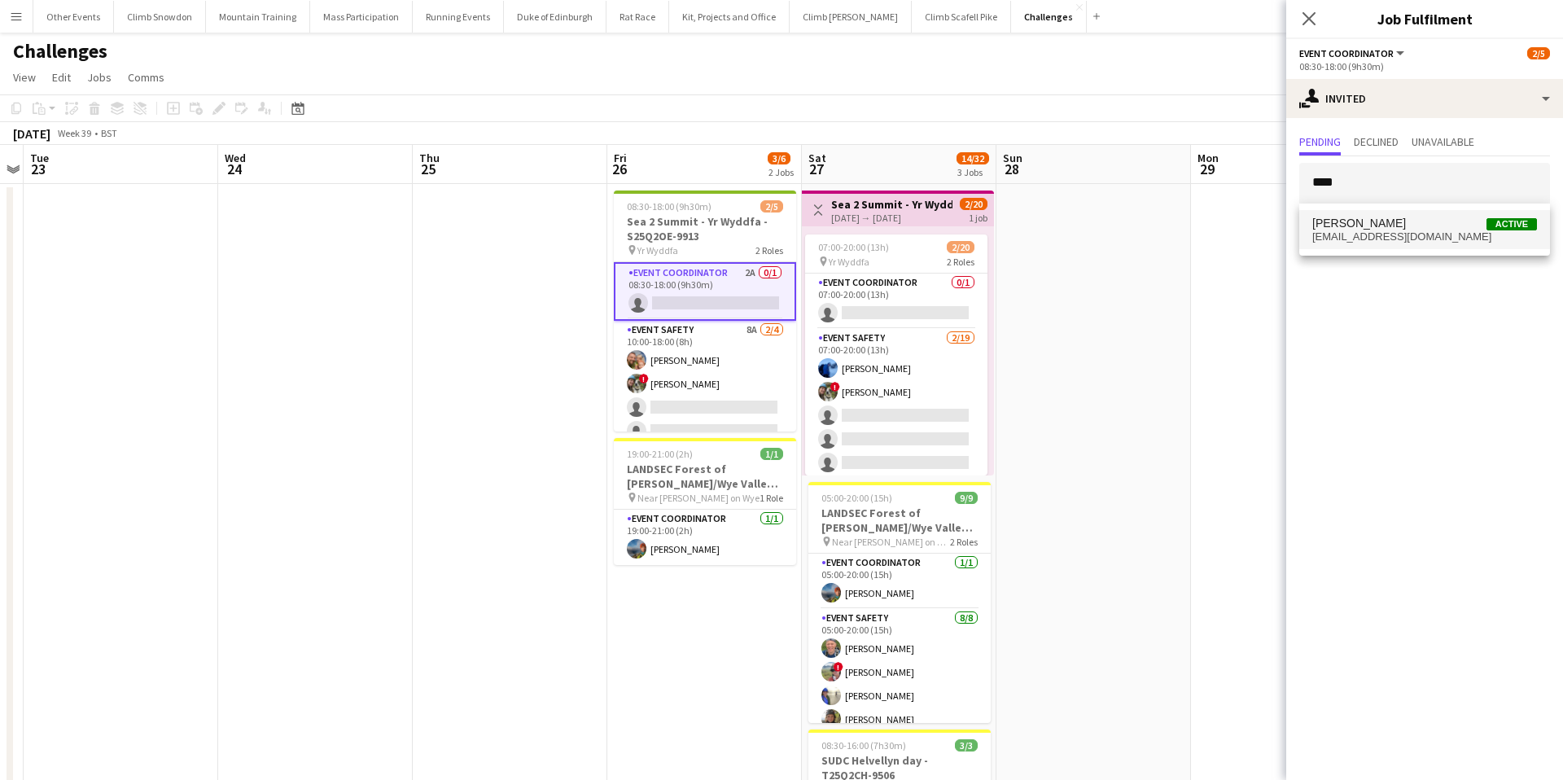
click at [1349, 228] on span "Iona Pawson" at bounding box center [1359, 223] width 94 height 14
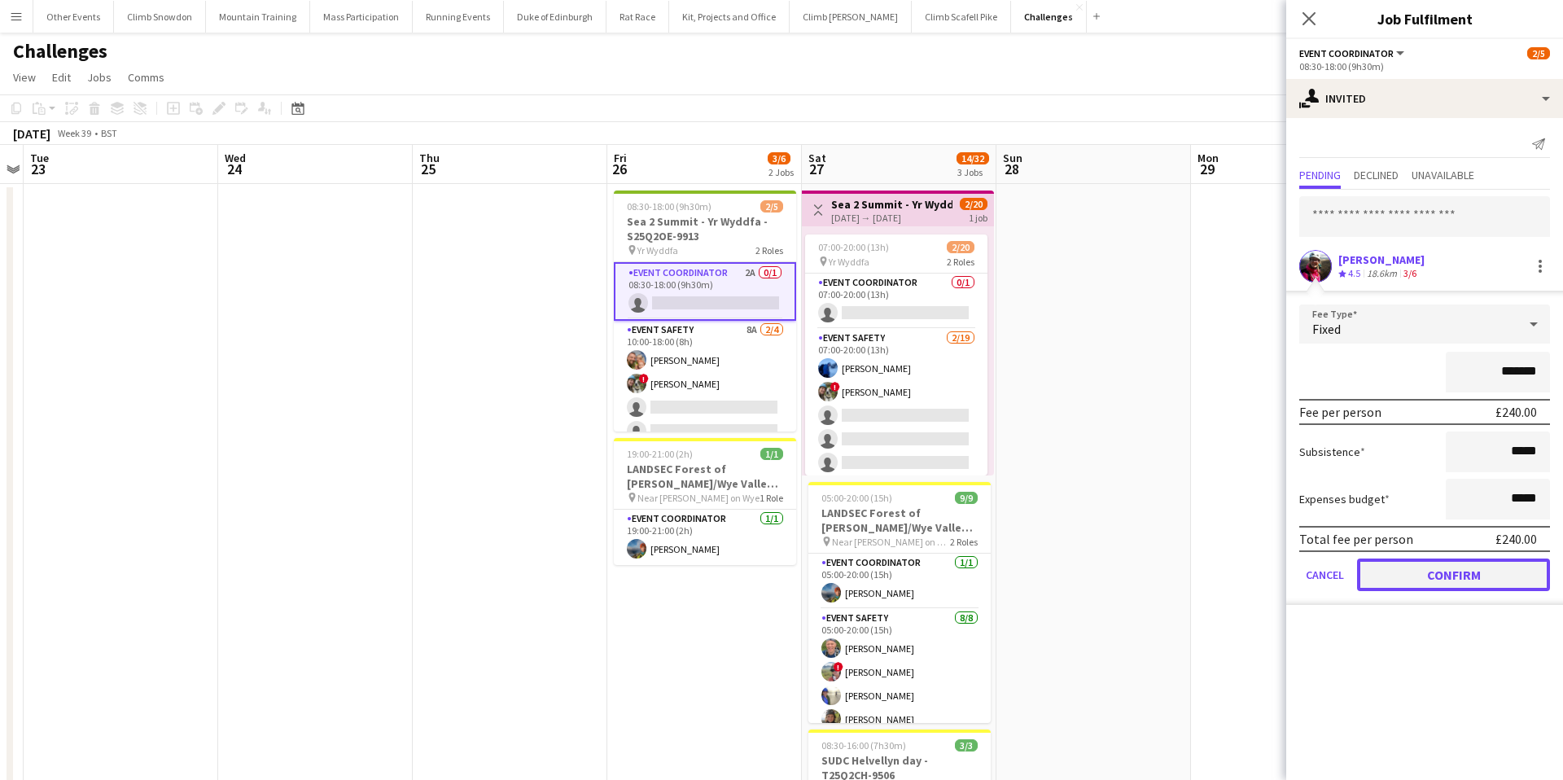
click at [1443, 573] on button "Confirm" at bounding box center [1453, 574] width 193 height 33
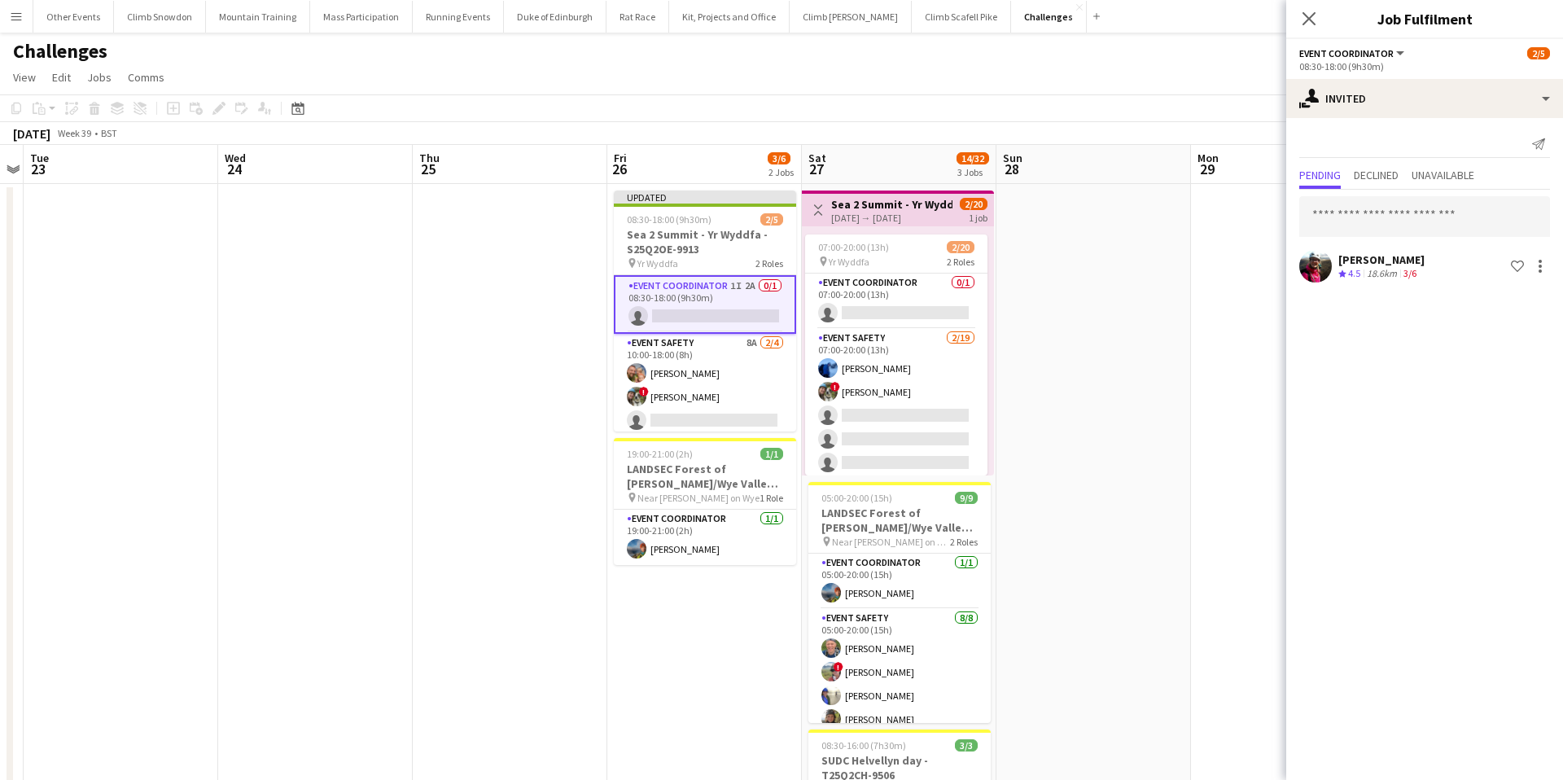
click at [1231, 210] on app-date-cell at bounding box center [1288, 561] width 195 height 754
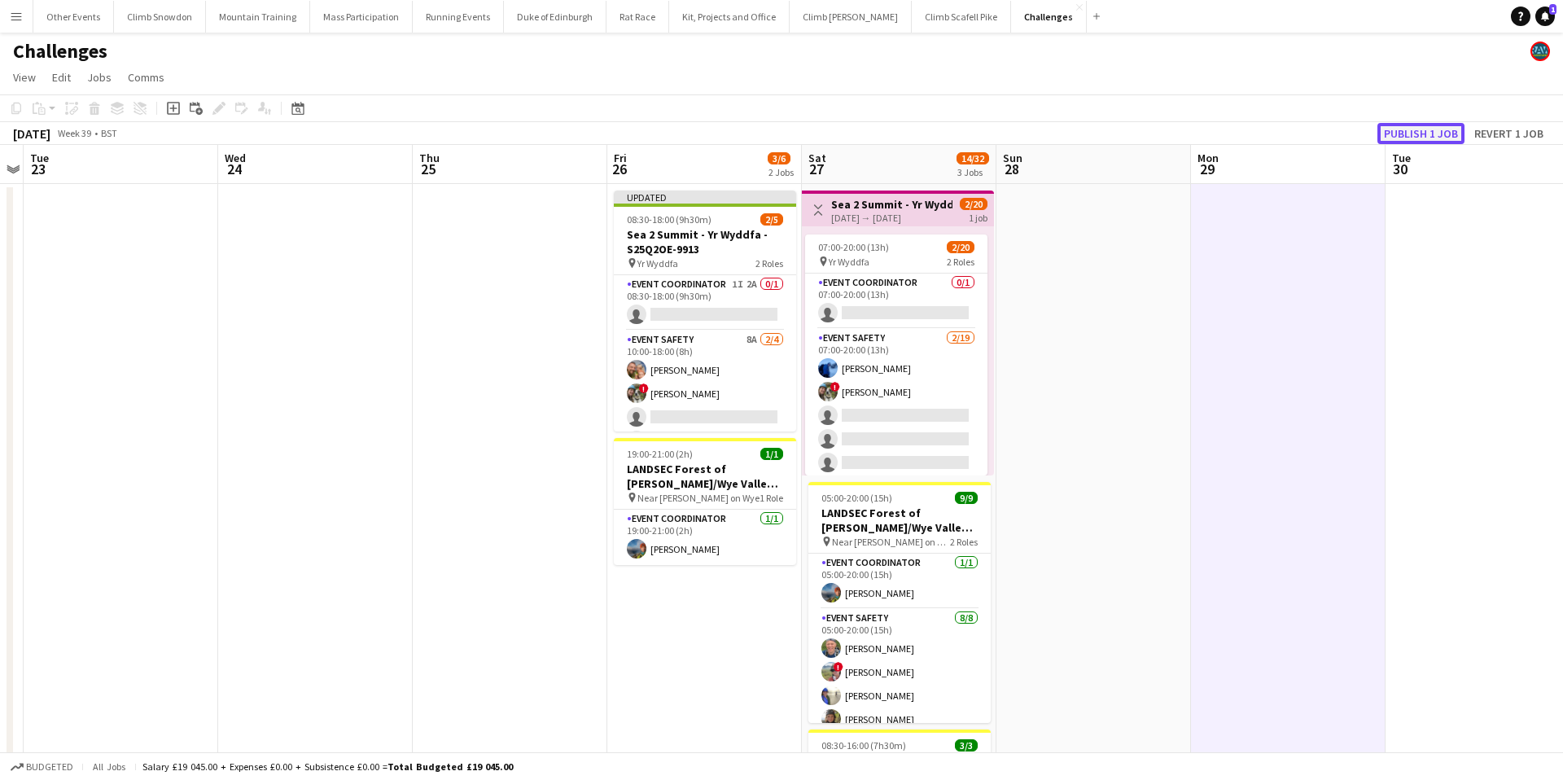
click at [1410, 128] on button "Publish 1 job" at bounding box center [1420, 133] width 87 height 21
